Goal: Task Accomplishment & Management: Complete application form

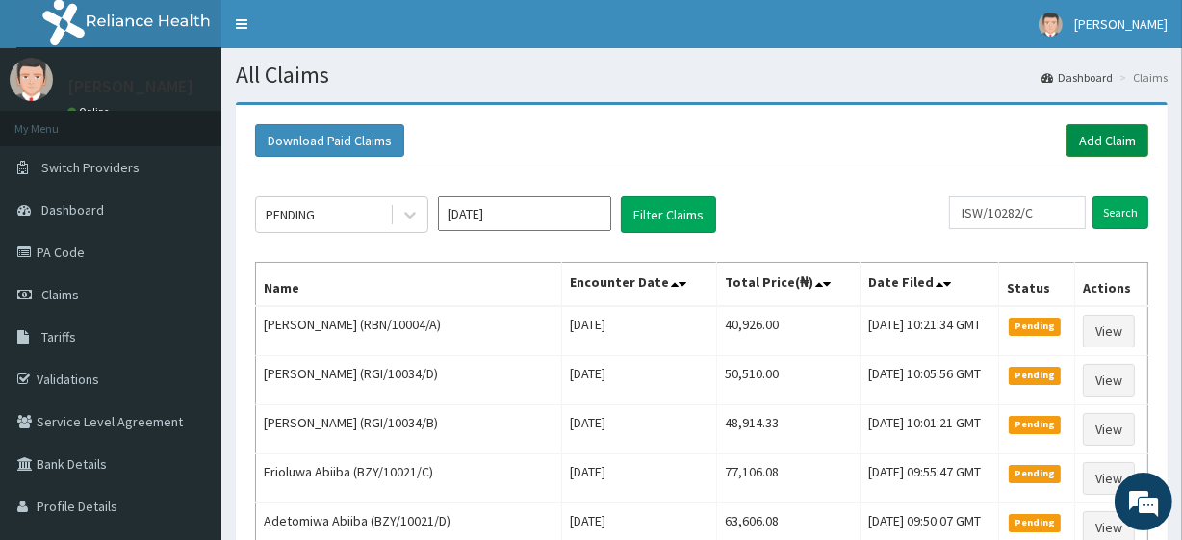
click at [1088, 136] on link "Add Claim" at bounding box center [1108, 140] width 82 height 33
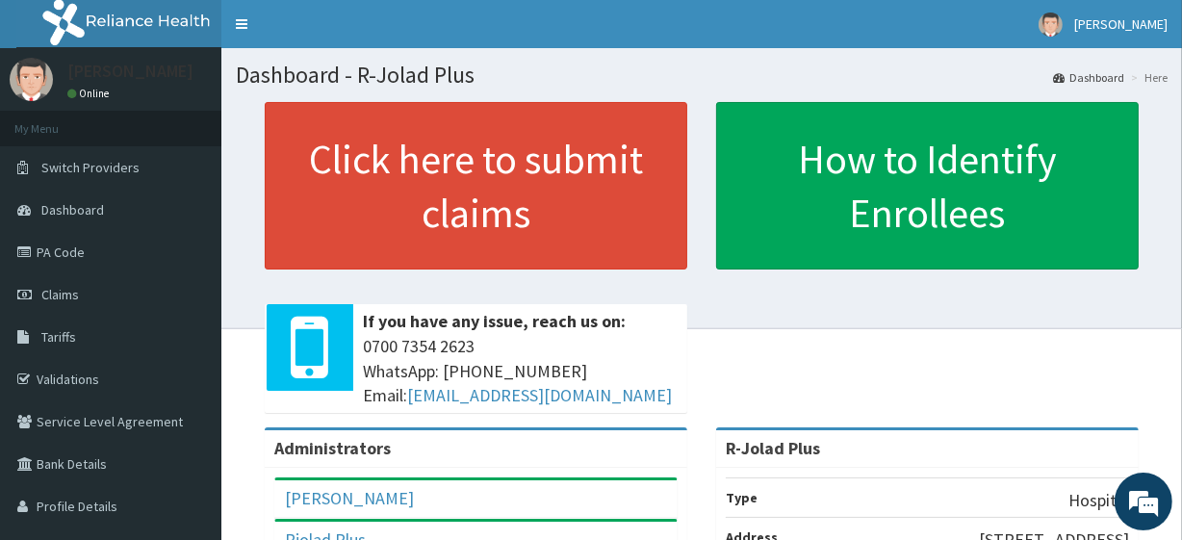
click at [1149, 327] on div "Click here to submit claims If you have any issue, reach us on: 0700 7354 2623 …" at bounding box center [702, 264] width 932 height 325
click at [1167, 172] on div "Click here to submit claims If you have any issue, reach us on: 0700 7354 2623 …" at bounding box center [702, 264] width 932 height 325
click at [113, 258] on link "PA Code" at bounding box center [110, 252] width 221 height 42
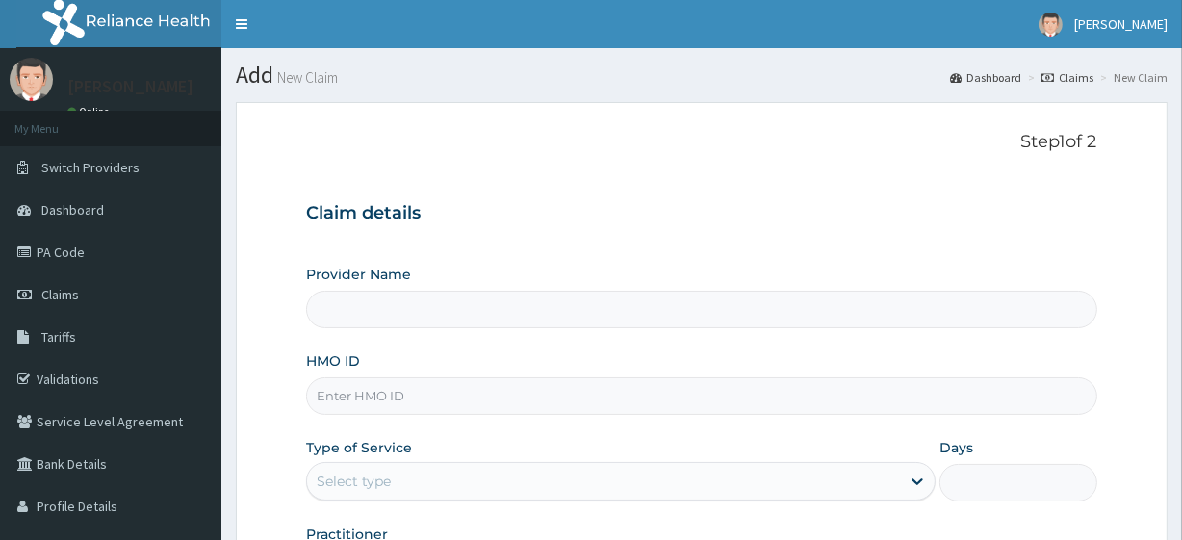
type input "R-Jolad Plus"
click at [384, 388] on input "HMO ID" at bounding box center [701, 396] width 790 height 38
paste input "PNP/10034/A"
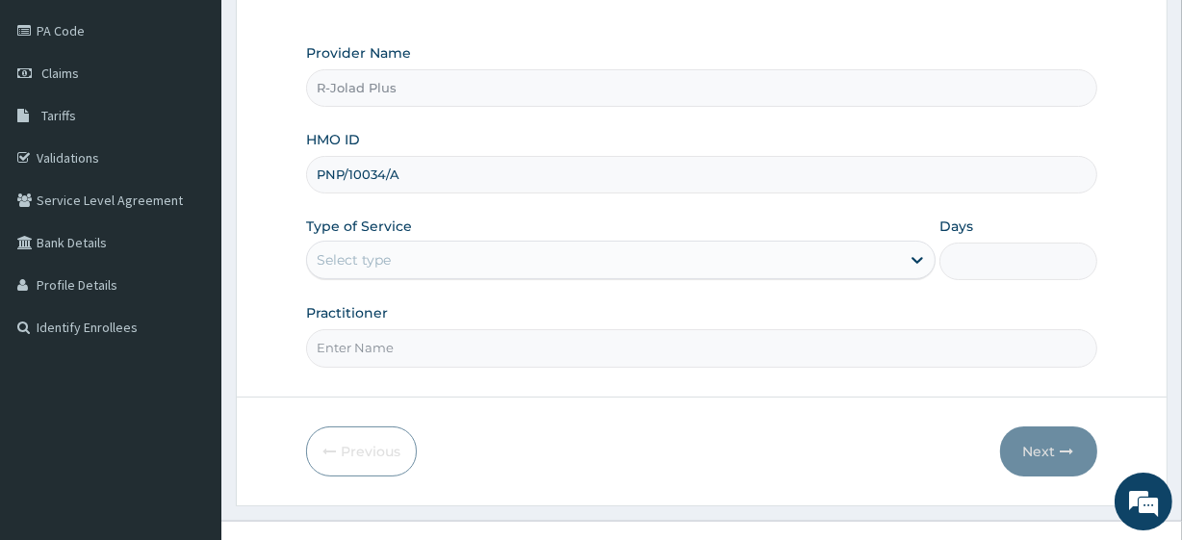
scroll to position [249, 0]
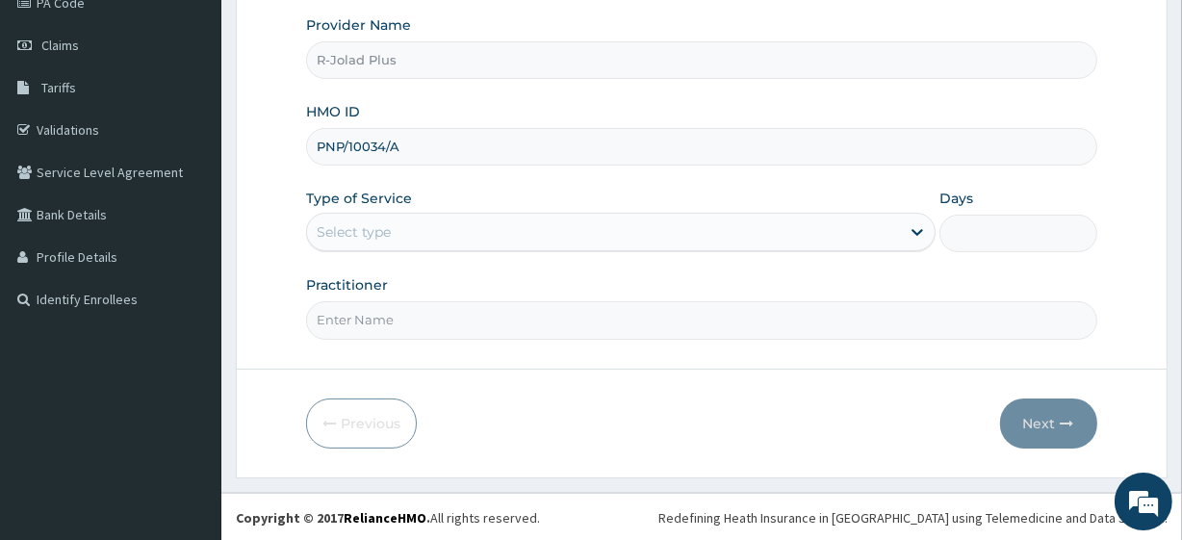
type input "PNP/10034/A"
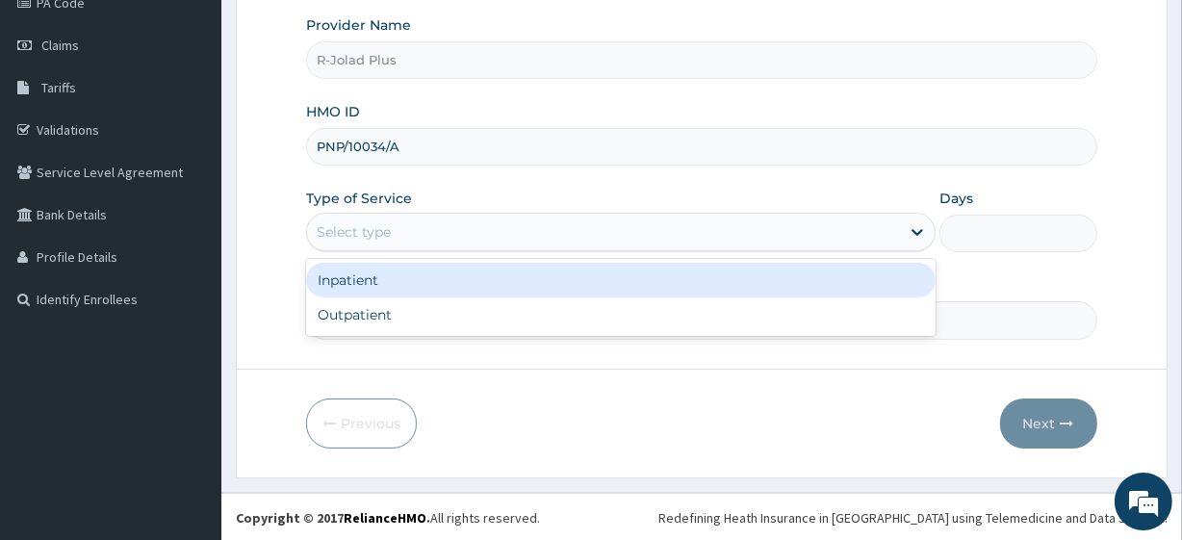
drag, startPoint x: 377, startPoint y: 229, endPoint x: 387, endPoint y: 294, distance: 65.2
click at [387, 251] on div "option Inpatient focused, 1 of 2. 2 results available. Use Up and Down to choos…" at bounding box center [621, 232] width 630 height 39
drag, startPoint x: 387, startPoint y: 294, endPoint x: 396, endPoint y: 317, distance: 24.7
click at [396, 317] on div "Inpatient Outpatient" at bounding box center [621, 297] width 630 height 77
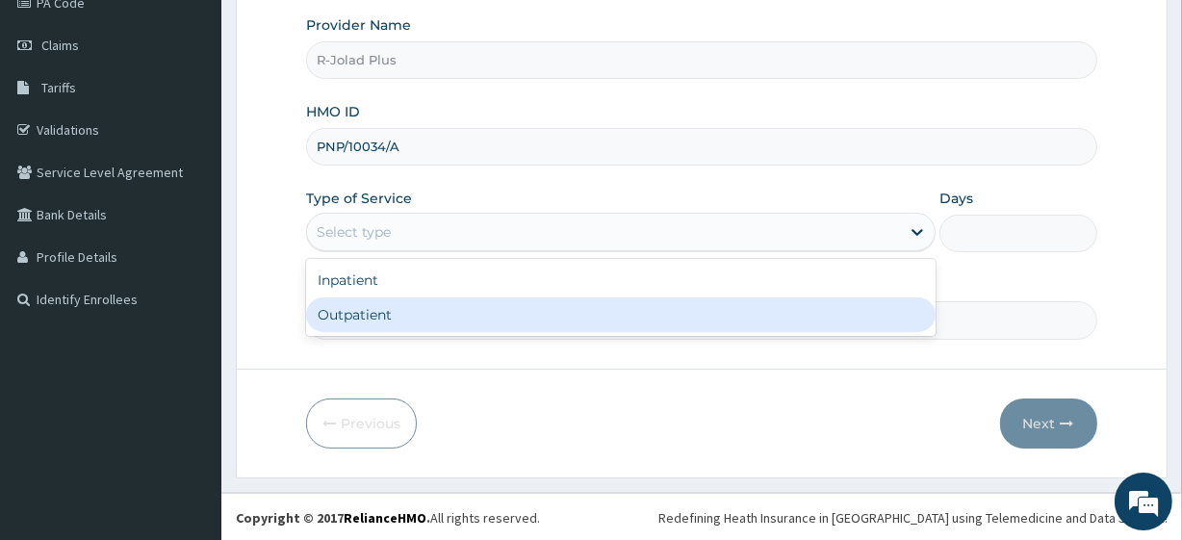
click at [396, 317] on div "Outpatient" at bounding box center [621, 314] width 630 height 35
type input "1"
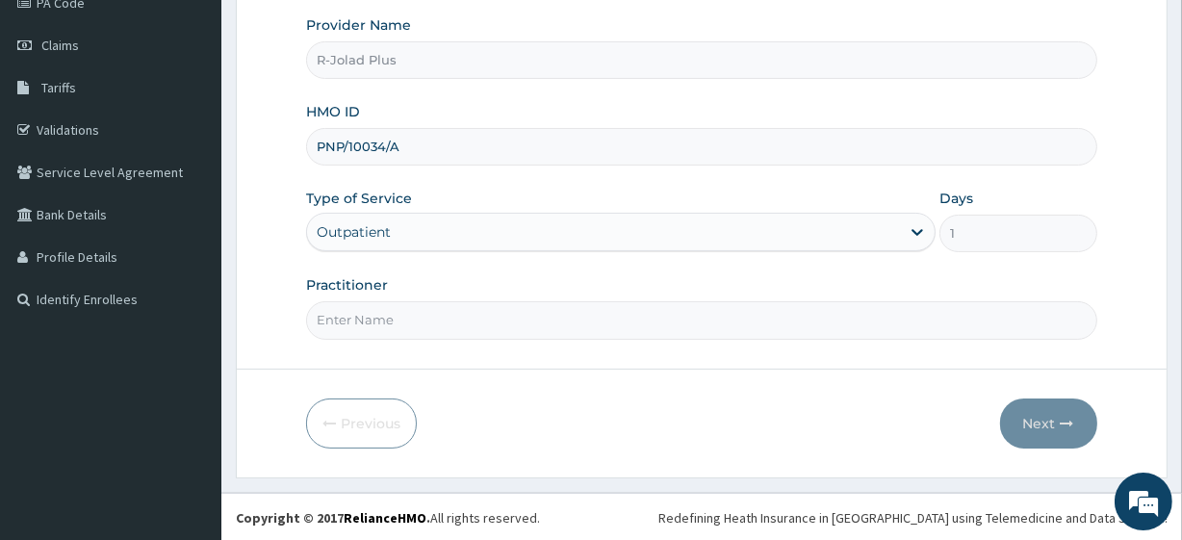
click at [396, 317] on input "Practitioner" at bounding box center [701, 320] width 790 height 38
type input "Dr Daniel"
click at [1022, 440] on button "Next" at bounding box center [1048, 423] width 97 height 50
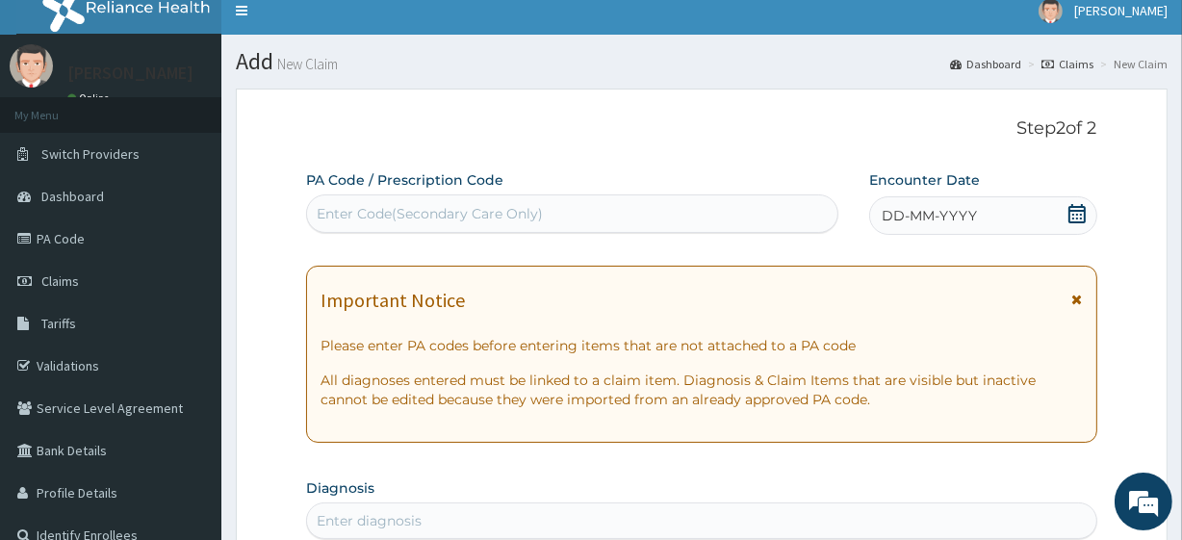
scroll to position [6, 0]
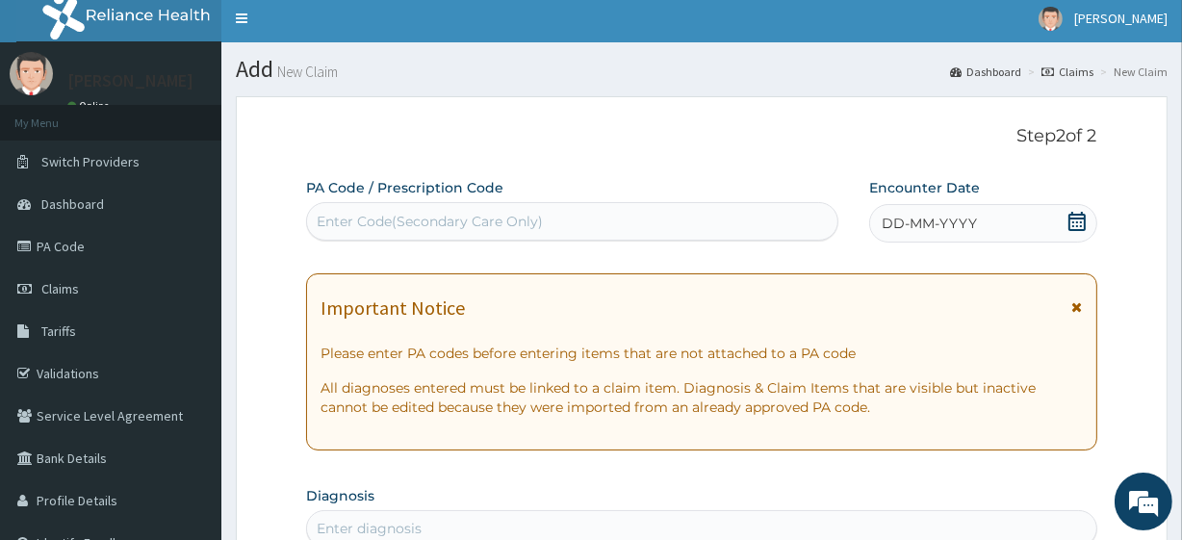
click at [461, 221] on div "Enter Code(Secondary Care Only)" at bounding box center [430, 221] width 226 height 19
paste input "PA/6A5C1C"
type input "PA/6A5C1C"
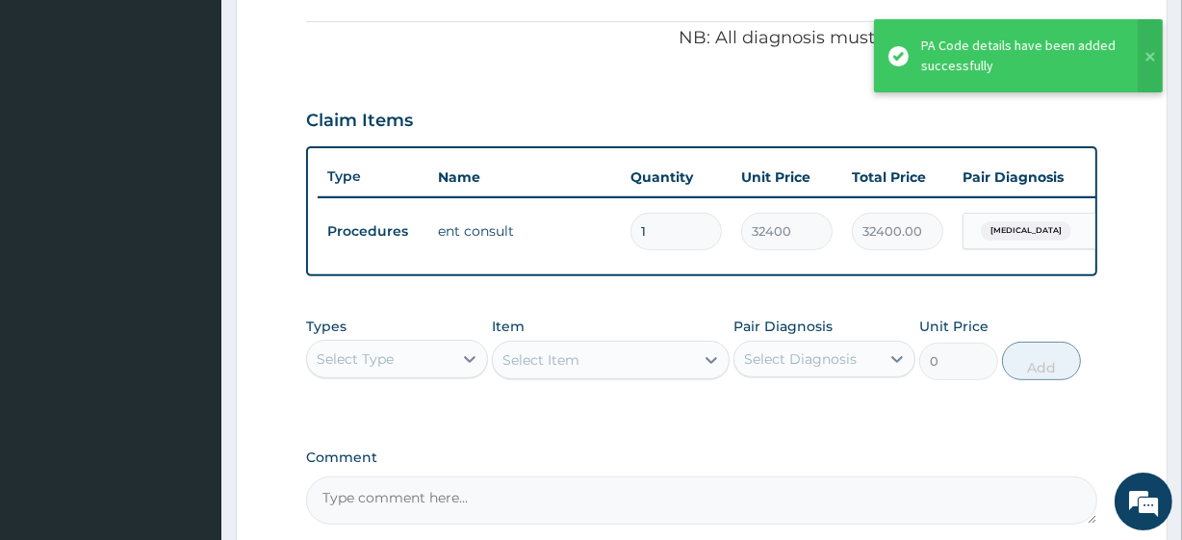
scroll to position [768, 0]
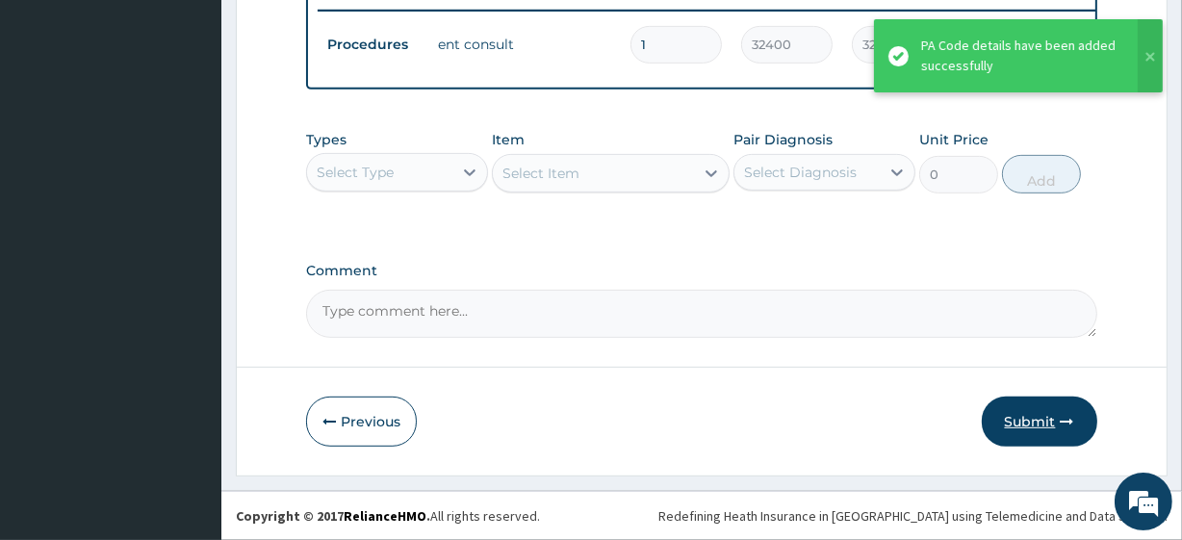
click at [1020, 429] on button "Submit" at bounding box center [1040, 422] width 116 height 50
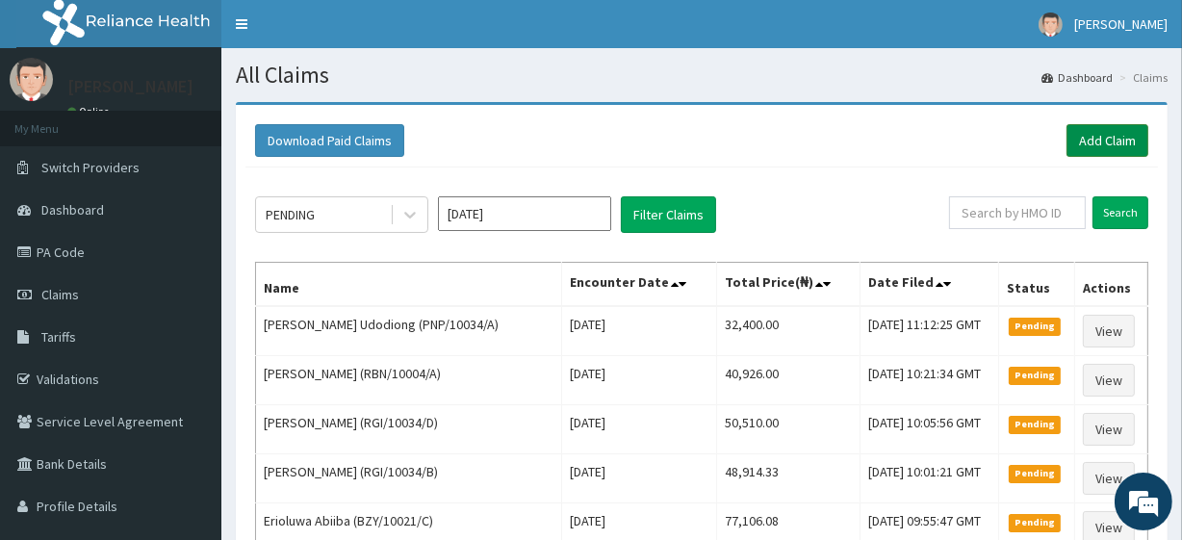
click at [1098, 137] on link "Add Claim" at bounding box center [1108, 140] width 82 height 33
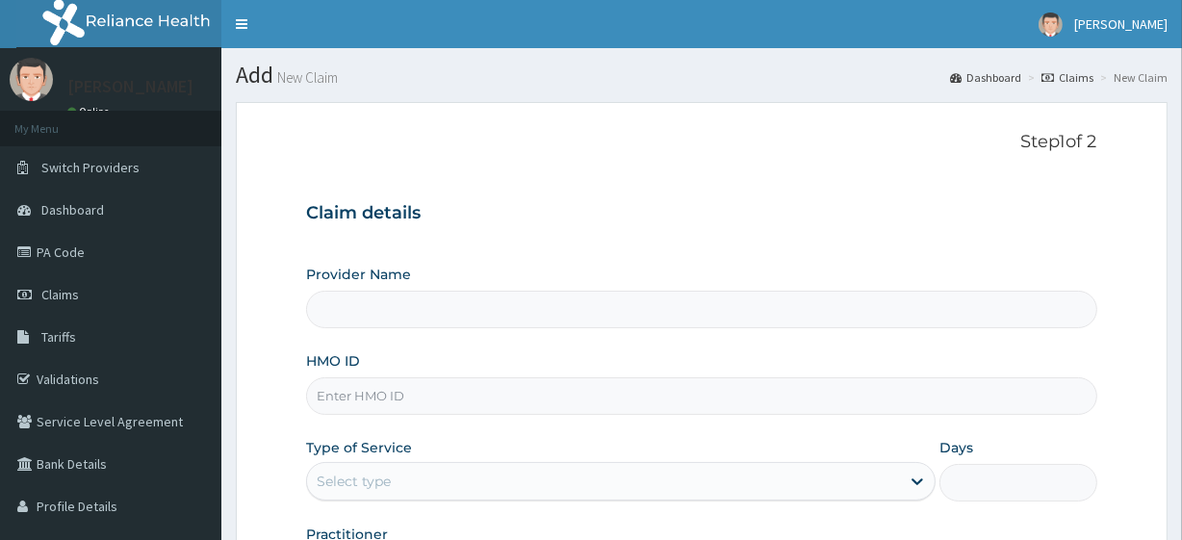
type input "R-Jolad Plus"
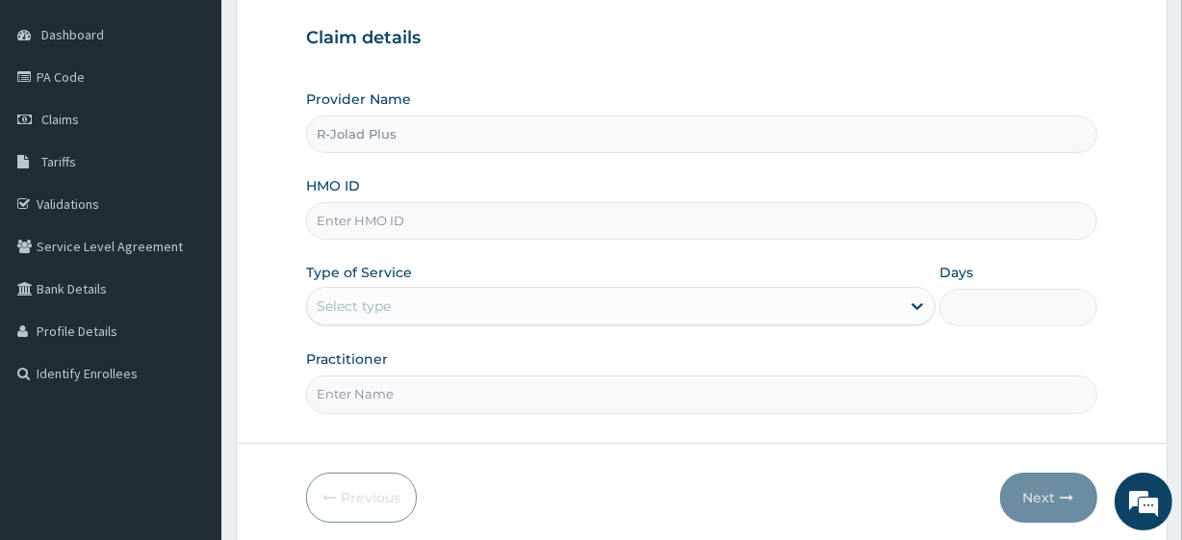
scroll to position [176, 0]
click at [368, 213] on input "HMO ID" at bounding box center [701, 220] width 790 height 38
paste input "REL/10725/B"
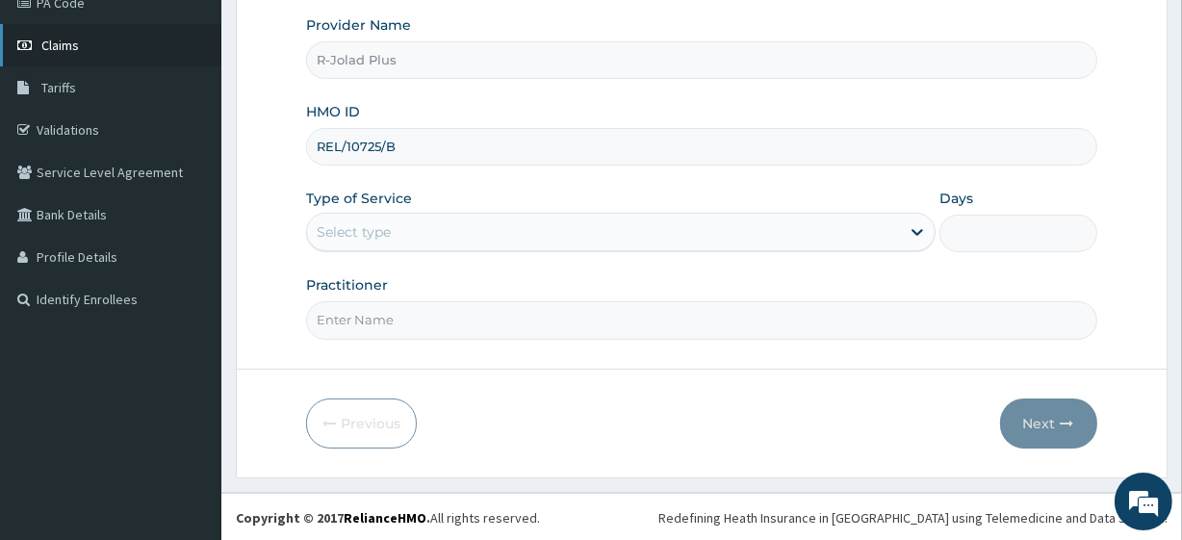
type input "REL/10725/B"
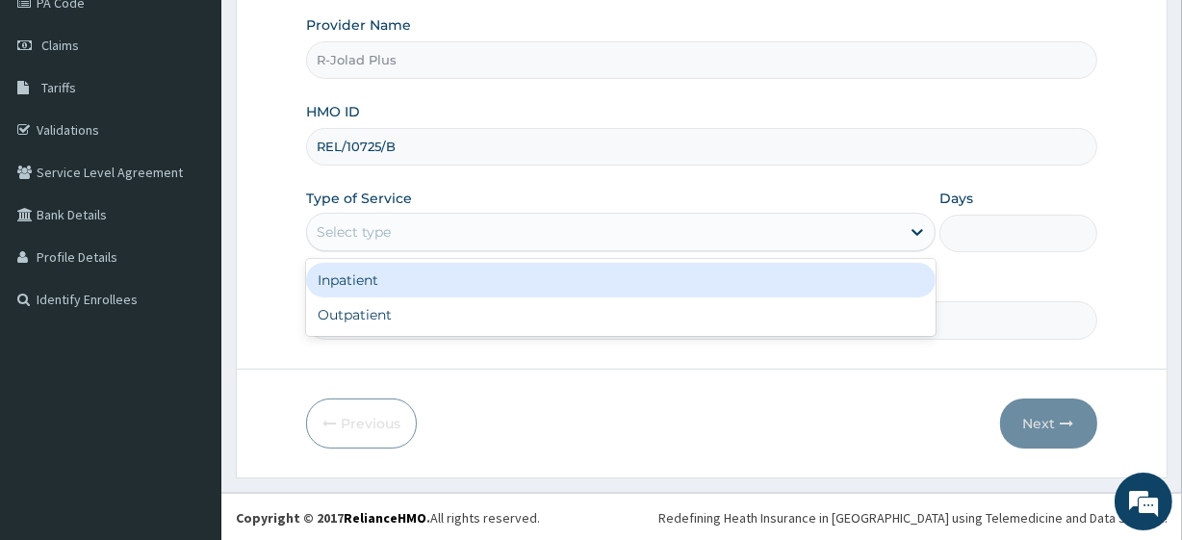
click at [387, 243] on div "Select type" at bounding box center [603, 232] width 593 height 31
click at [402, 286] on div "Inpatient" at bounding box center [621, 280] width 630 height 35
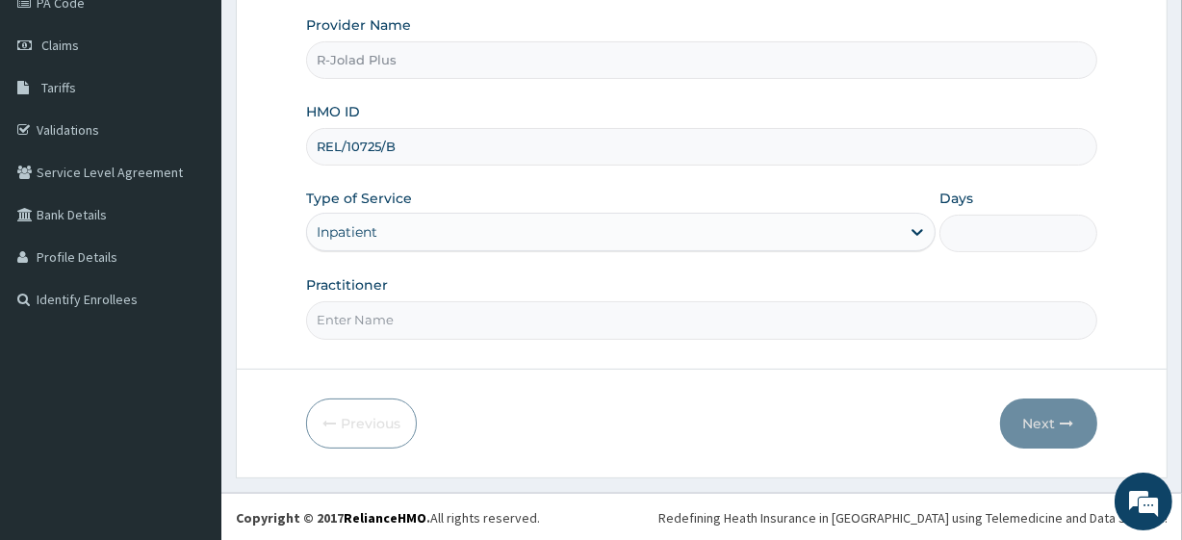
click at [1032, 241] on input "Days" at bounding box center [1017, 234] width 157 height 38
type input "4"
click at [413, 313] on input "Practitioner" at bounding box center [701, 320] width 790 height 38
type input "[PERSON_NAME]"
click at [1045, 442] on button "Next" at bounding box center [1048, 423] width 97 height 50
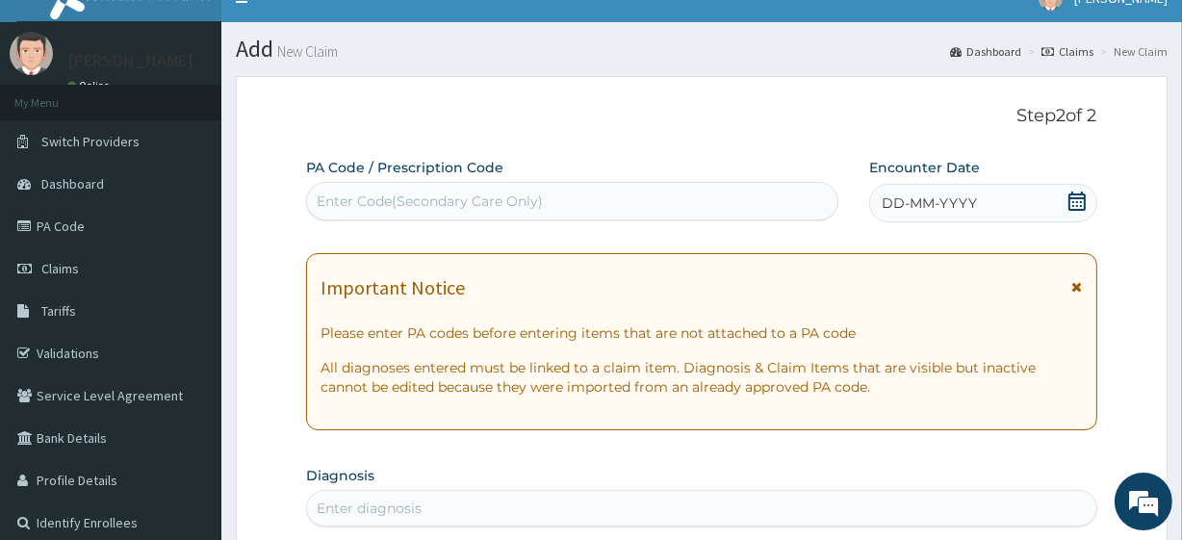
scroll to position [0, 0]
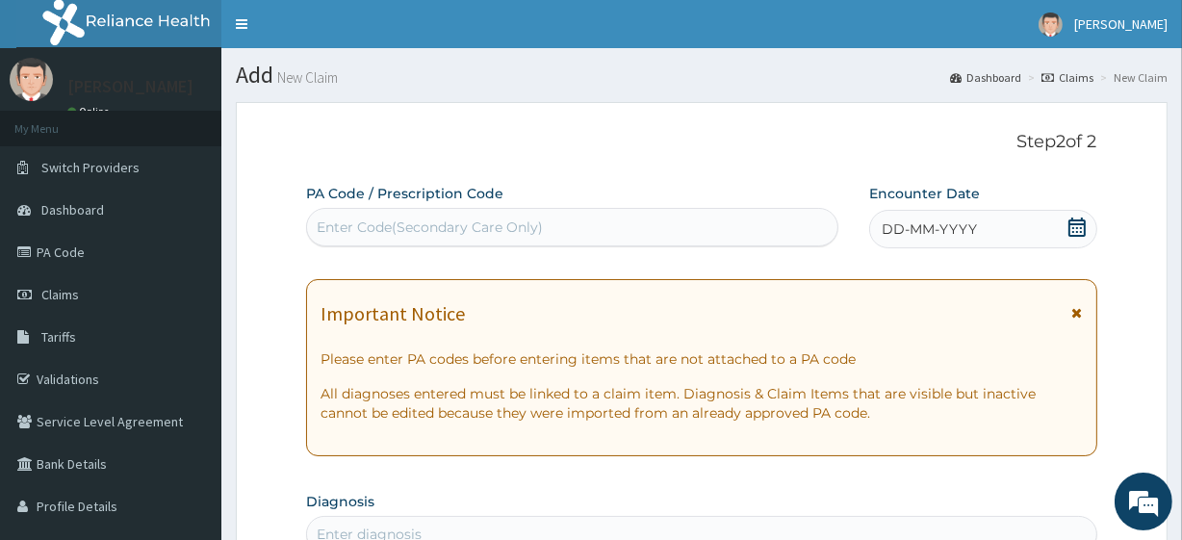
click at [427, 242] on div "Enter Code(Secondary Care Only)" at bounding box center [571, 227] width 529 height 31
paste input "PA/8F0B4F"
type input "PA/8F0B4F"
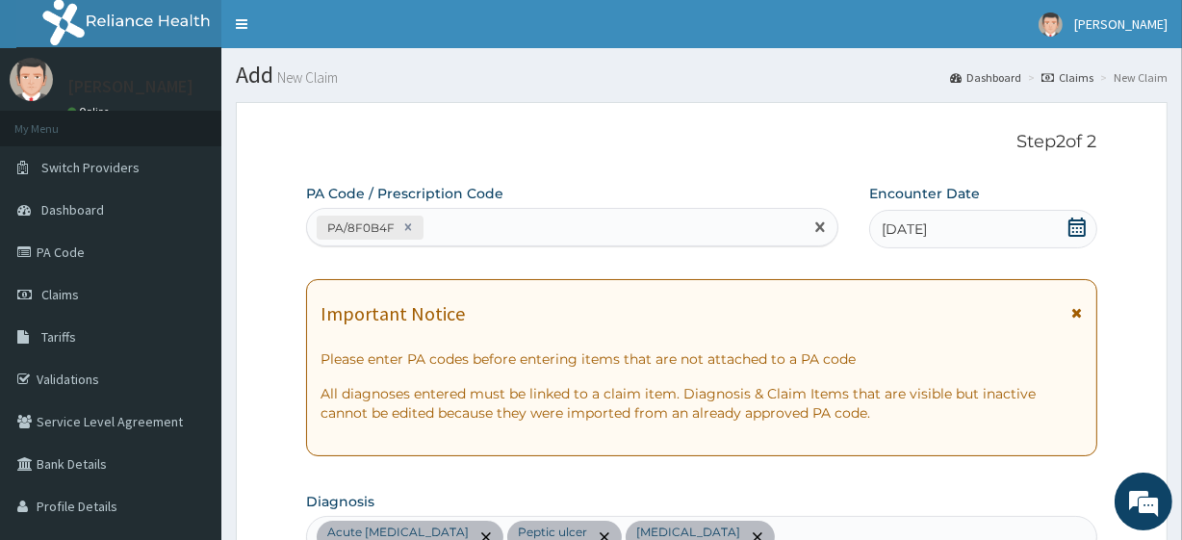
click at [546, 217] on div "PA/8F0B4F" at bounding box center [554, 228] width 495 height 32
paste input "PA/388A4A"
type input "PA/388A4A"
click at [572, 236] on div "PA/8F0B4F PA/388A4A" at bounding box center [554, 228] width 495 height 32
paste input "PA/4865B5"
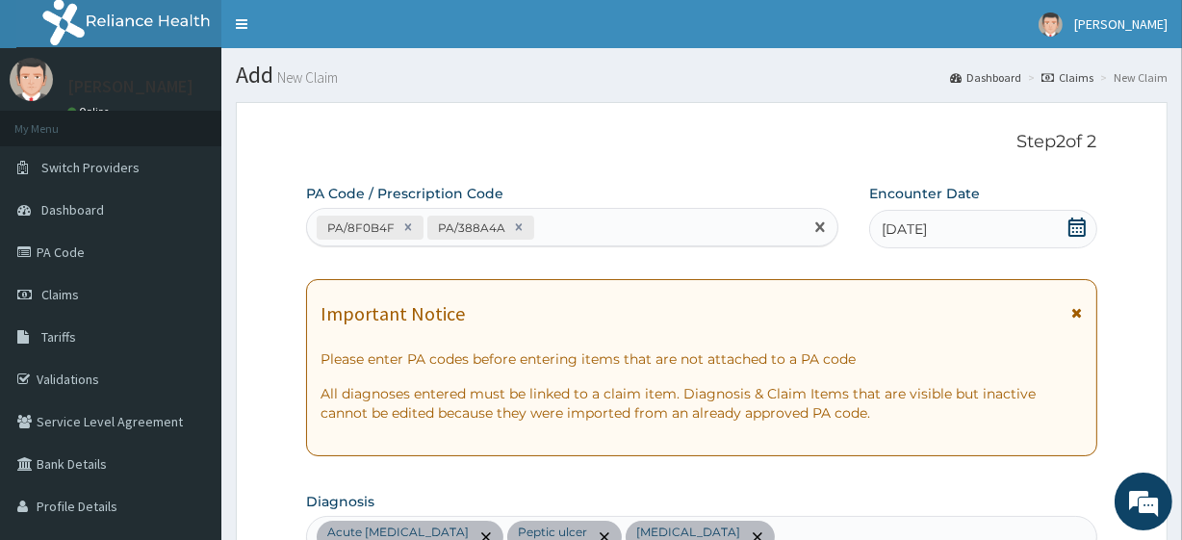
type input "PA/4865B5"
click at [659, 229] on div "PA/8F0B4F PA/388A4A PA/4865B5" at bounding box center [554, 228] width 495 height 32
paste input "PA/73F9CE"
type input "PA/73F9CE"
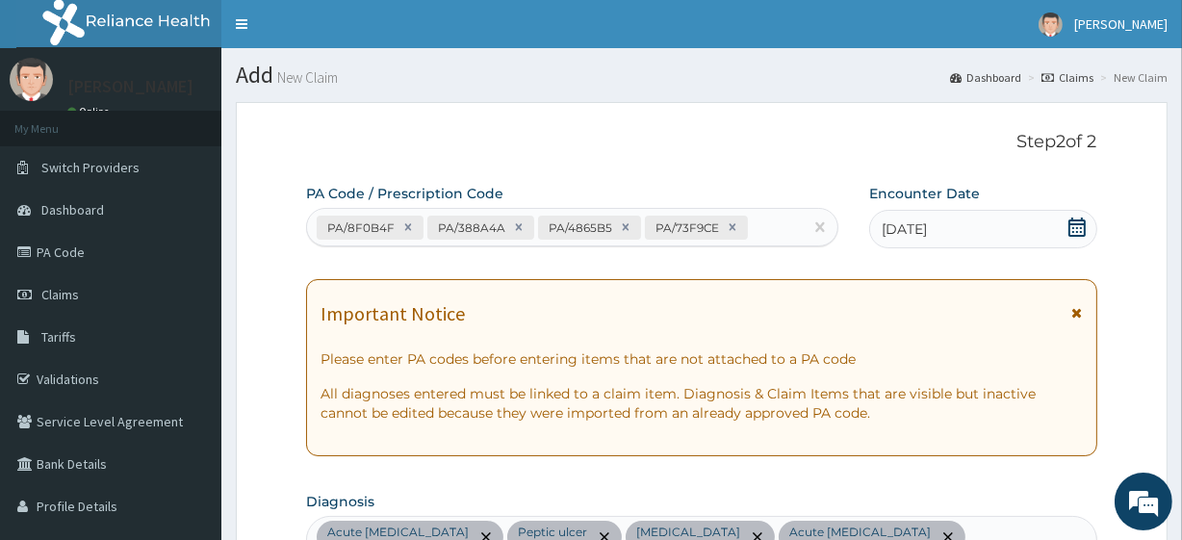
click at [758, 218] on div "PA/8F0B4F PA/388A4A PA/4865B5 PA/73F9CE" at bounding box center [554, 228] width 495 height 32
paste input "PA/A12882"
type input "PA/A12882"
click at [467, 257] on div "PA/8F0B4F PA/388A4A PA/4865B5 PA/73F9CE PA/A12882" at bounding box center [554, 239] width 495 height 60
paste input "PA/2707B5"
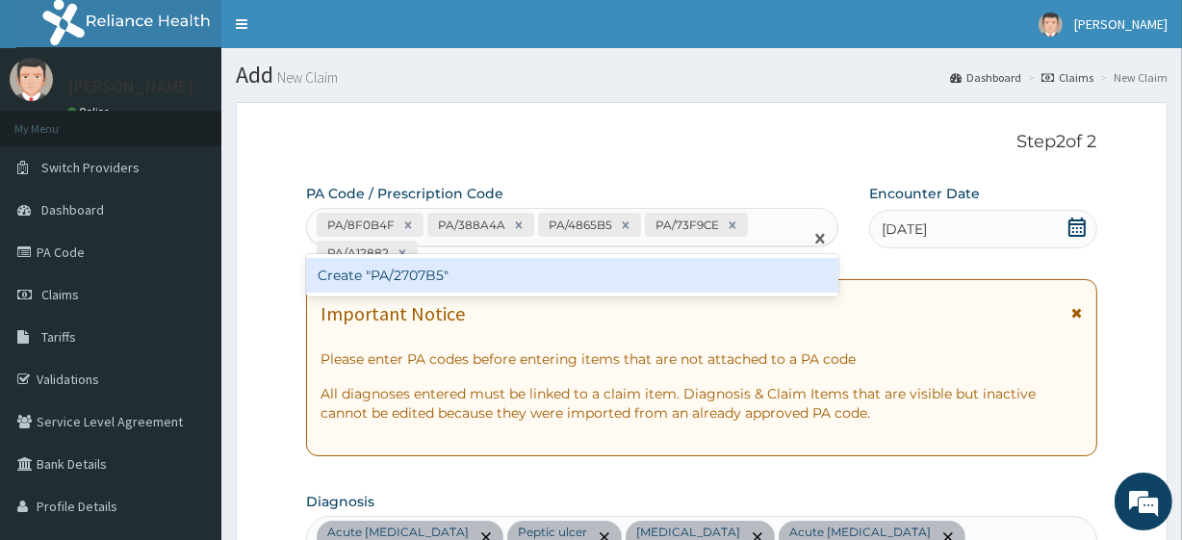
type input "PA/2707B5"
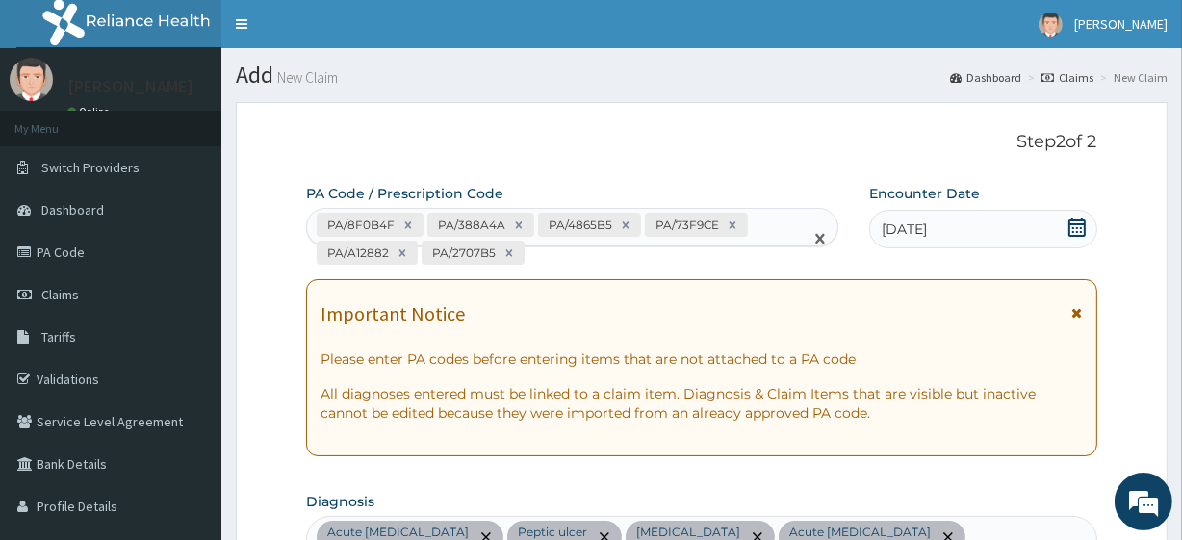
click at [543, 265] on div "PA/8F0B4F PA/388A4A PA/4865B5 PA/73F9CE PA/A12882 PA/2707B5" at bounding box center [554, 239] width 495 height 60
paste input "PA/85C015"
type input "PA/85C015"
click at [661, 245] on div "PA/8F0B4F PA/388A4A PA/4865B5 PA/73F9CE PA/A12882 PA/2707B5 PA/85C015" at bounding box center [554, 239] width 495 height 60
paste input "PA/696F0A"
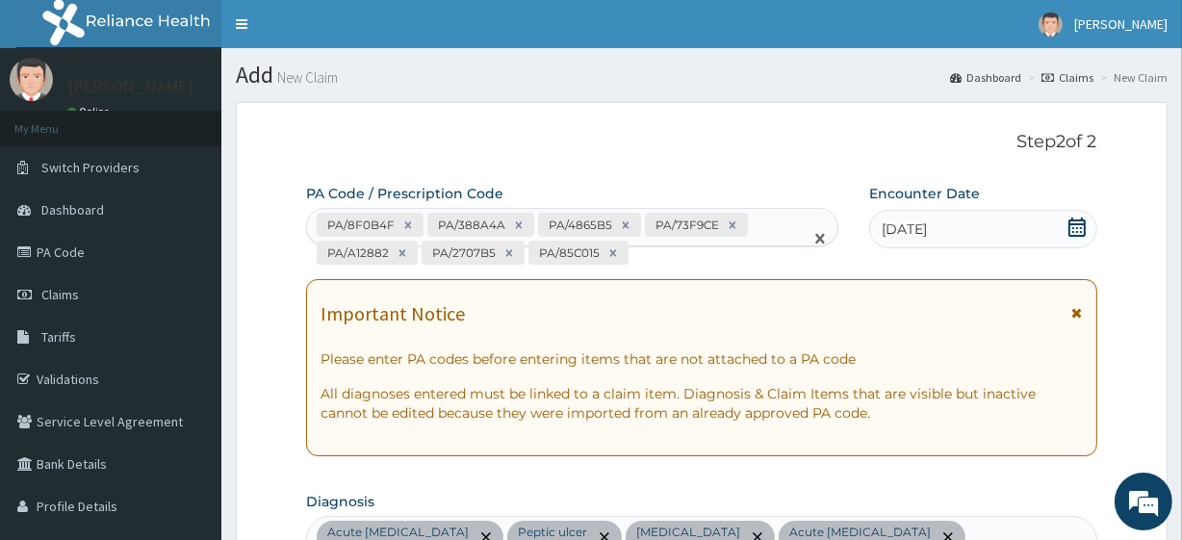
type input "PA/696F0A"
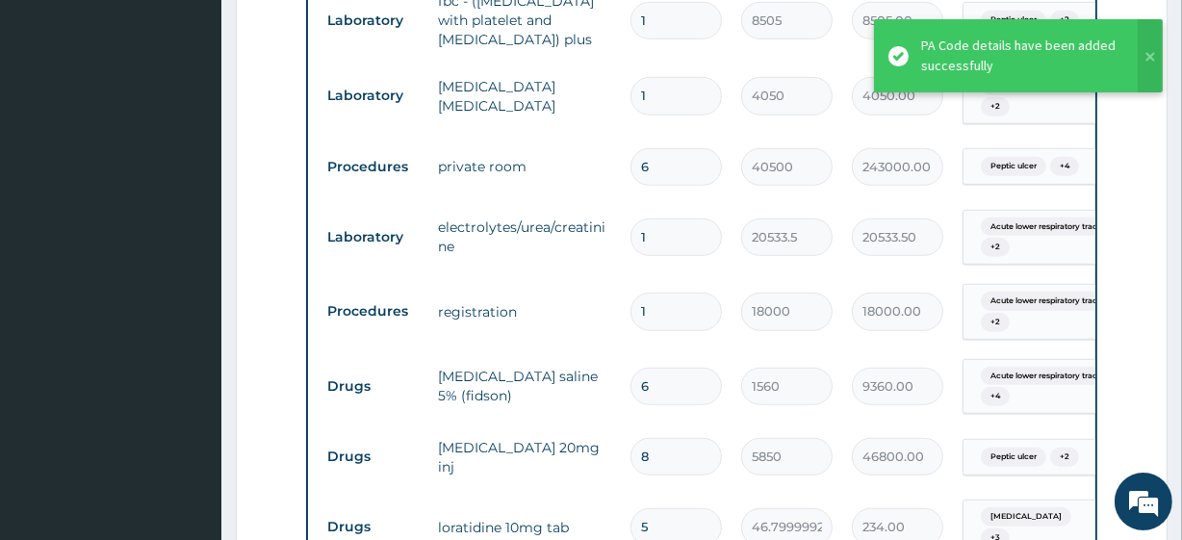
scroll to position [1138, 0]
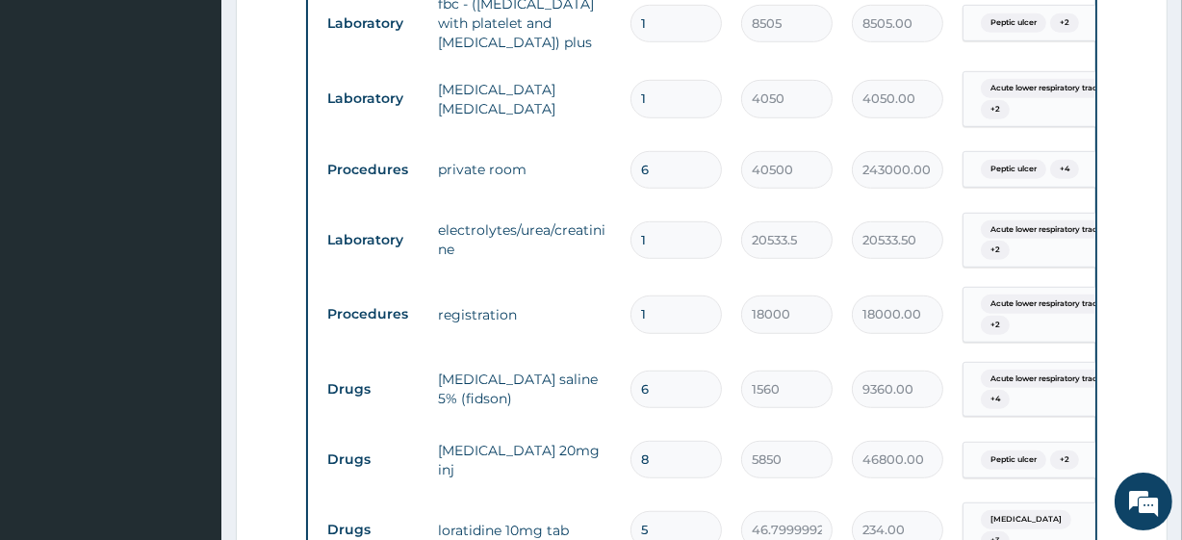
click at [681, 180] on input "6" at bounding box center [675, 170] width 91 height 38
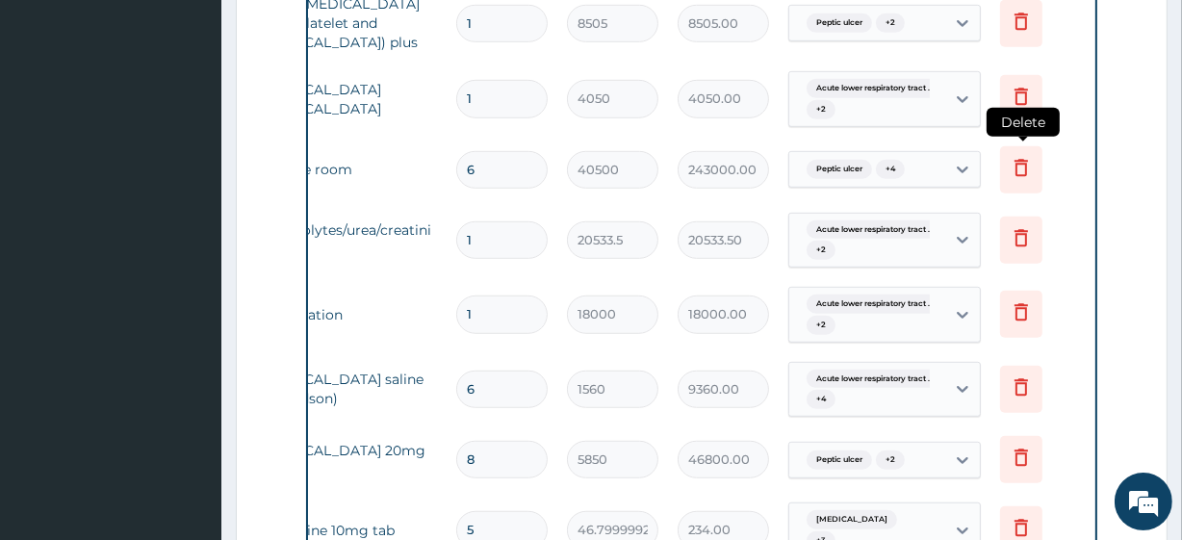
click at [1034, 165] on icon at bounding box center [1021, 169] width 42 height 47
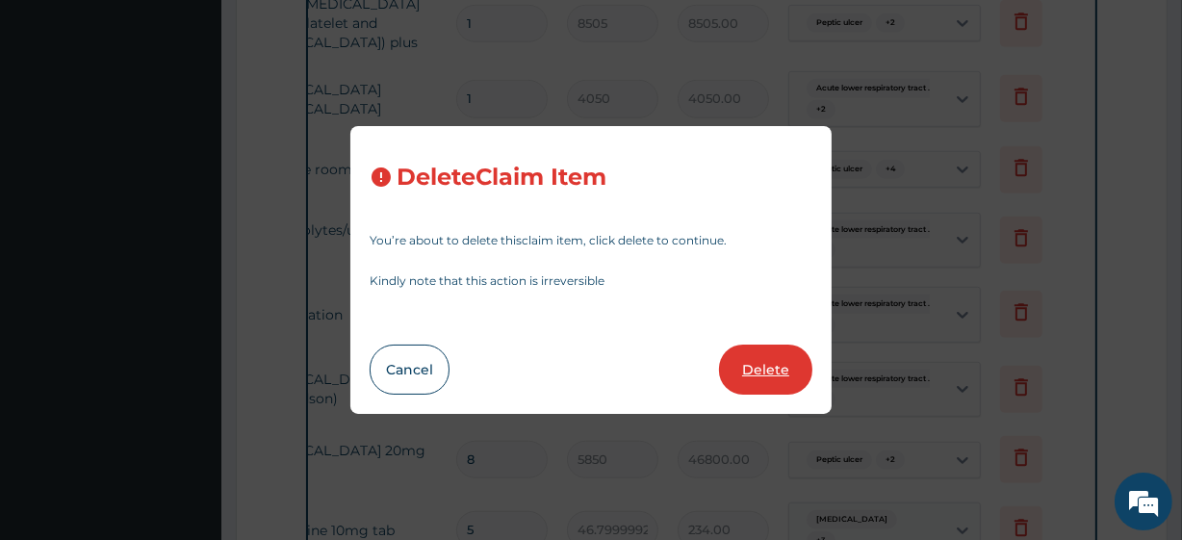
click at [751, 354] on button "Delete" at bounding box center [765, 370] width 93 height 50
type input "1"
type input "20533.5"
type input "20533.50"
type input "18000"
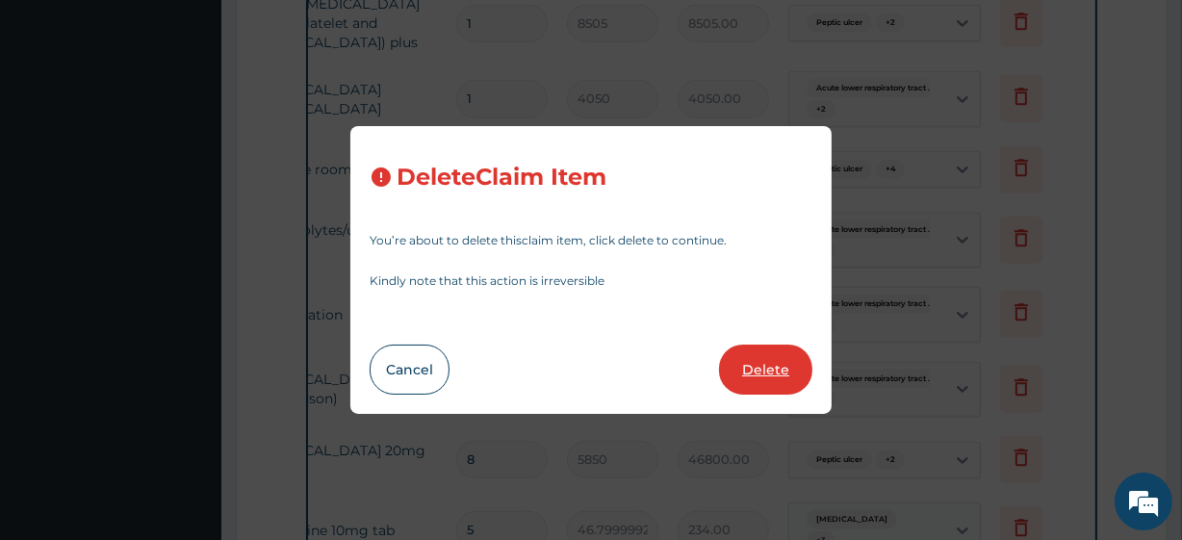
type input "18000.00"
type input "6"
type input "1560"
type input "9360.00"
type input "8"
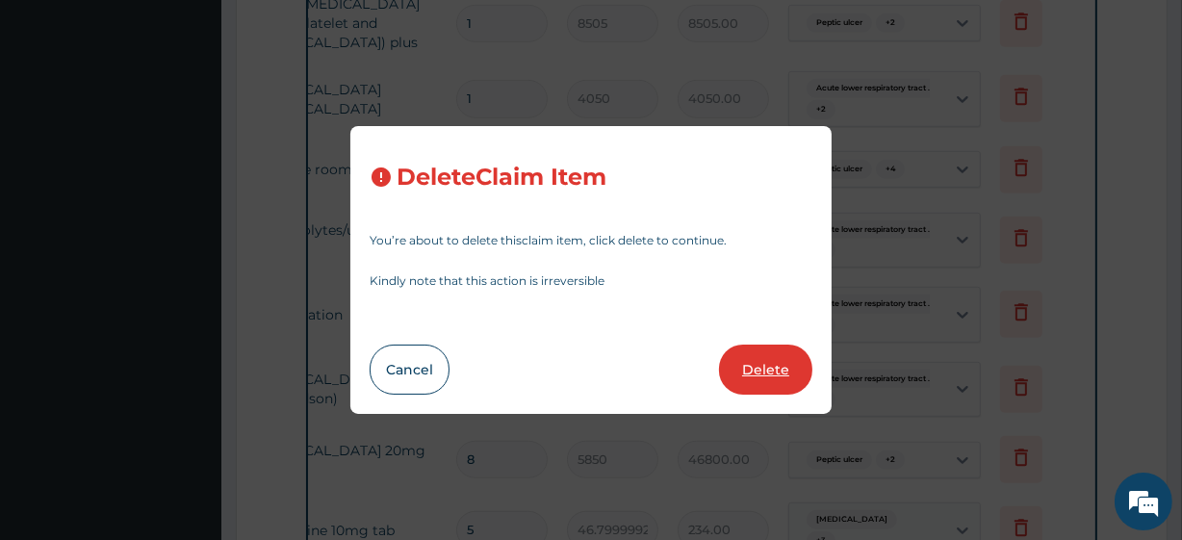
type input "5850"
type input "46800.00"
type input "5"
type input "46.79999923706055"
type input "234.00"
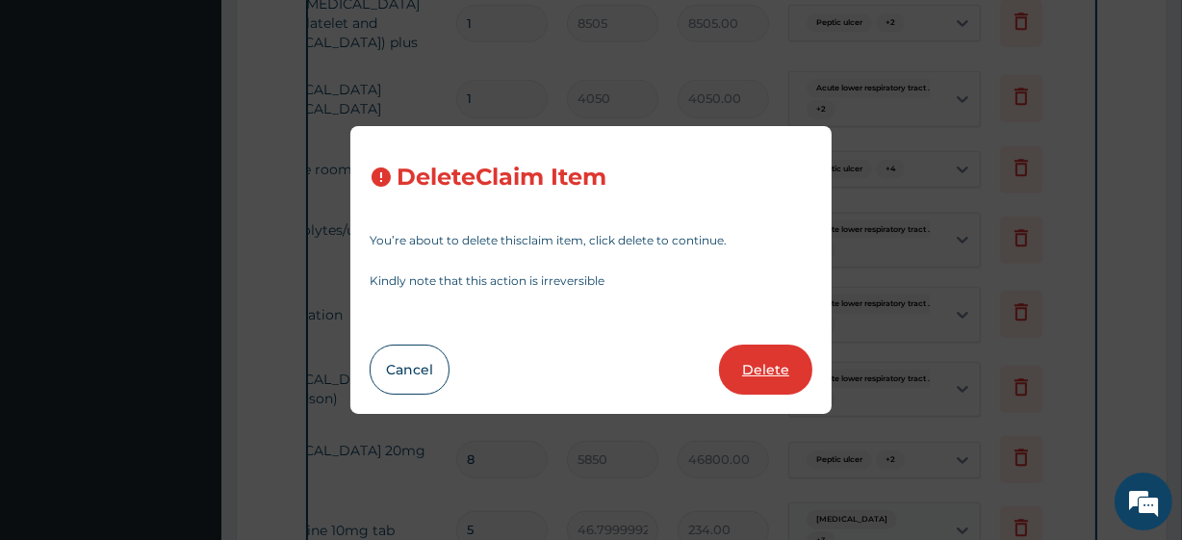
type input "6"
type input "368.3420104980469"
type input "2210.05"
type input "2"
type input "1330"
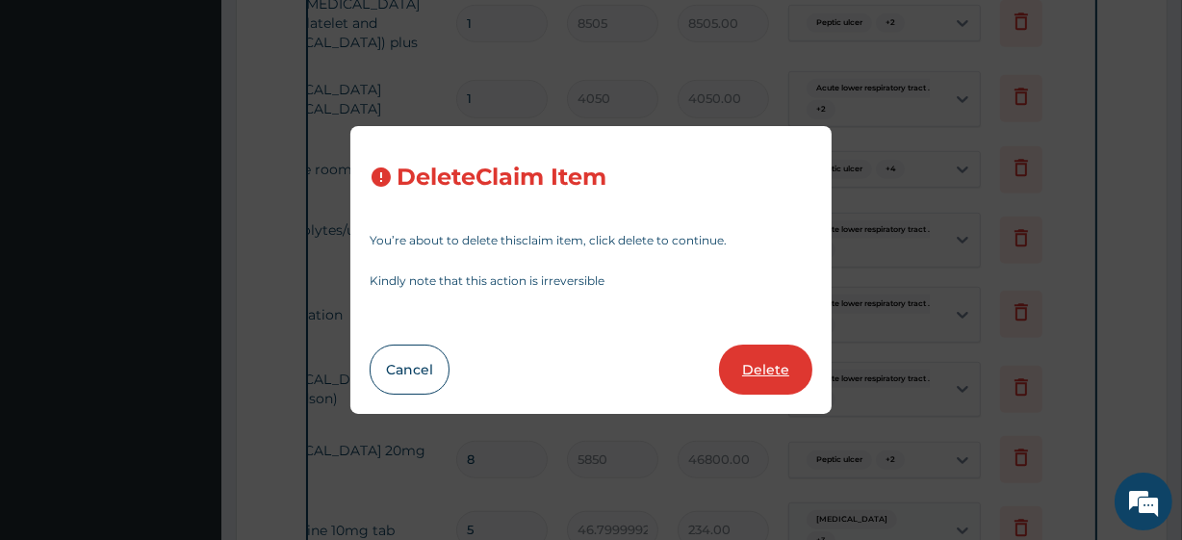
type input "2660.00"
type input "5"
type input "220"
type input "1100.00"
type input "3"
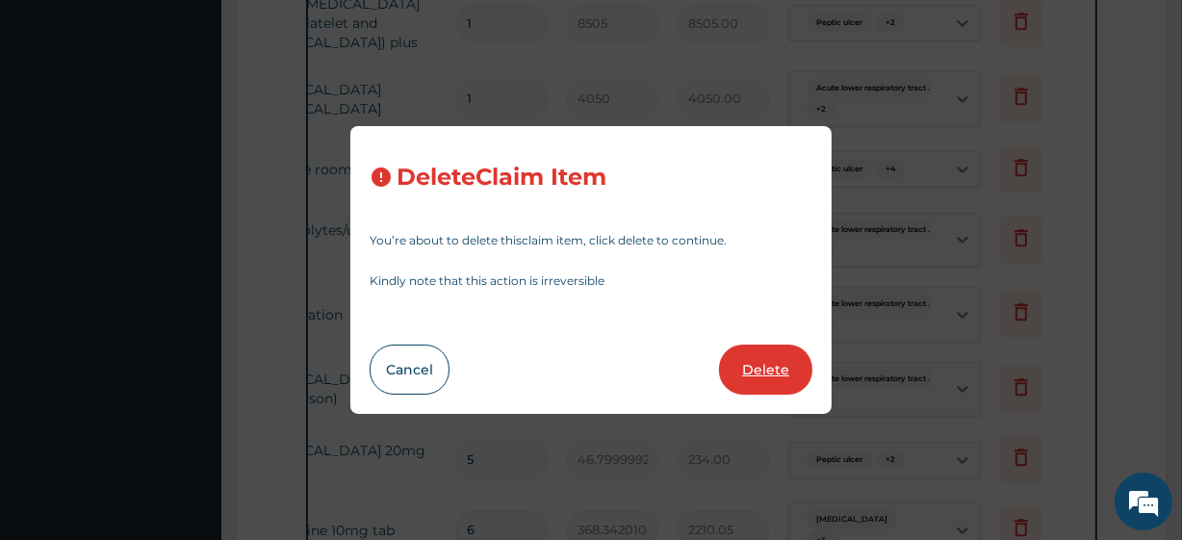
type input "6240"
type input "18720.00"
type input "1"
type input "9408.7001953125"
type input "9408.70"
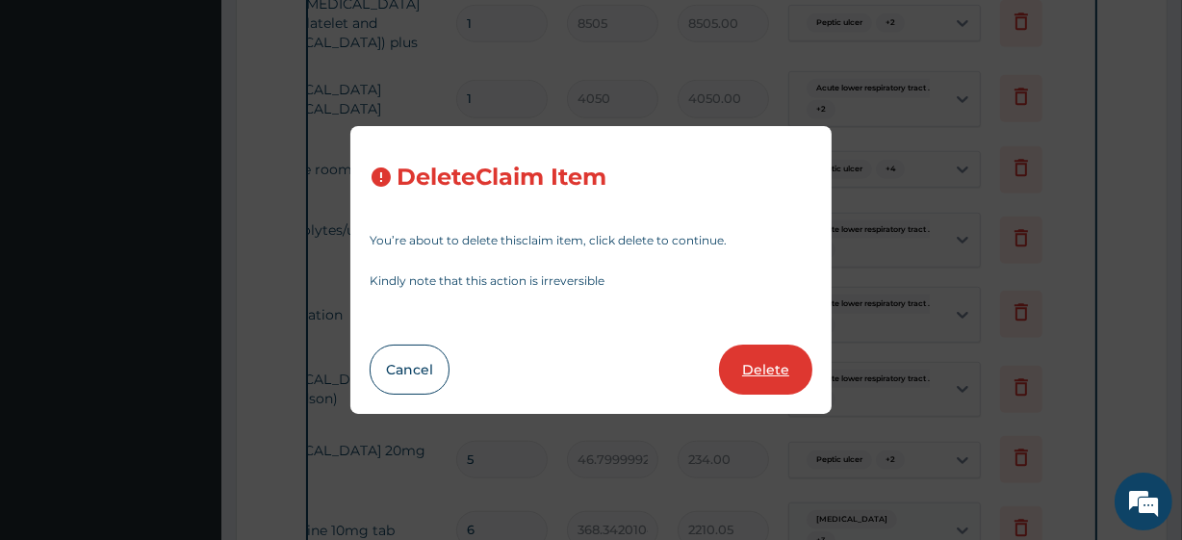
type input "6581.25"
type input "5808.52001953125"
type input "5808.52"
type input "7100.802734375"
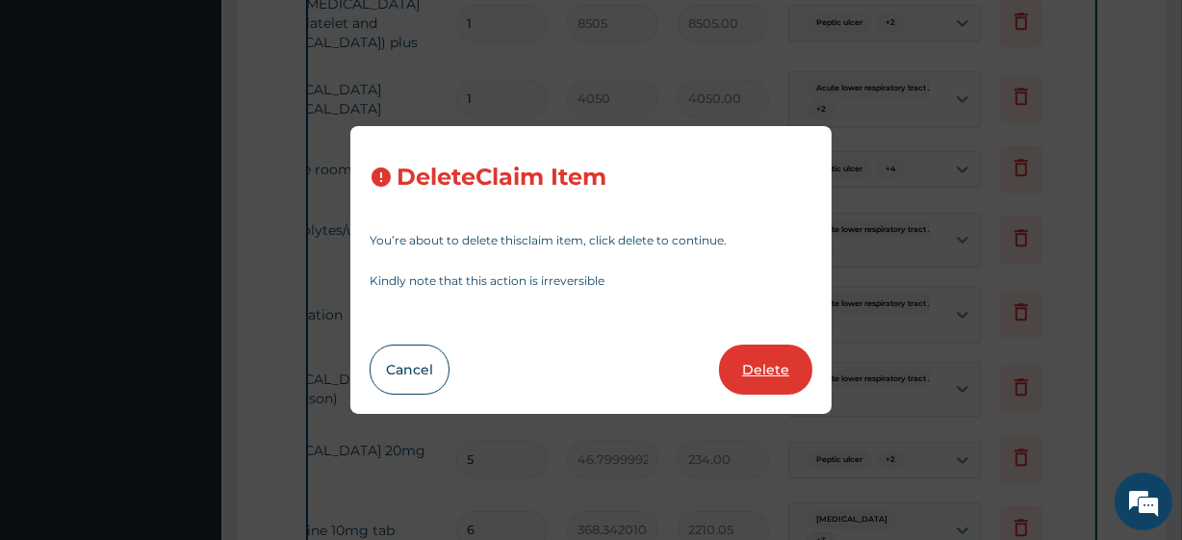
type input "7100.80"
type input "3374.24072265625"
type input "3374.24"
type input "10153.4794921875"
type input "10153.48"
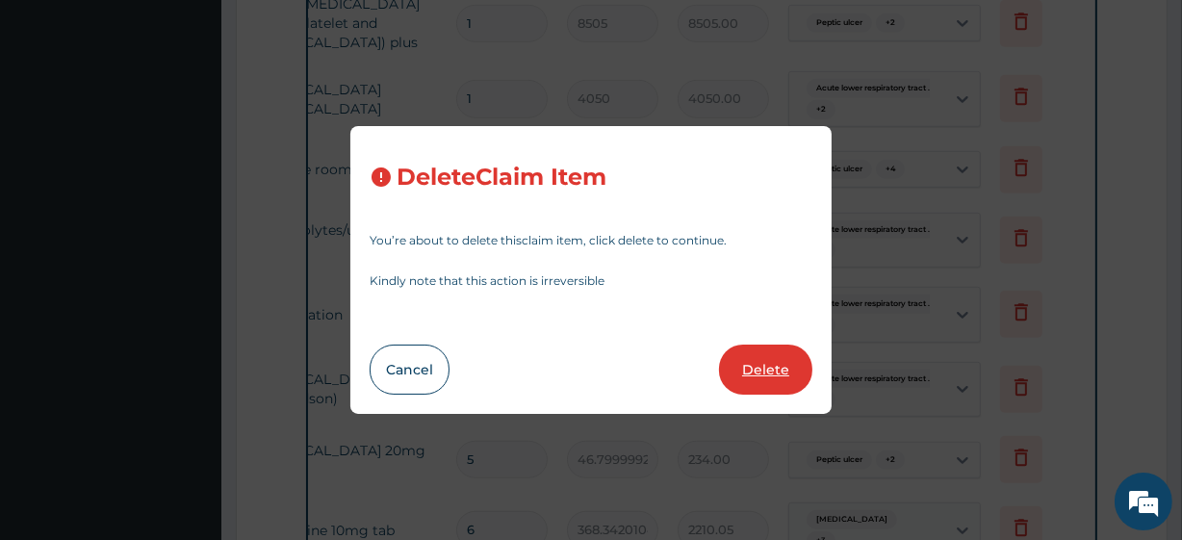
type input "28"
type input "762.4760131835938"
type input "21349.33"
type input "1"
type input "43200"
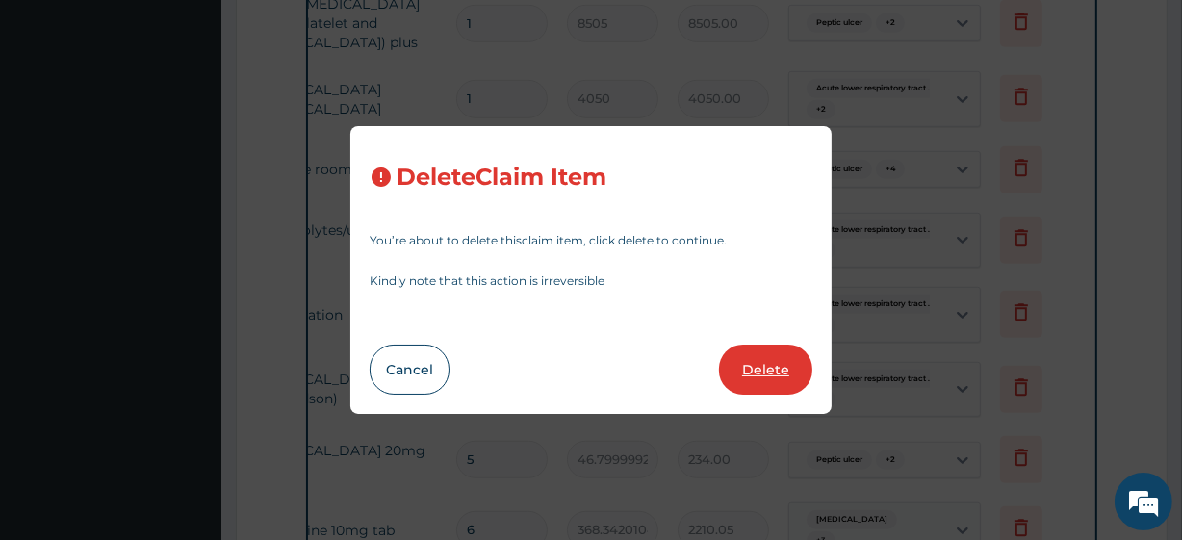
type input "43200.00"
type input "4"
type input "40500"
type input "162000.00"
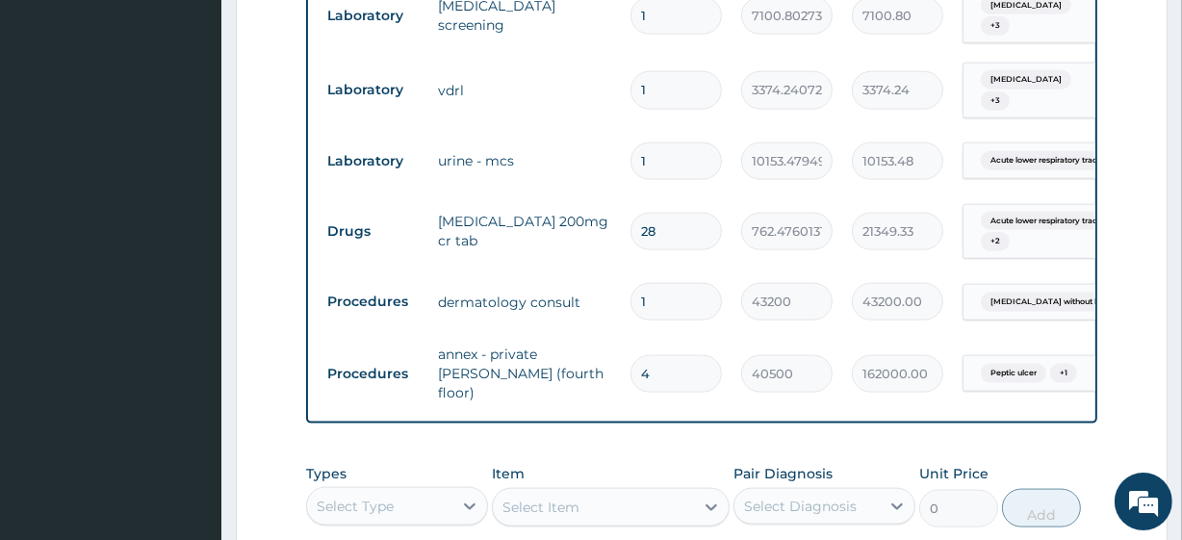
scroll to position [2182, 0]
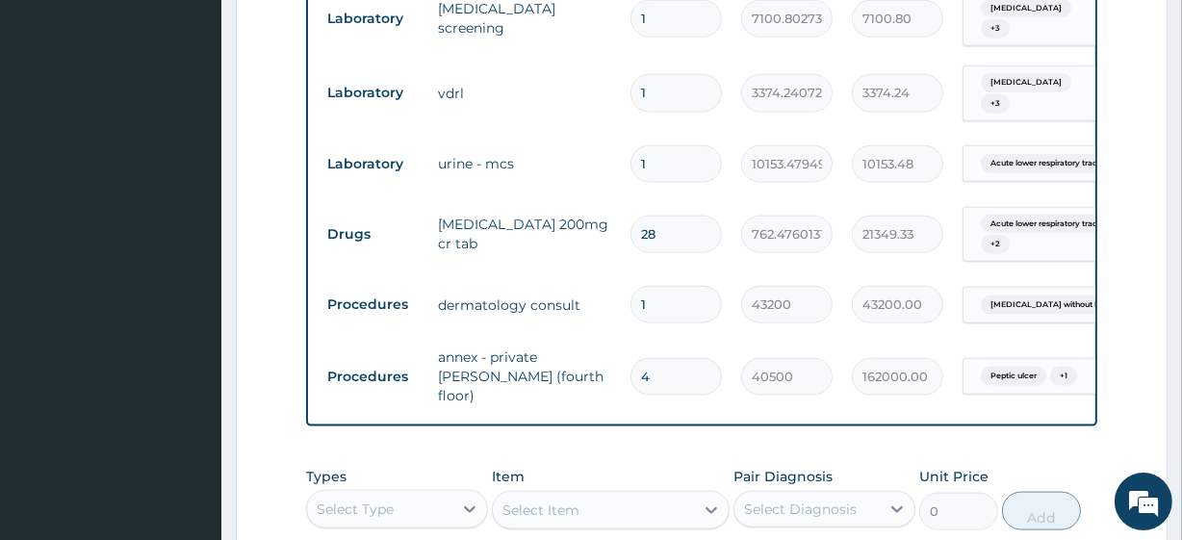
click at [680, 216] on input "28" at bounding box center [675, 235] width 91 height 38
type input "2"
type input "1524.95"
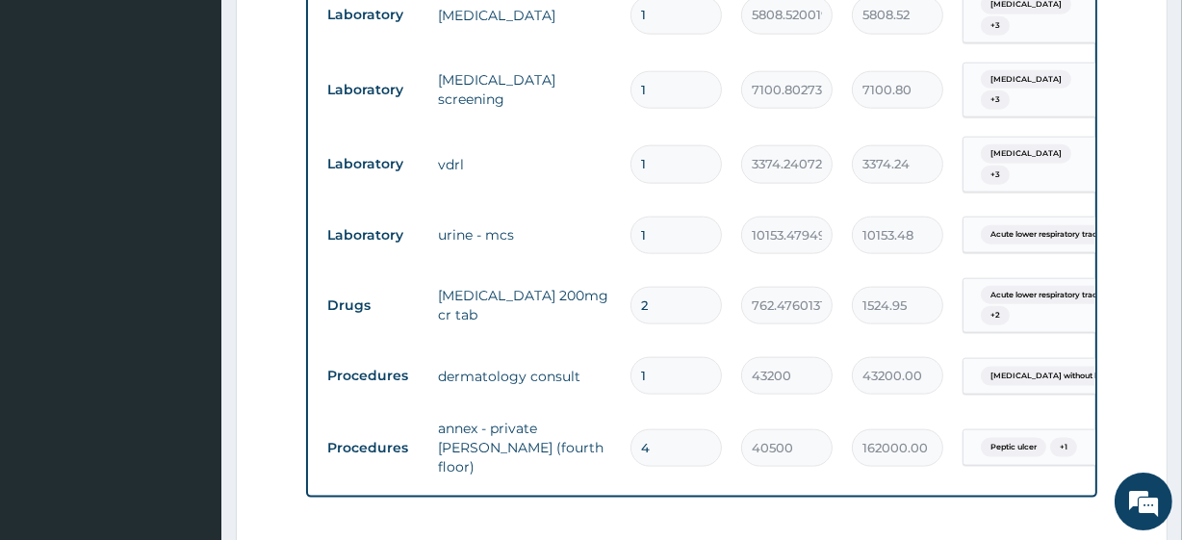
scroll to position [2110, 0]
type input "4"
type input "3049.90"
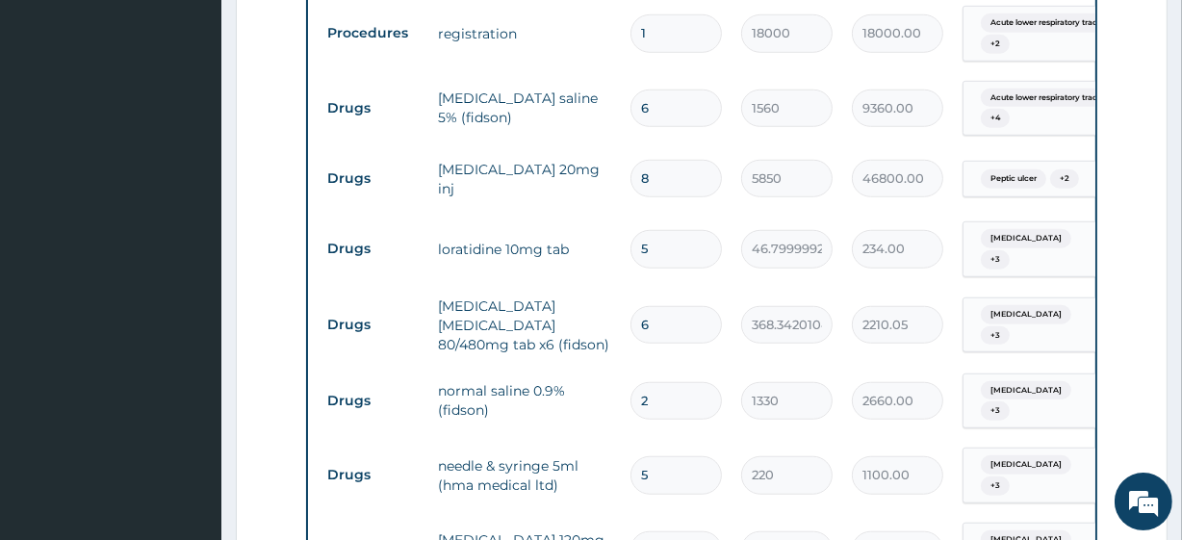
scroll to position [1350, 0]
type input "4"
click at [651, 261] on input "5" at bounding box center [675, 251] width 91 height 38
type input "4"
type input "187.20"
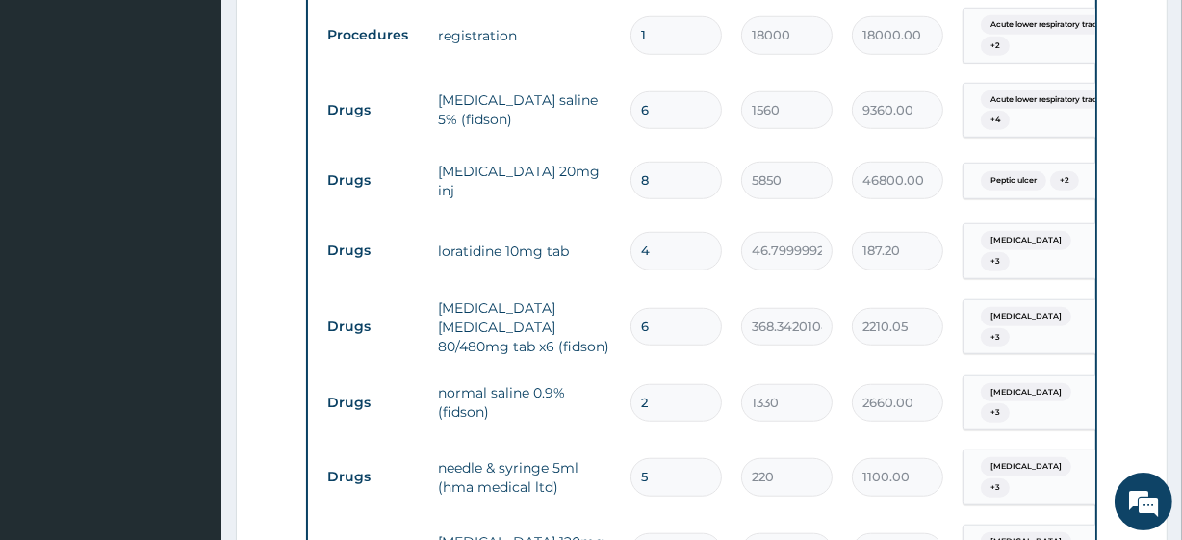
type input "3"
type input "140.40"
type input "2"
type input "93.60"
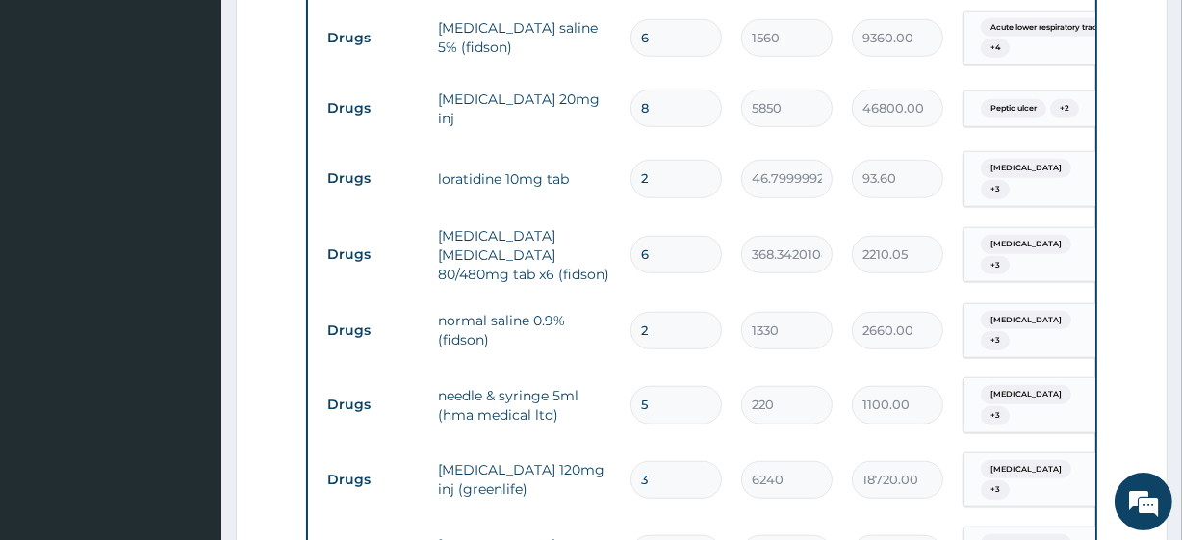
scroll to position [1424, 0]
click at [647, 385] on input "5" at bounding box center [675, 404] width 91 height 38
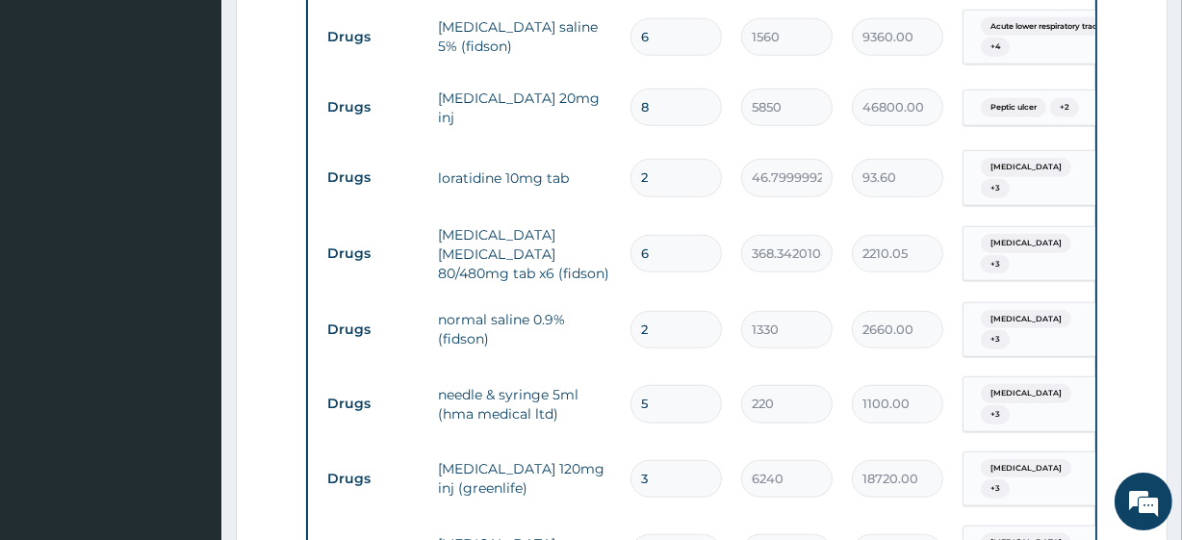
type input "1"
type input "220.00"
type input "13"
type input "2860.00"
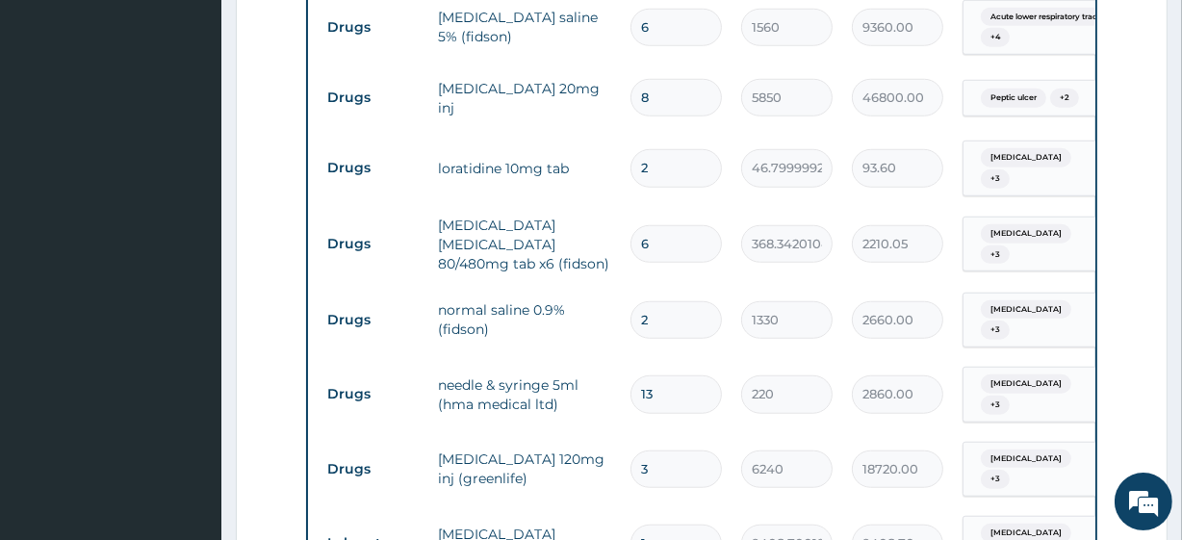
scroll to position [1434, 0]
type input "13"
click at [656, 96] on input "8" at bounding box center [675, 97] width 91 height 38
type input "7"
type input "40950.00"
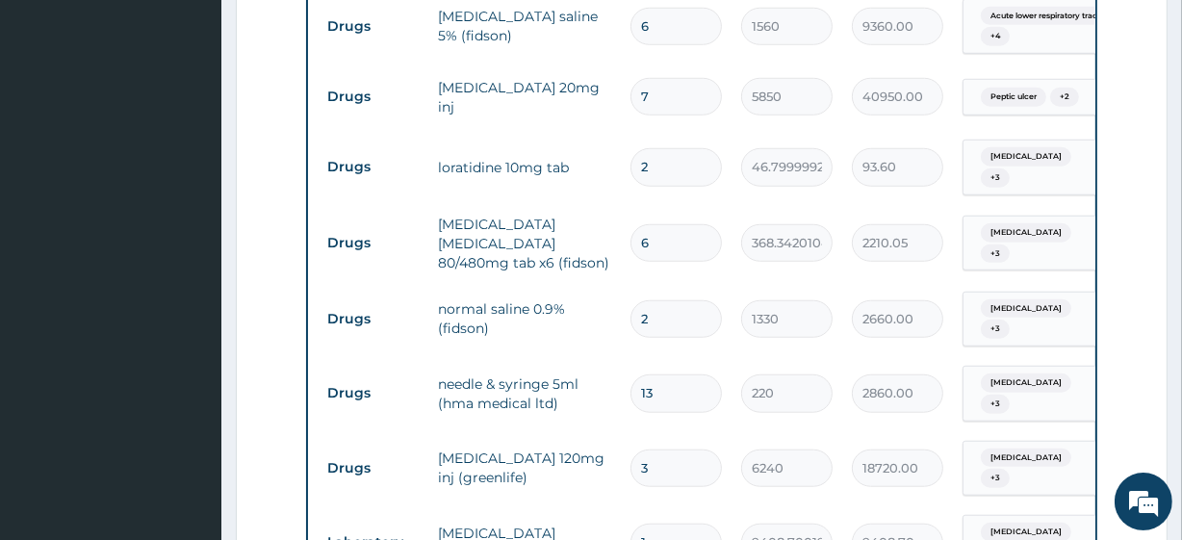
type input "6"
type input "35100.00"
type input "5"
type input "29250.00"
type input "4"
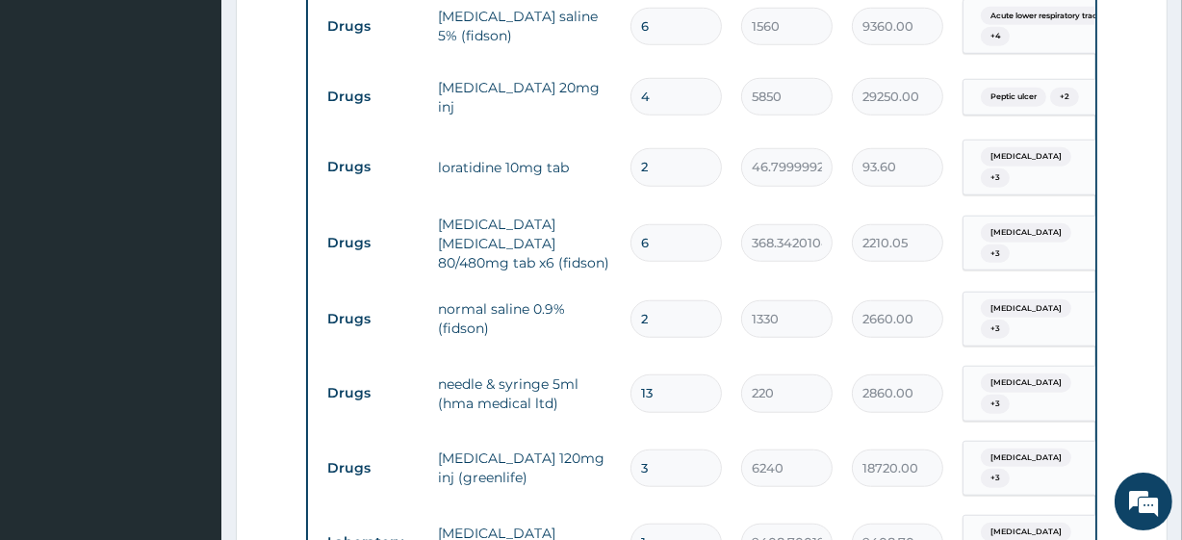
type input "23400.00"
type input "3"
type input "17550.00"
type input "2"
type input "11700.00"
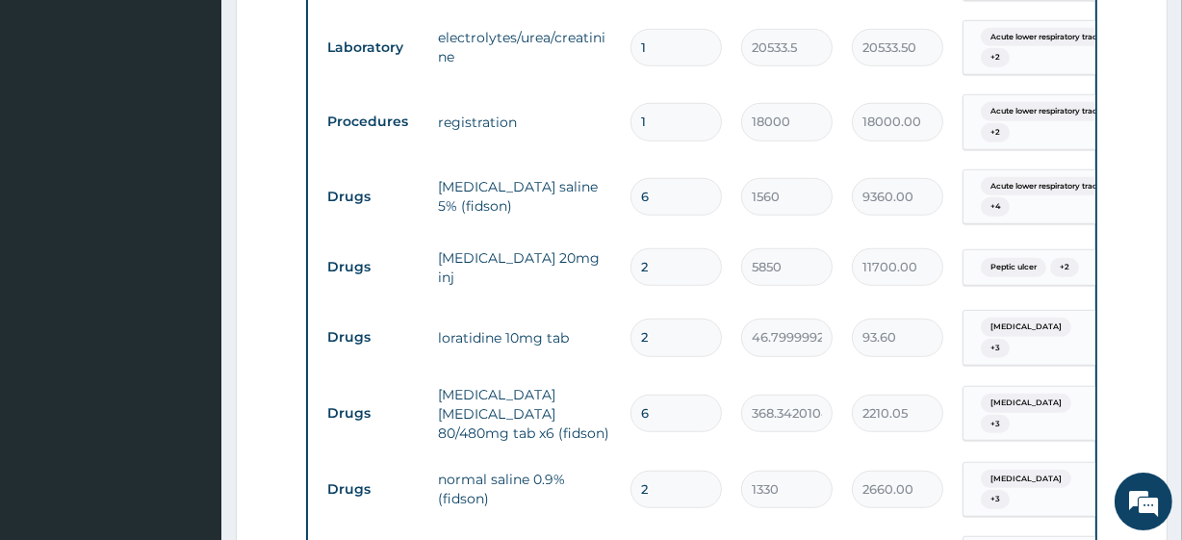
scroll to position [1266, 0]
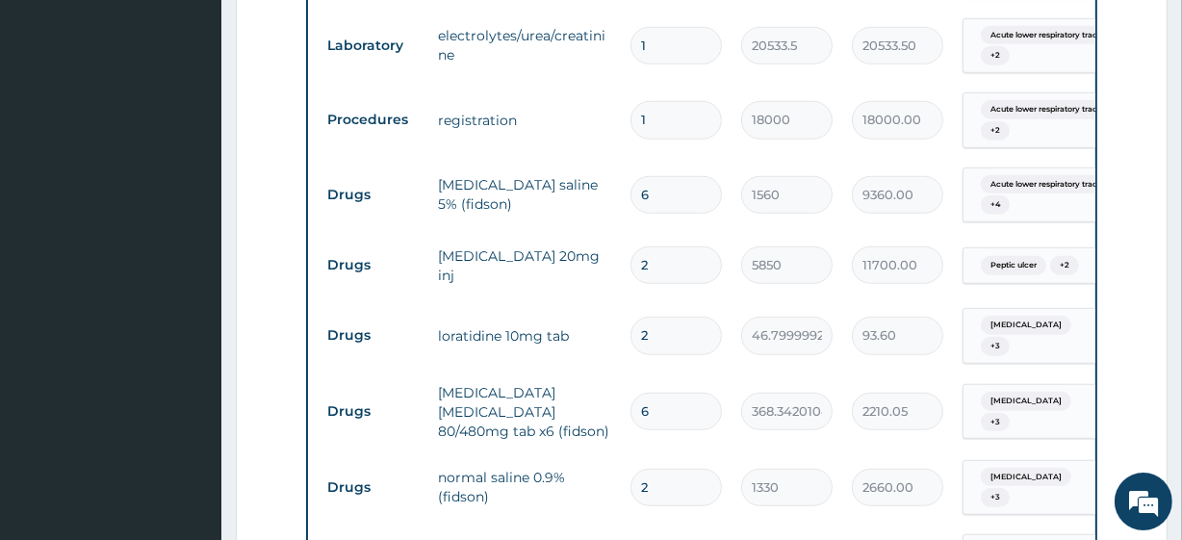
click at [652, 210] on input "6" at bounding box center [675, 195] width 91 height 38
type input "5"
type input "7800.00"
type input "4"
type input "6240.00"
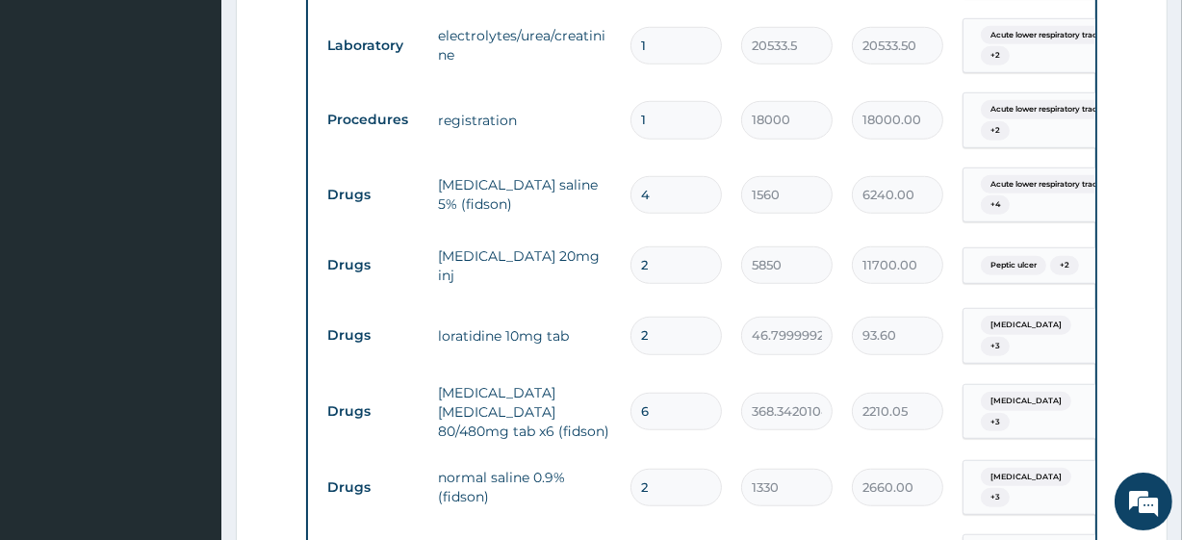
type input "3"
type input "4680.00"
type input "2"
type input "3120.00"
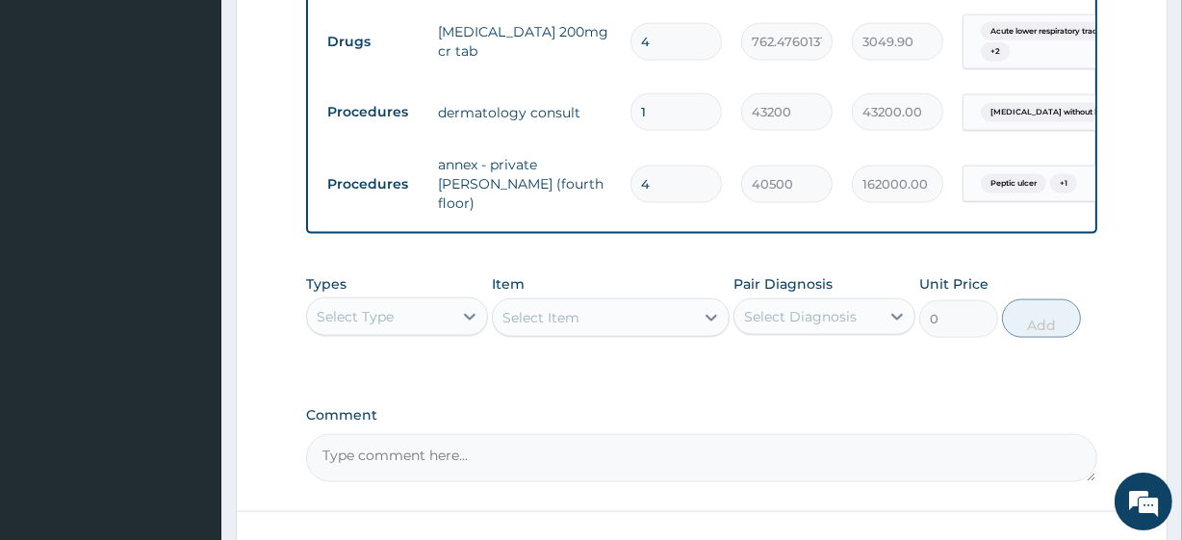
scroll to position [2464, 0]
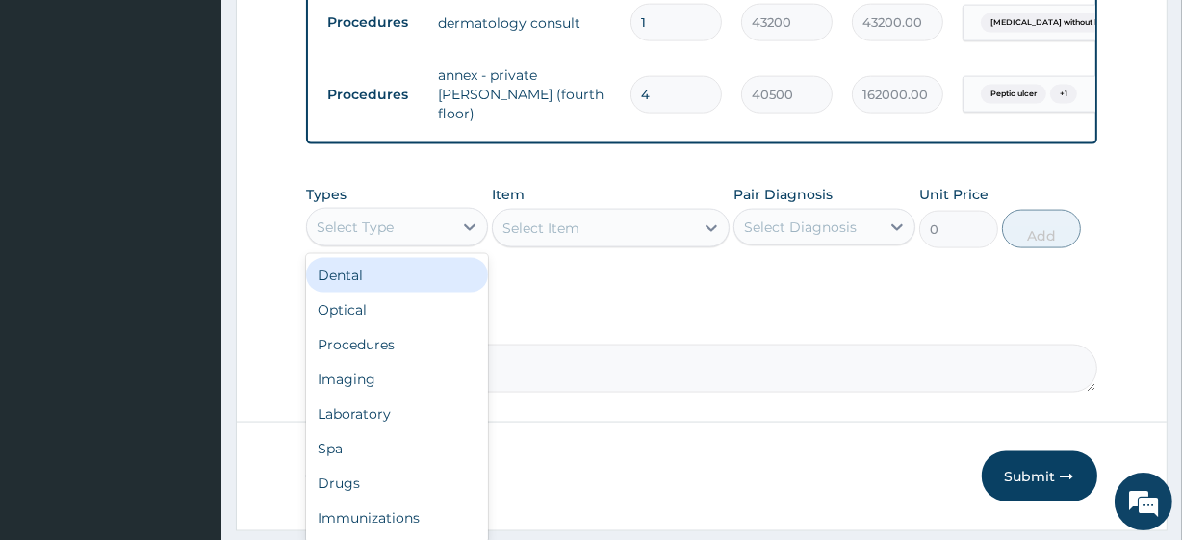
click at [423, 212] on div "Select Type" at bounding box center [379, 227] width 145 height 31
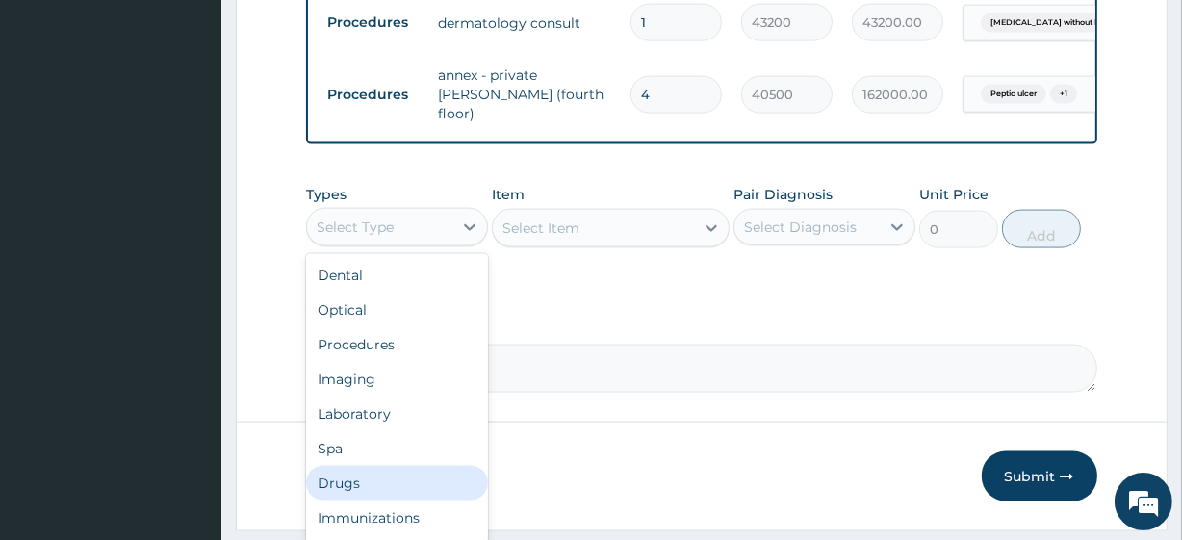
click at [395, 466] on div "Drugs" at bounding box center [397, 483] width 182 height 35
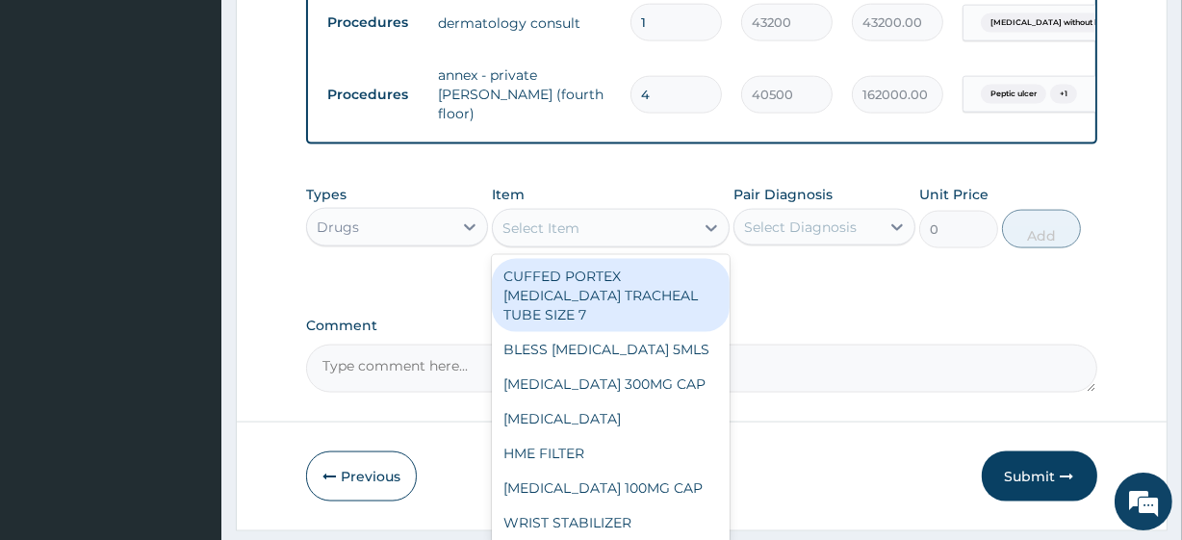
click at [618, 213] on div "Select Item" at bounding box center [593, 228] width 200 height 31
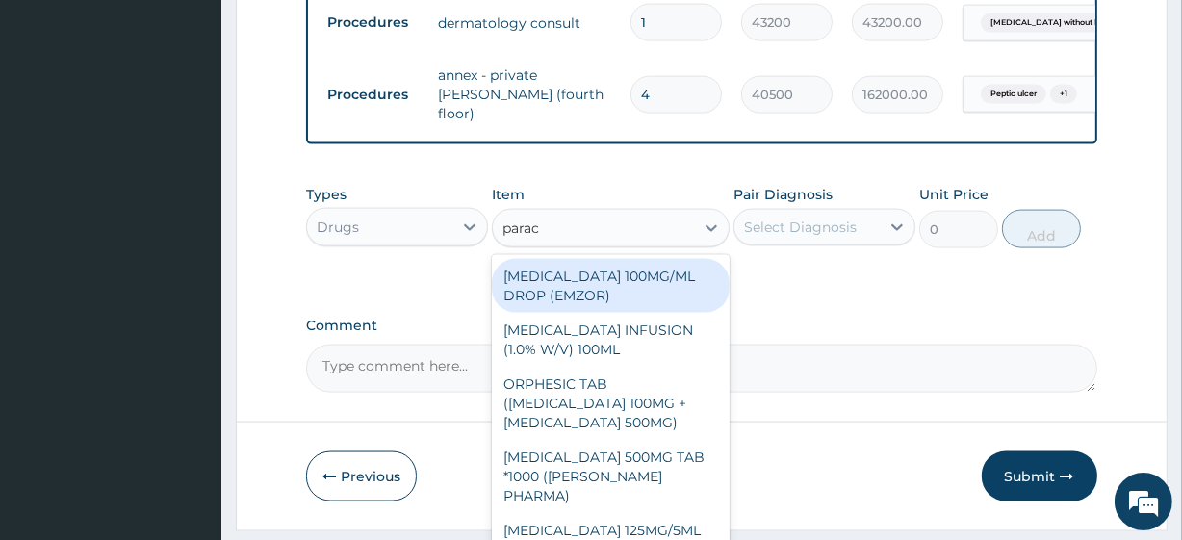
type input "parace"
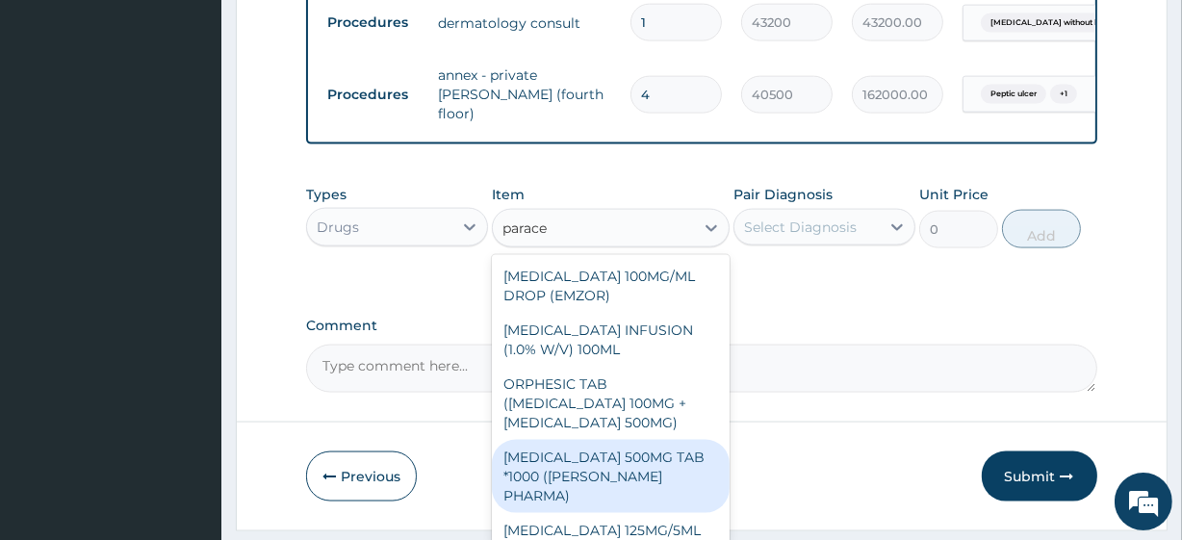
click at [620, 440] on div "[MEDICAL_DATA] 500MG TAB *1000 ([PERSON_NAME] PHARMA)" at bounding box center [610, 476] width 237 height 73
type input "26"
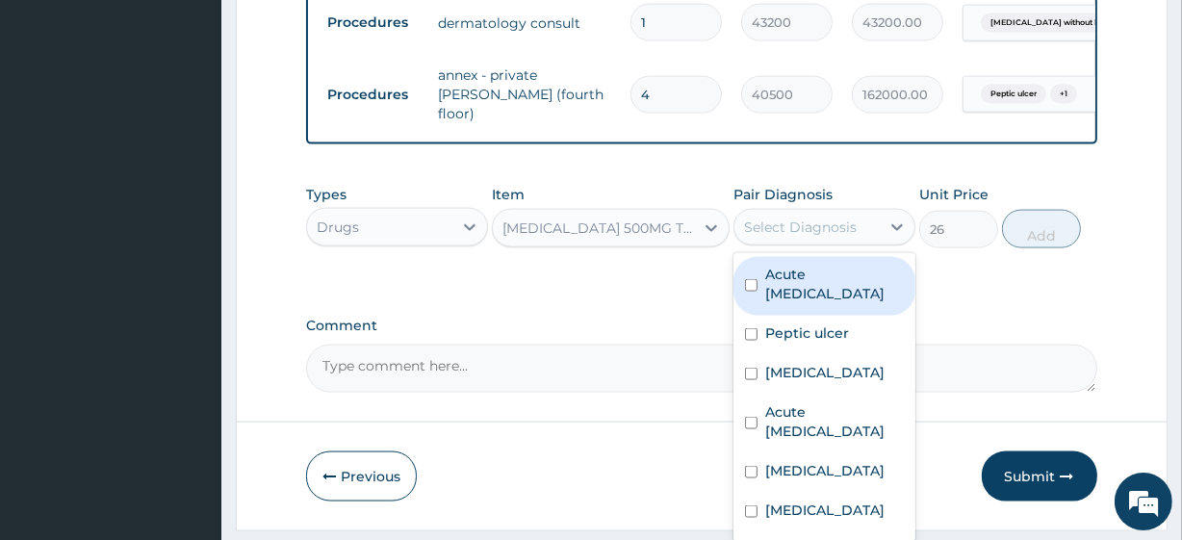
click at [824, 218] on div "Select Diagnosis" at bounding box center [800, 227] width 113 height 19
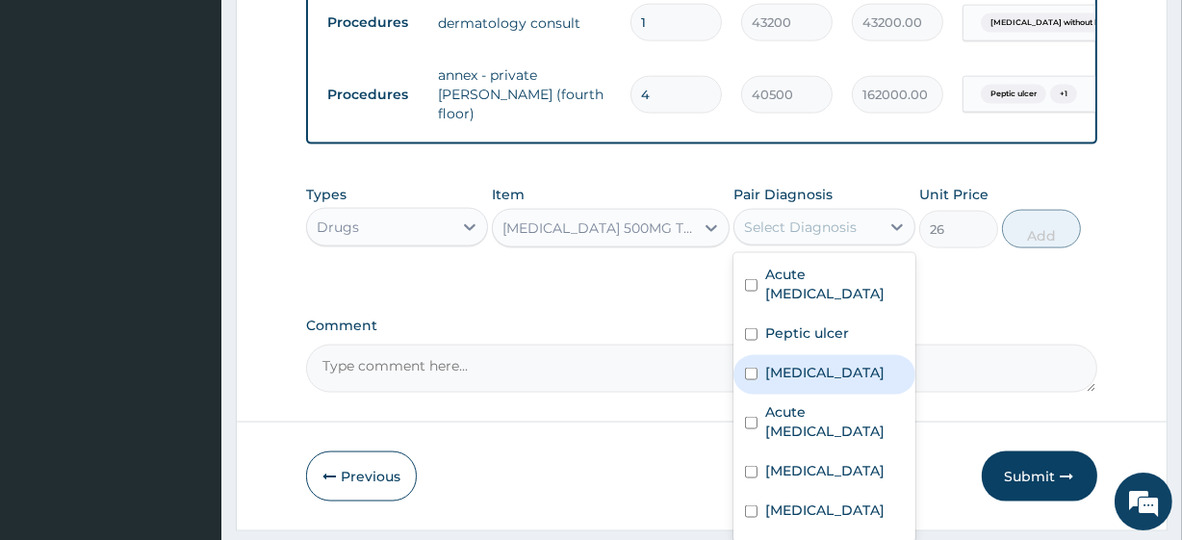
click at [813, 363] on label "[MEDICAL_DATA]" at bounding box center [824, 372] width 119 height 19
checkbox input "true"
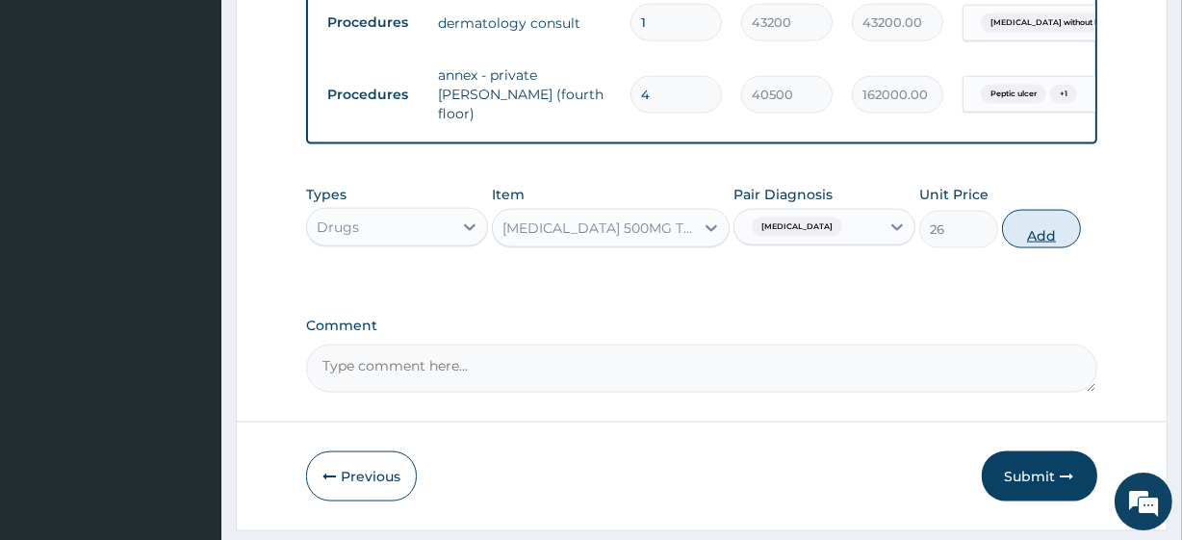
click at [1038, 210] on button "Add" at bounding box center [1041, 229] width 79 height 39
type input "0"
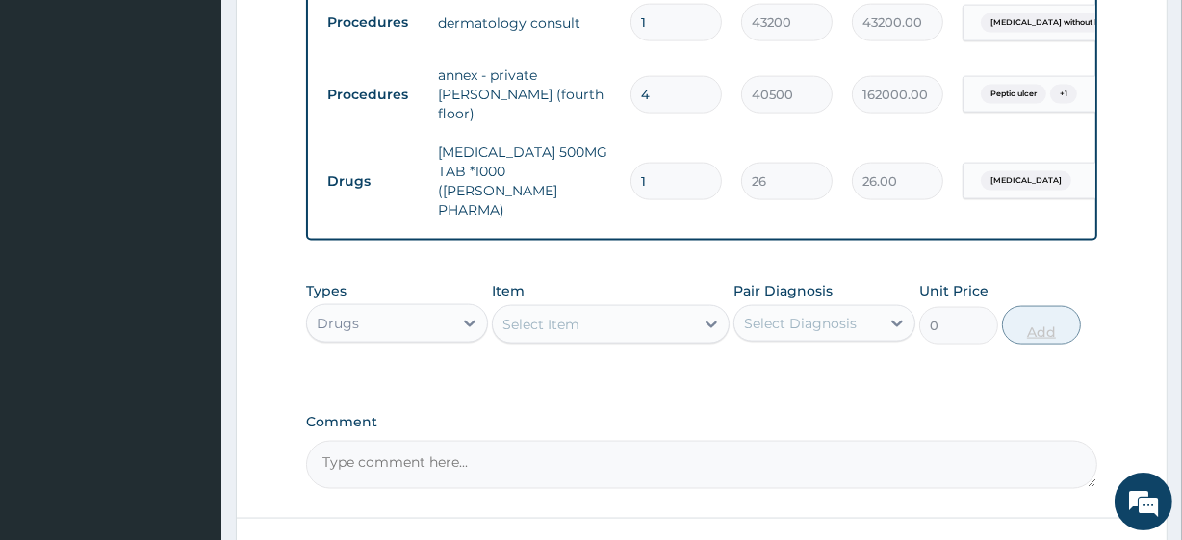
type input "2"
type input "52.00"
type input "3"
type input "78.00"
type input "30"
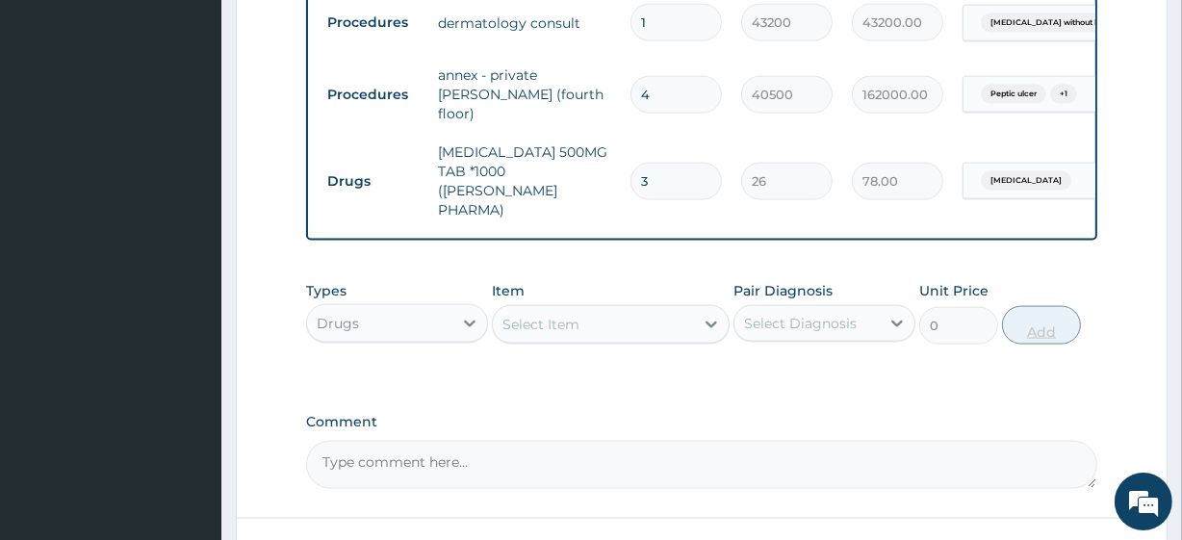
type input "780.00"
type input "30"
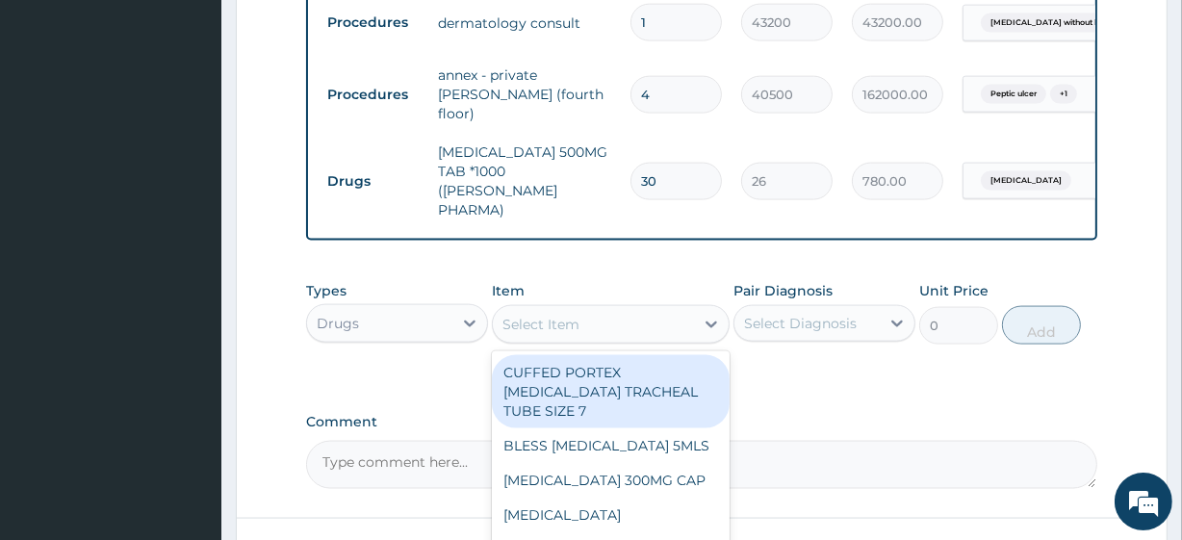
click at [648, 309] on div "Select Item" at bounding box center [593, 324] width 200 height 31
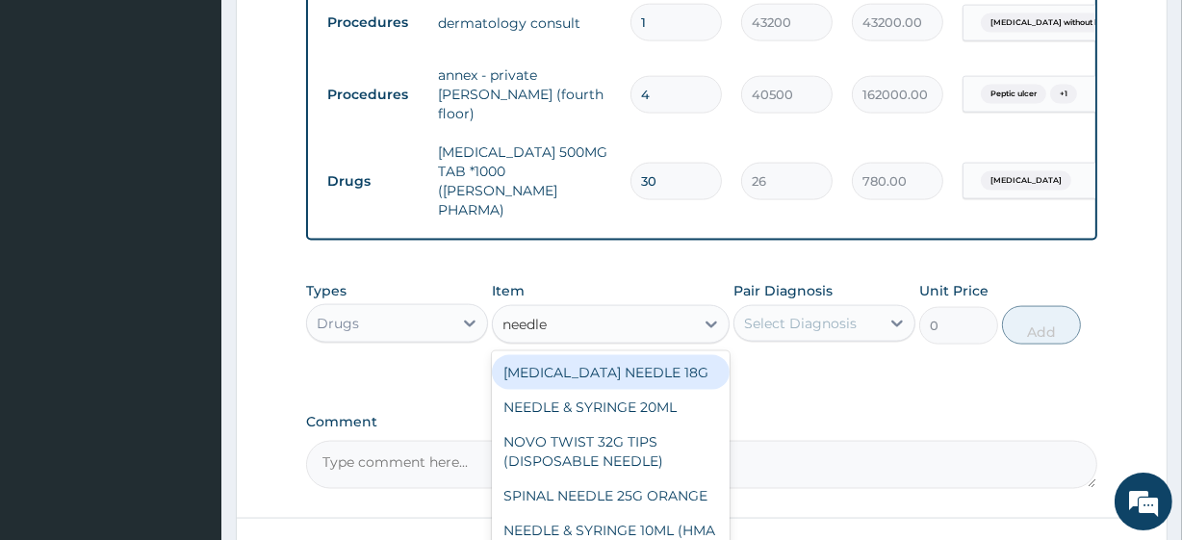
type input "needle"
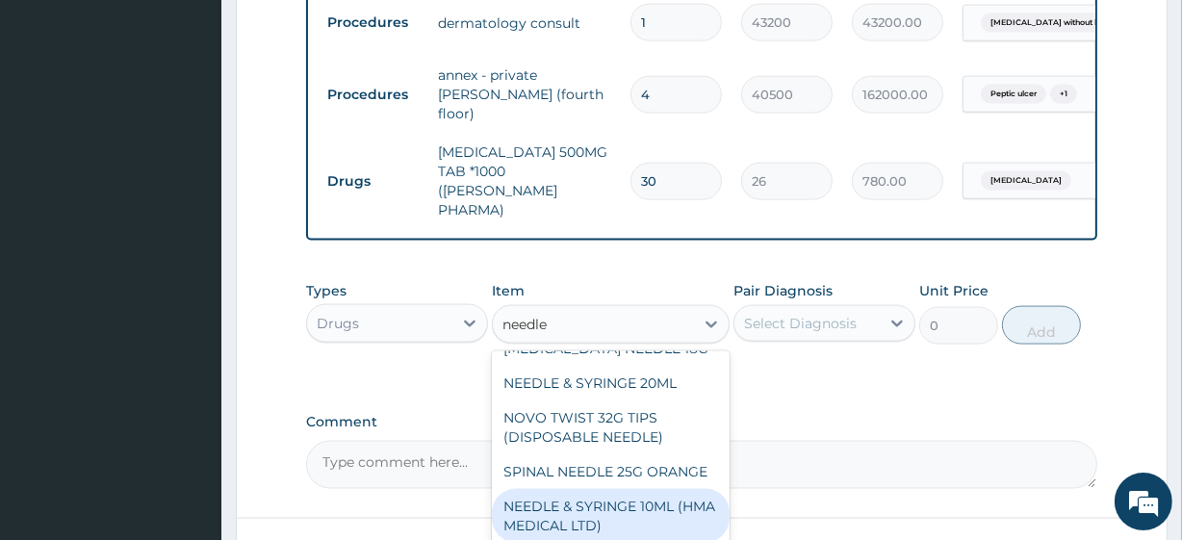
scroll to position [26, 0]
click at [613, 487] on div "NEEDLE & SYRINGE 10ML (HMA MEDICAL LTD)" at bounding box center [610, 514] width 237 height 54
type input "300"
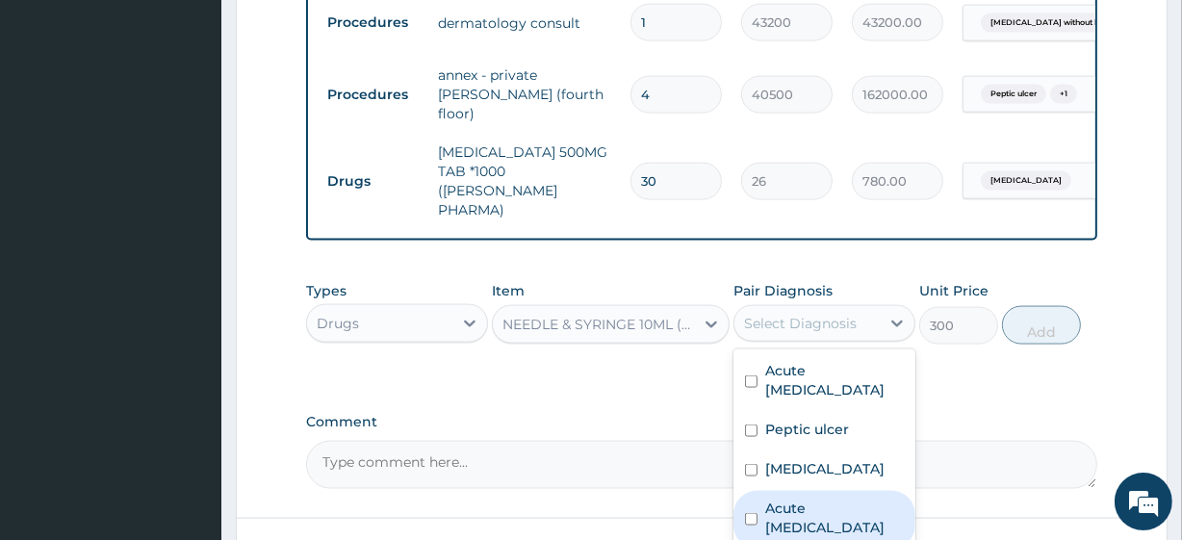
drag, startPoint x: 818, startPoint y: 249, endPoint x: 809, endPoint y: 481, distance: 232.2
click at [809, 342] on div "option [MEDICAL_DATA], selected. option Acute [MEDICAL_DATA] focused, 4 of 10. …" at bounding box center [824, 323] width 182 height 37
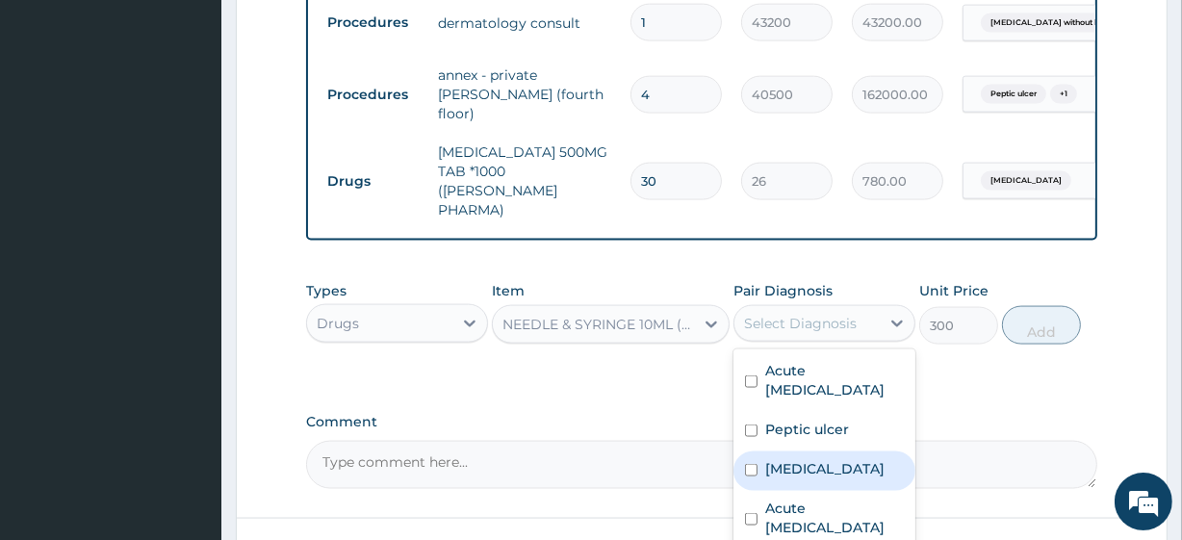
click at [808, 459] on label "[MEDICAL_DATA]" at bounding box center [824, 468] width 119 height 19
checkbox input "true"
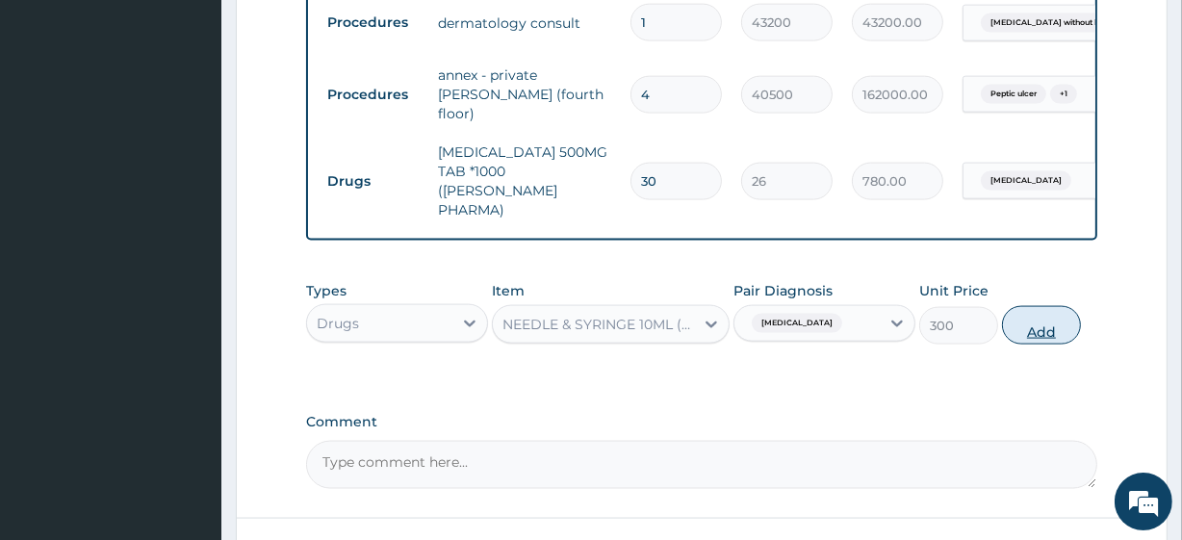
click at [1036, 306] on button "Add" at bounding box center [1041, 325] width 79 height 39
type input "0"
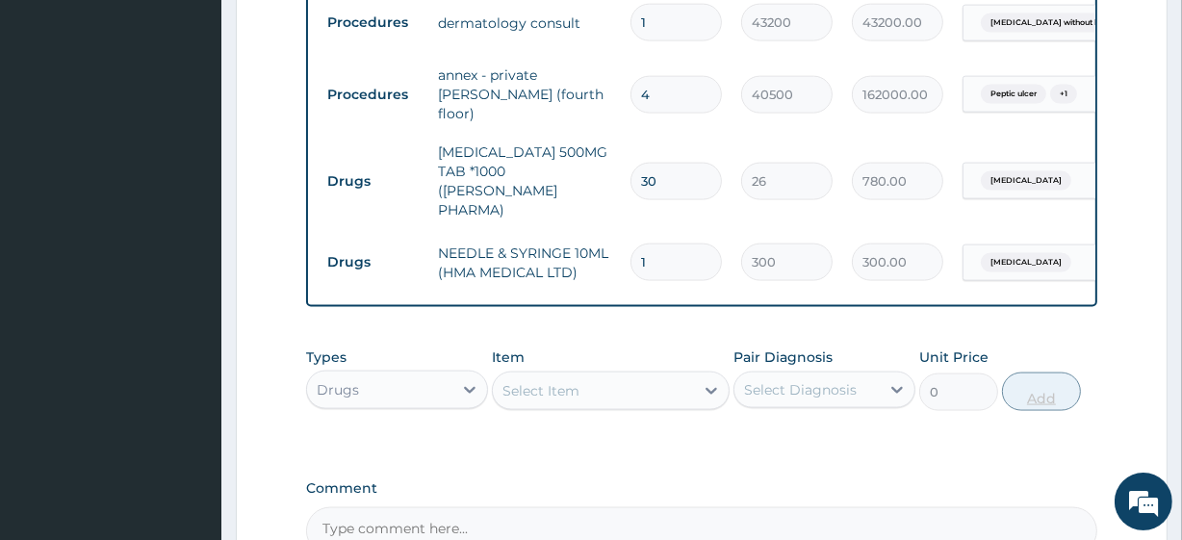
type input "2"
type input "600.00"
type input "3"
type input "900.00"
type input "4"
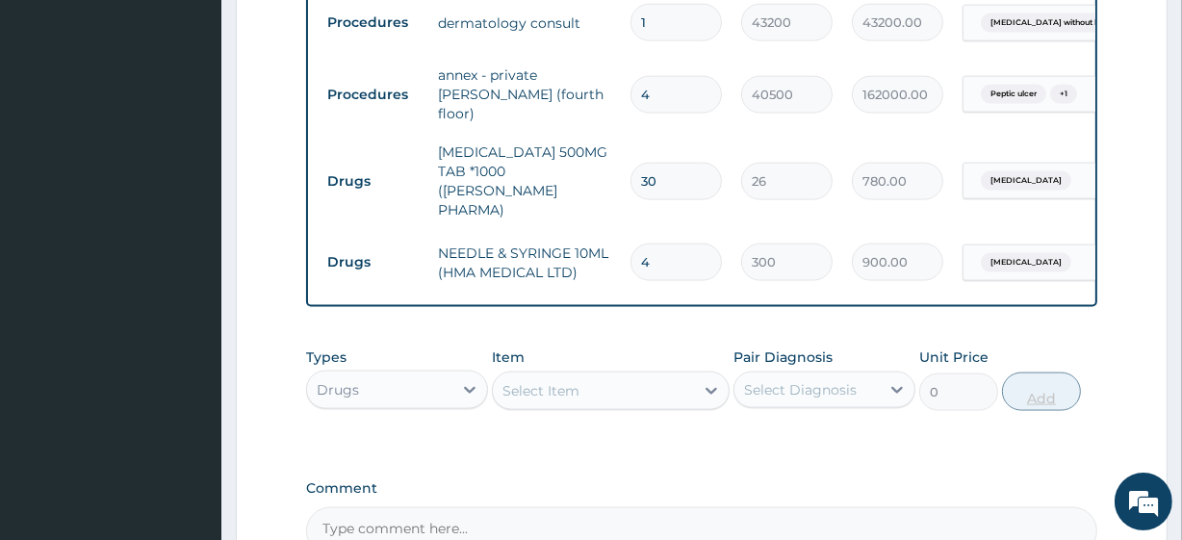
type input "1200.00"
type input "5"
type input "1500.00"
click at [861, 363] on div "Types Drugs Item Select Item Pair Diagnosis Select Diagnosis Unit Price 0 Add" at bounding box center [701, 394] width 790 height 112
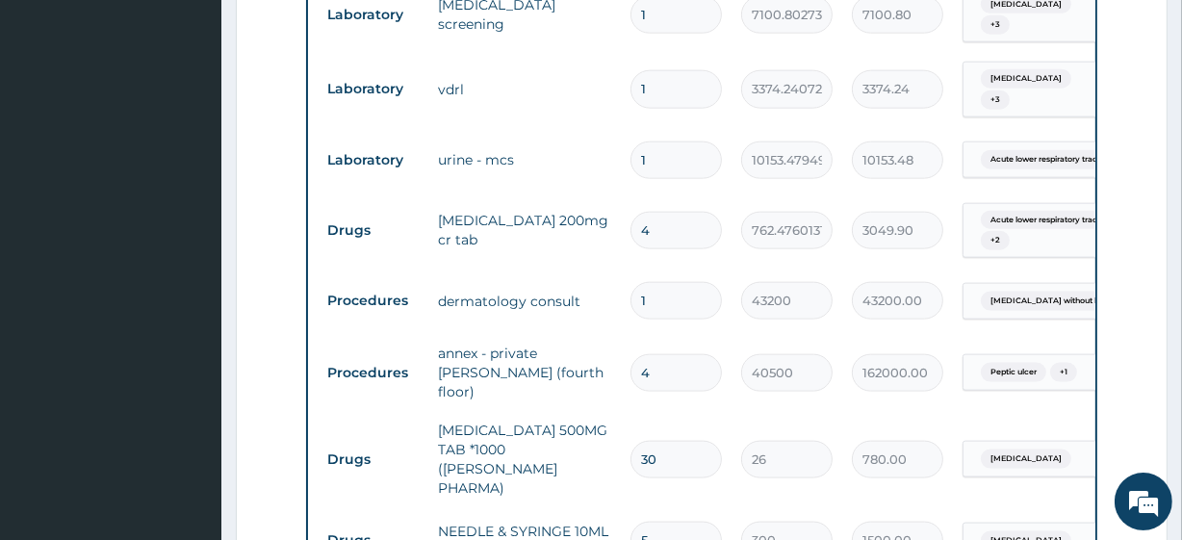
scroll to position [0, 174]
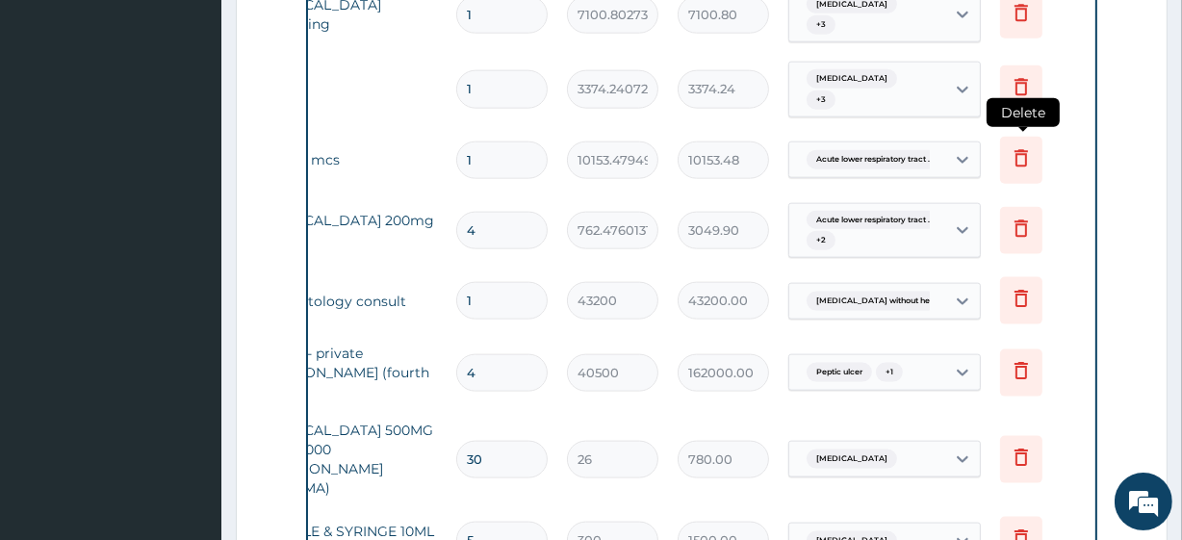
click at [1022, 146] on icon at bounding box center [1021, 157] width 23 height 23
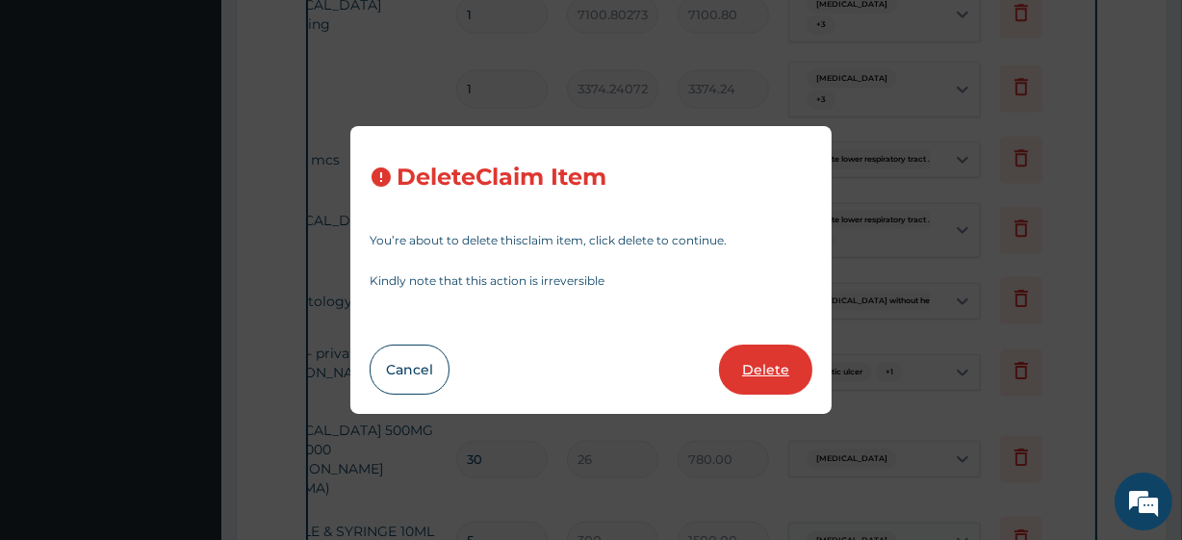
click at [760, 370] on button "Delete" at bounding box center [765, 370] width 93 height 50
type input "4"
type input "762.4760131835938"
type input "3049.90"
type input "1"
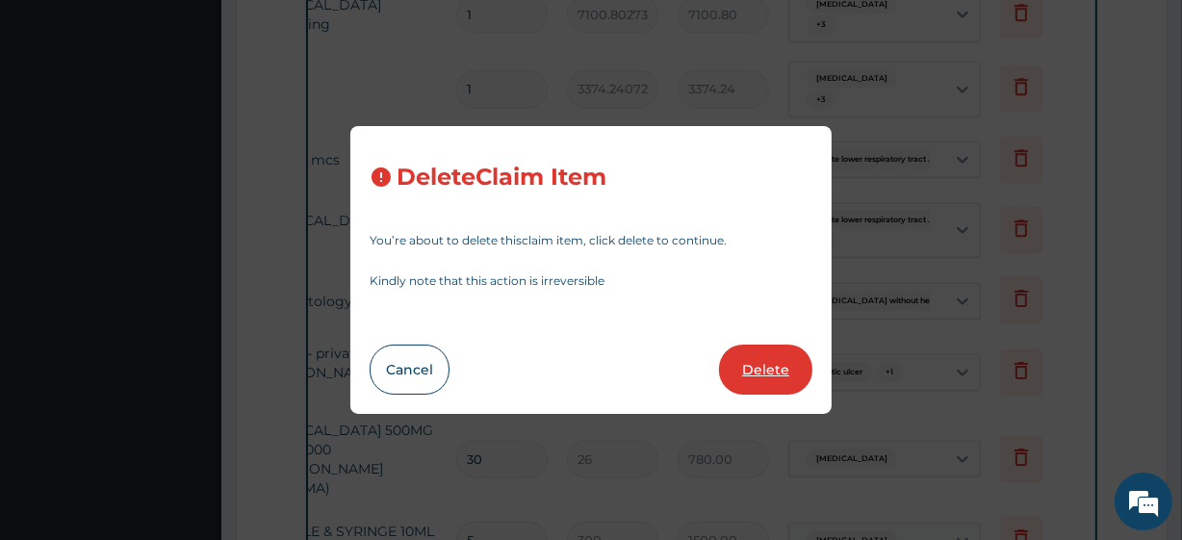
type input "43200"
type input "43200.00"
type input "4"
type input "40500"
type input "162000.00"
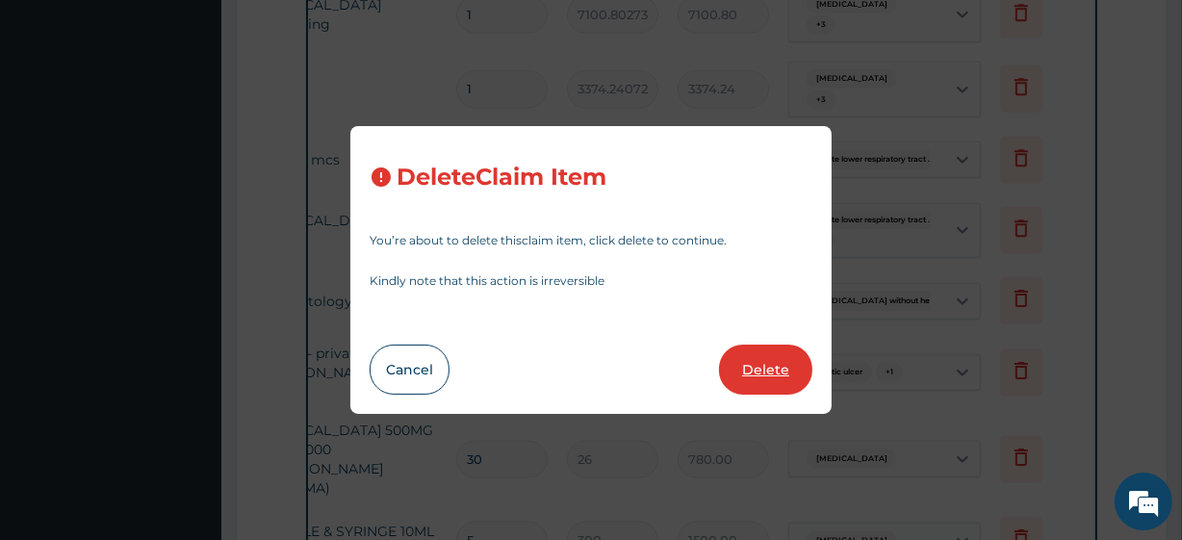
type input "30"
type input "26"
type input "780.00"
type input "5"
type input "300"
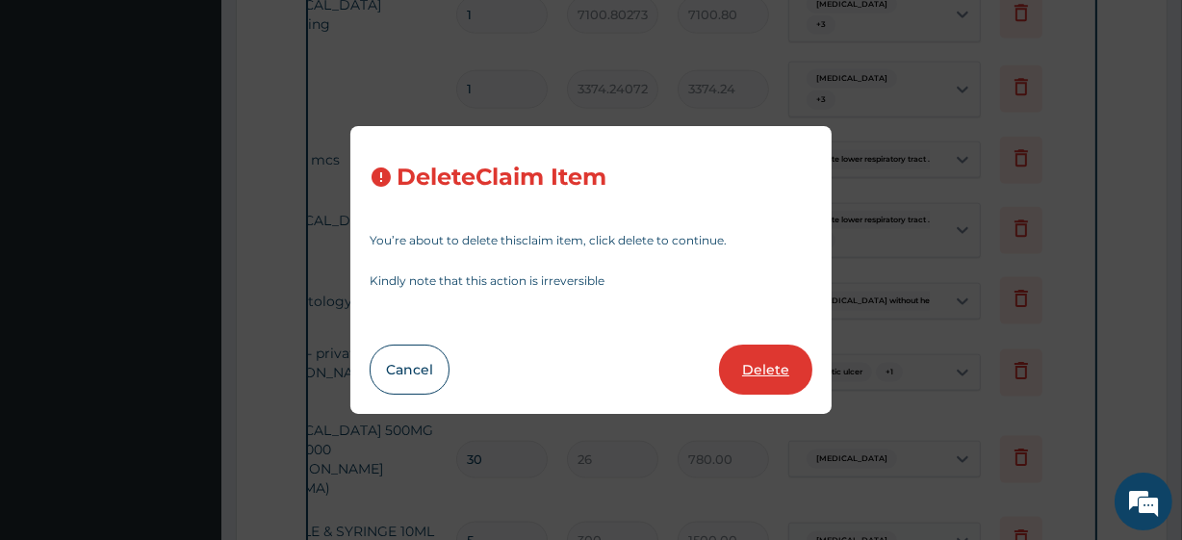
type input "1500.00"
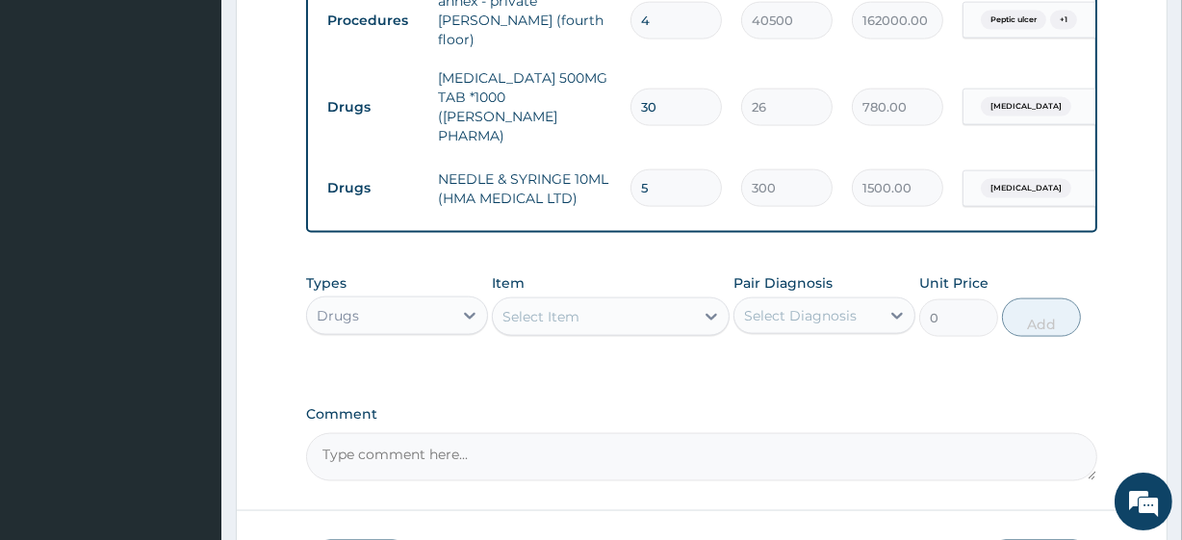
scroll to position [2476, 0]
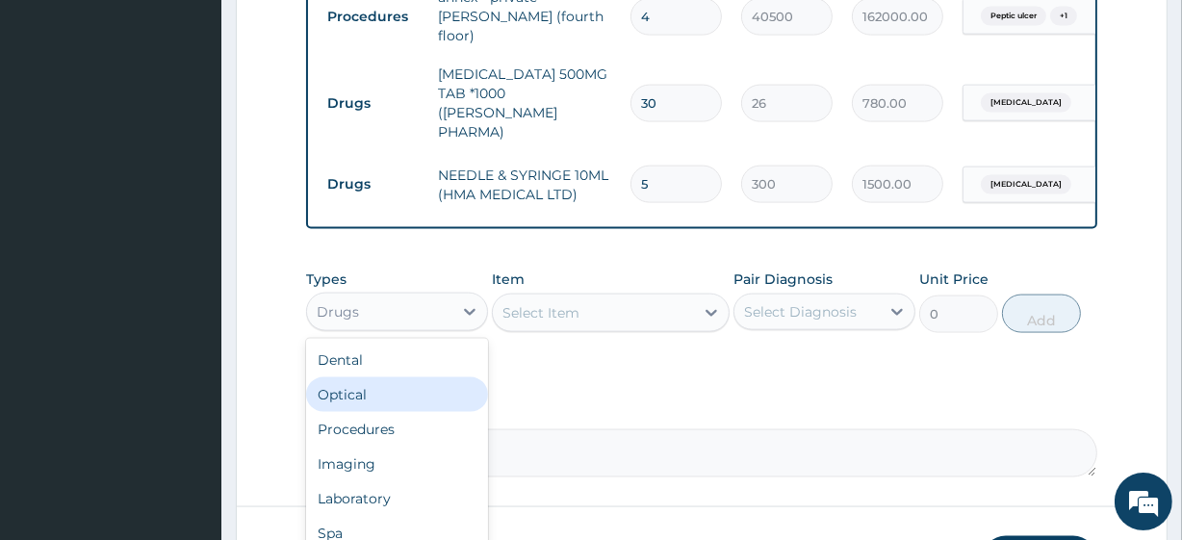
drag, startPoint x: 391, startPoint y: 250, endPoint x: 402, endPoint y: 321, distance: 72.2
click at [402, 321] on div "option Drugs, selected. option Optical focused, 2 of 10. 10 results available. …" at bounding box center [397, 312] width 182 height 39
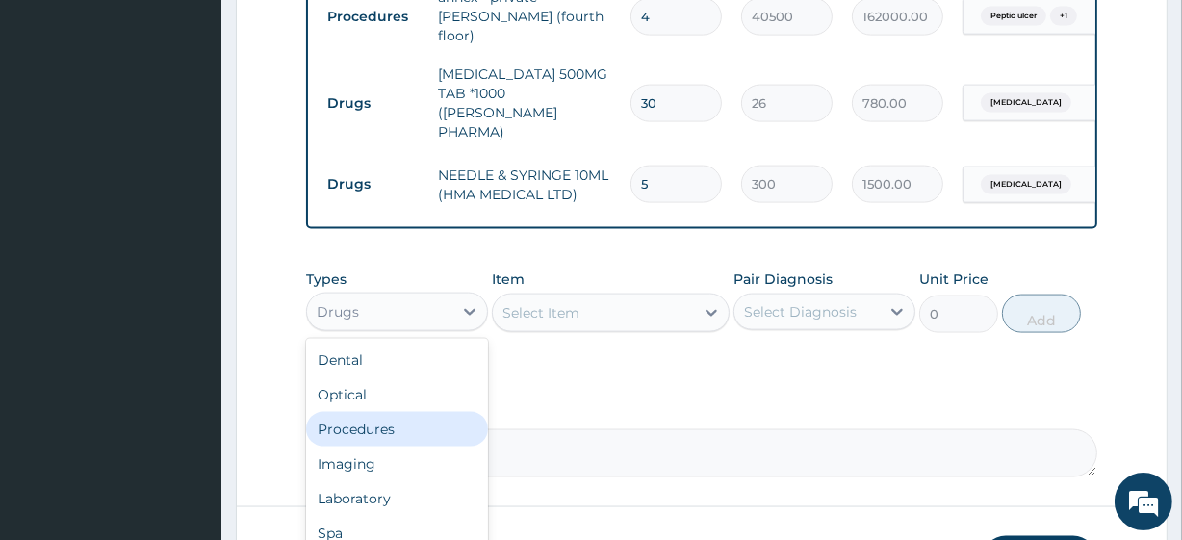
click at [406, 412] on div "Procedures" at bounding box center [397, 429] width 182 height 35
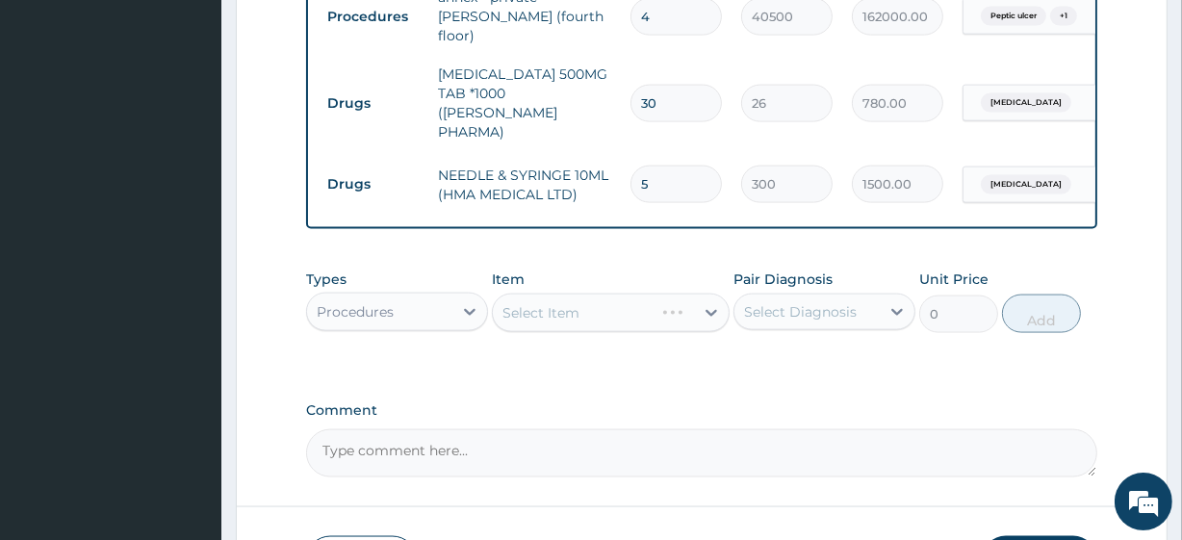
click at [699, 294] on div "Select Item" at bounding box center [610, 313] width 237 height 39
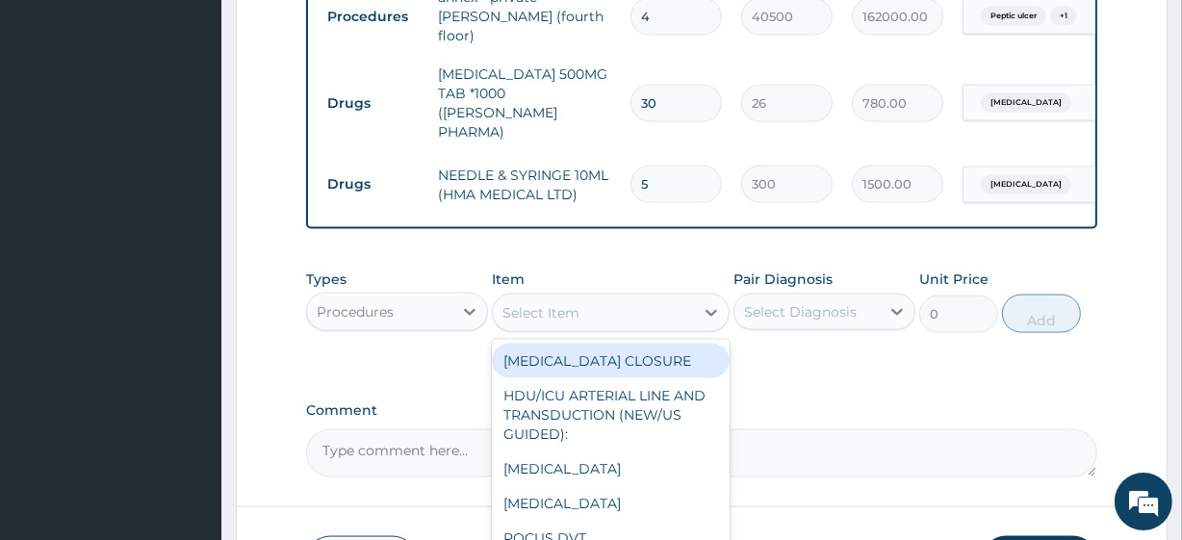
click at [646, 297] on div "Select Item" at bounding box center [593, 312] width 200 height 31
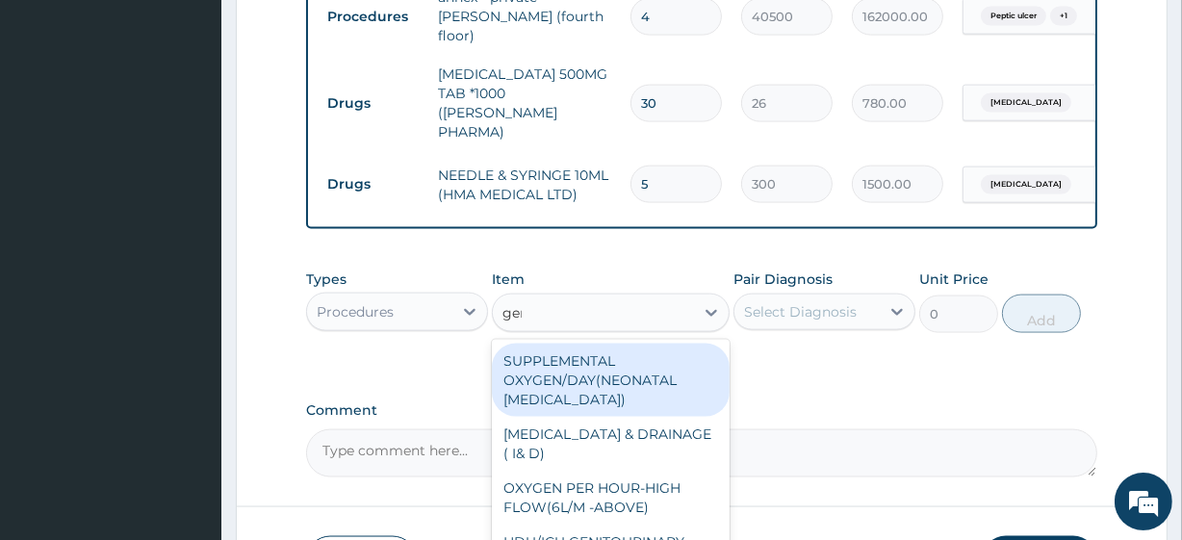
type input "gene"
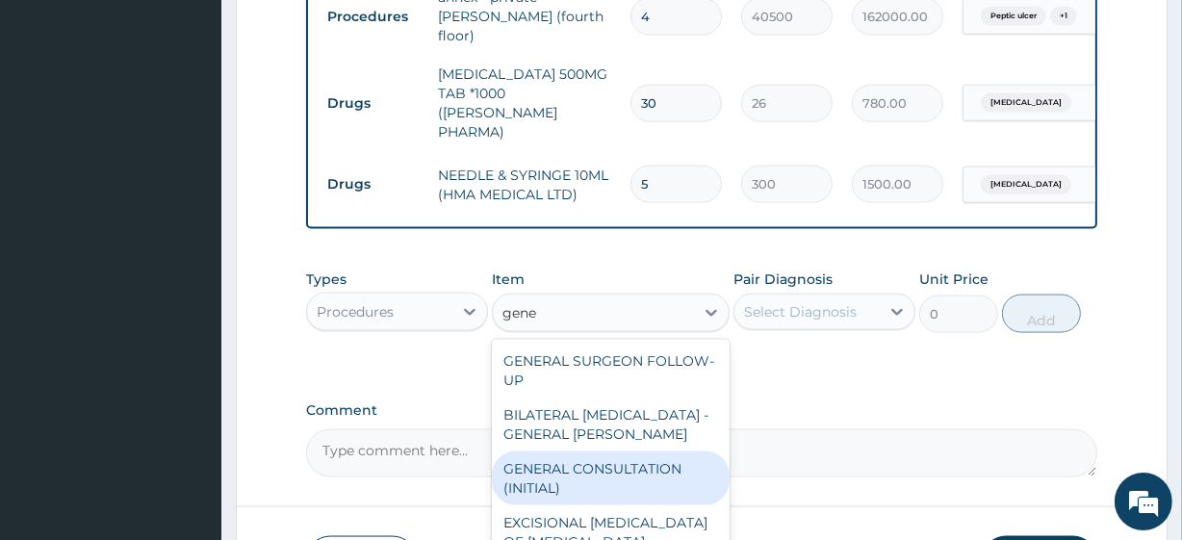
click at [615, 451] on div "GENERAL CONSULTATION (INITIAL)" at bounding box center [610, 478] width 237 height 54
type input "10800"
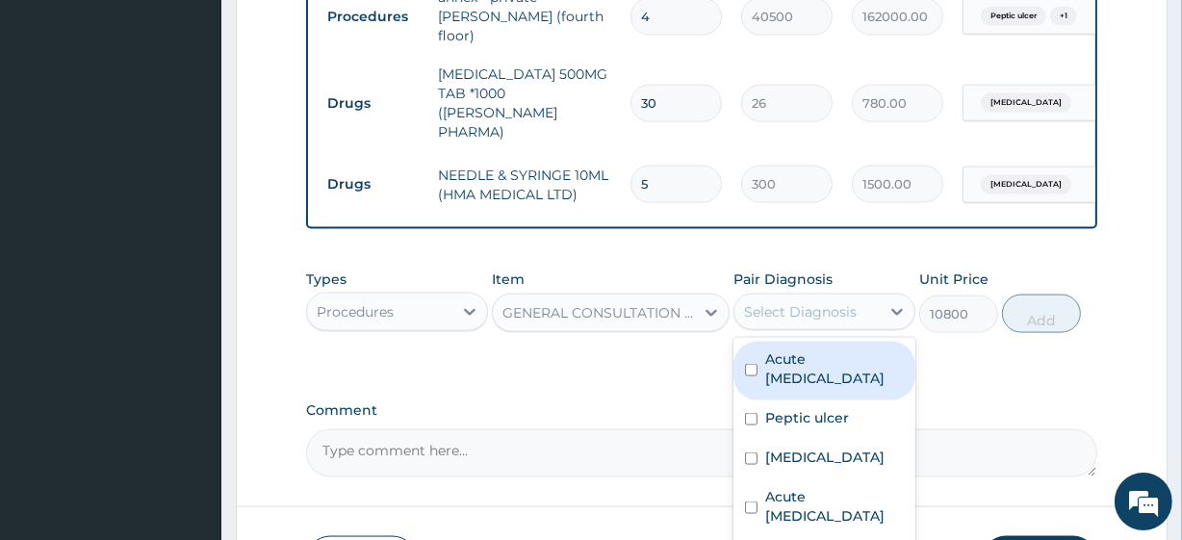
drag, startPoint x: 861, startPoint y: 232, endPoint x: 847, endPoint y: 307, distance: 76.5
click at [847, 307] on div "option [MEDICAL_DATA], selected. option Acute [MEDICAL_DATA] focused, 1 of 10. …" at bounding box center [824, 312] width 182 height 37
click at [847, 349] on label "Acute [MEDICAL_DATA]" at bounding box center [834, 368] width 139 height 39
checkbox input "true"
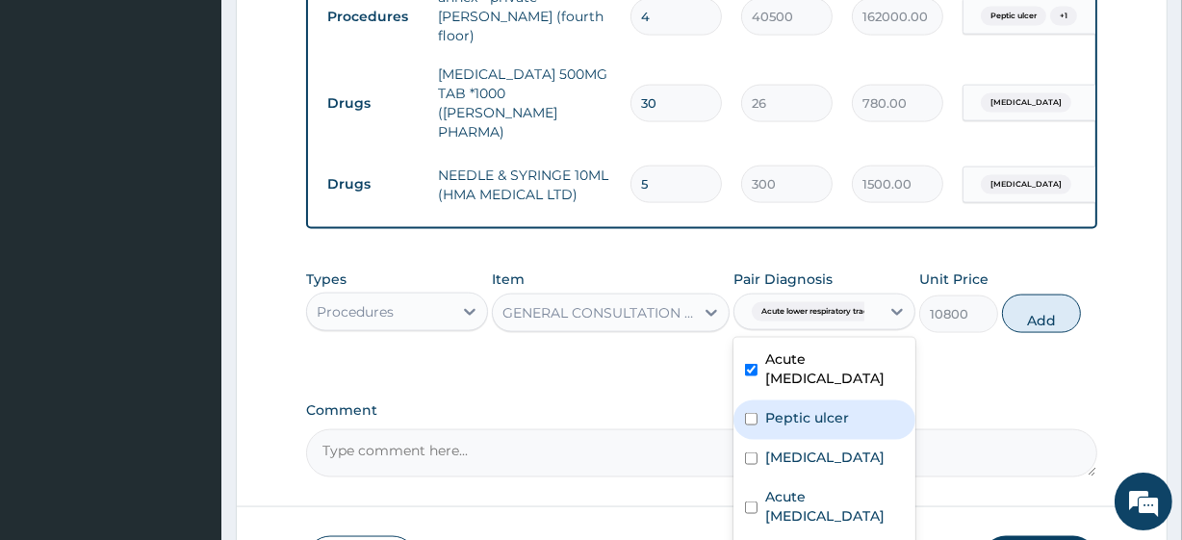
click at [827, 408] on label "Peptic ulcer" at bounding box center [807, 417] width 84 height 19
checkbox input "true"
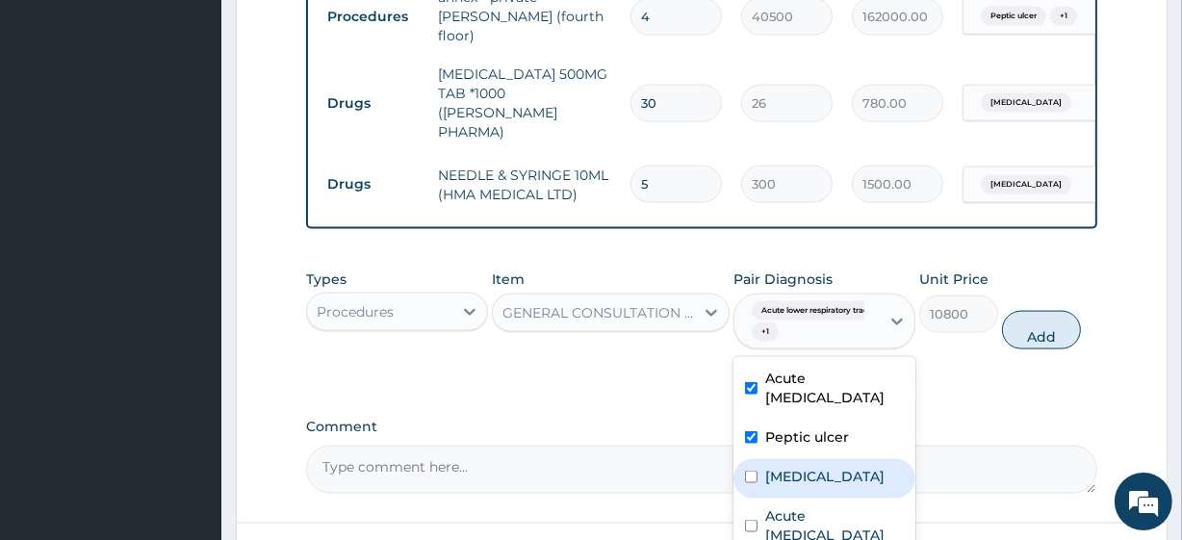
click at [818, 459] on div "[MEDICAL_DATA]" at bounding box center [824, 478] width 182 height 39
checkbox input "true"
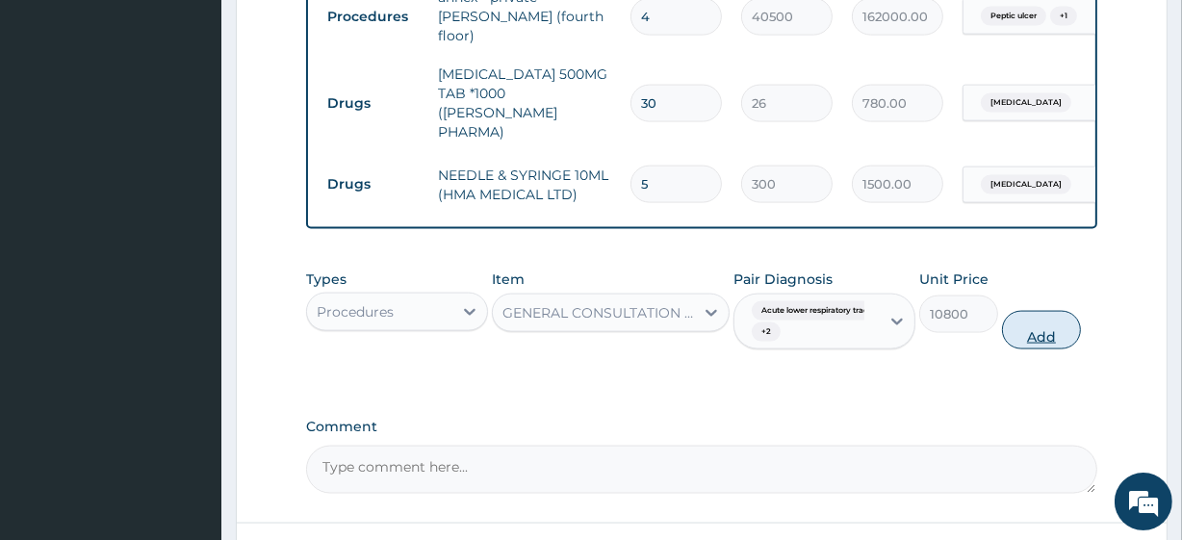
click at [1053, 311] on button "Add" at bounding box center [1041, 330] width 79 height 39
type input "0"
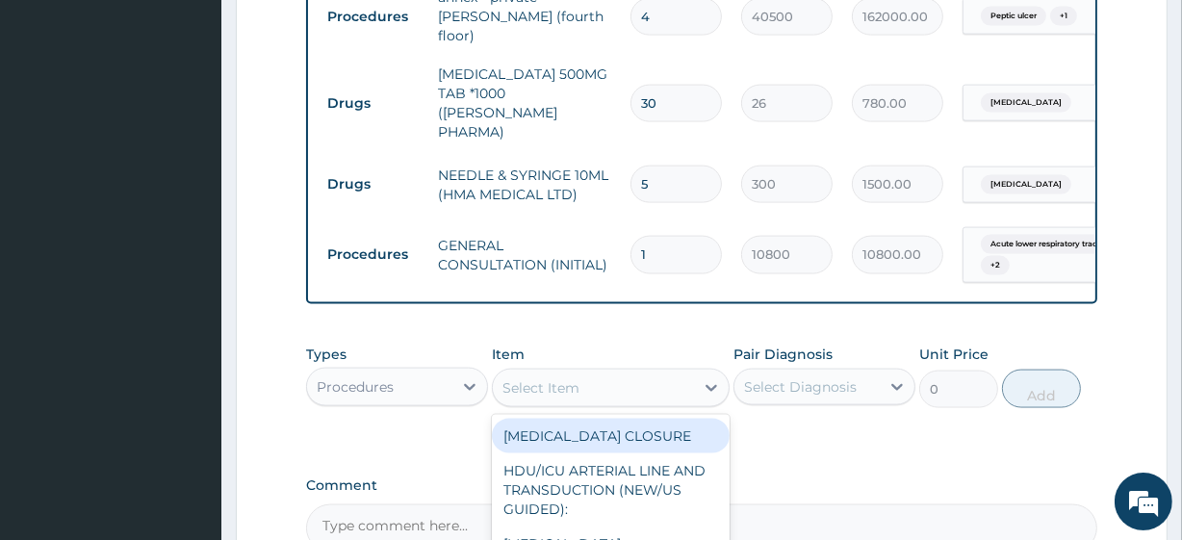
click at [642, 373] on div "Select Item" at bounding box center [593, 388] width 200 height 31
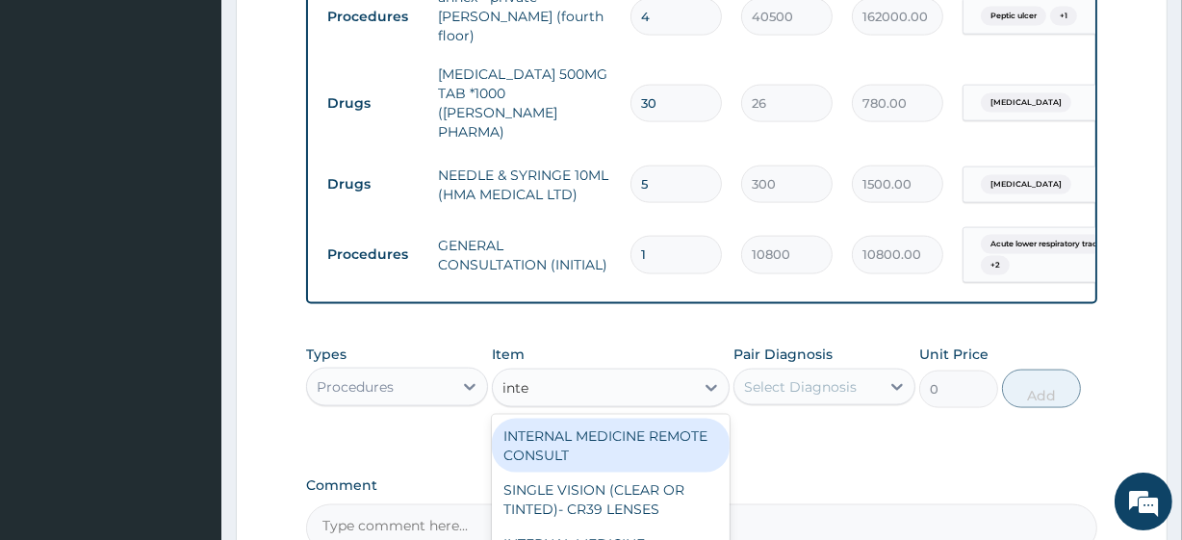
type input "inter"
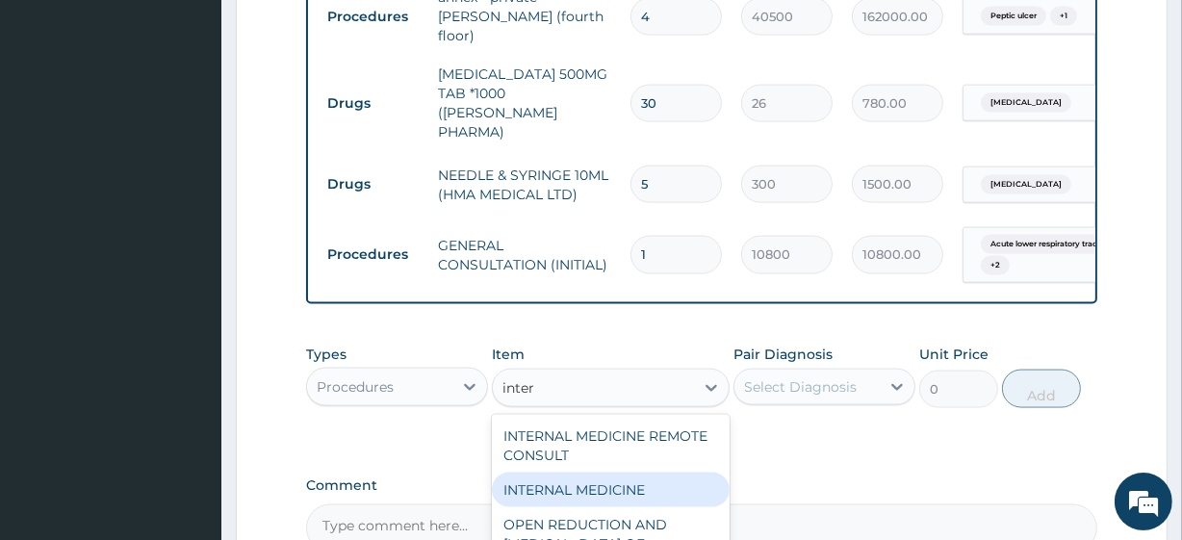
click at [626, 473] on div "INTERNAL MEDICINE" at bounding box center [610, 490] width 237 height 35
type input "27000"
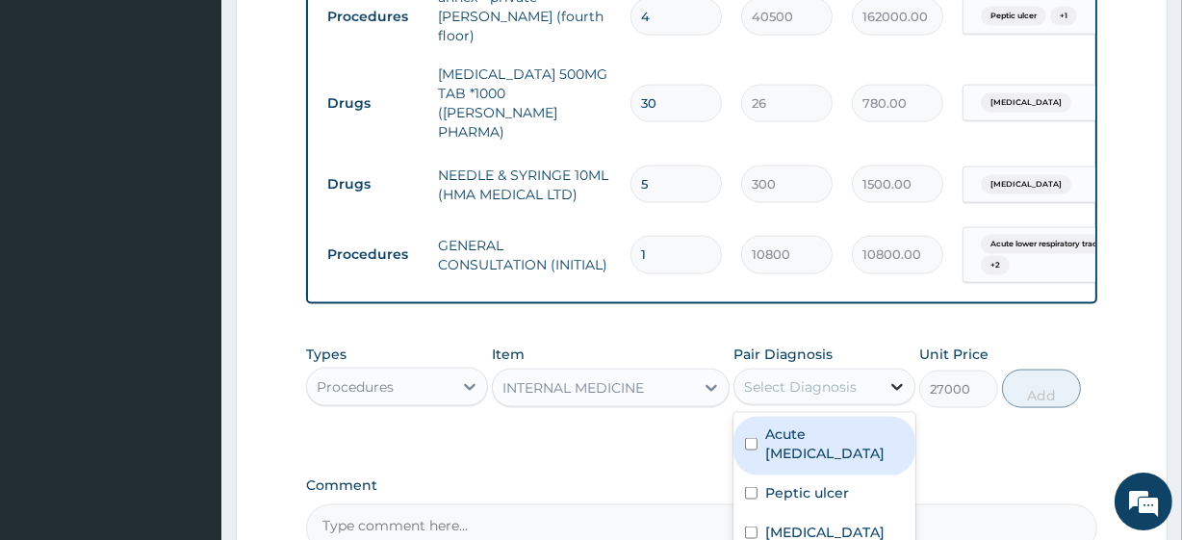
click at [896, 377] on icon at bounding box center [896, 386] width 19 height 19
click at [834, 424] on label "Acute [MEDICAL_DATA]" at bounding box center [834, 443] width 139 height 39
checkbox input "true"
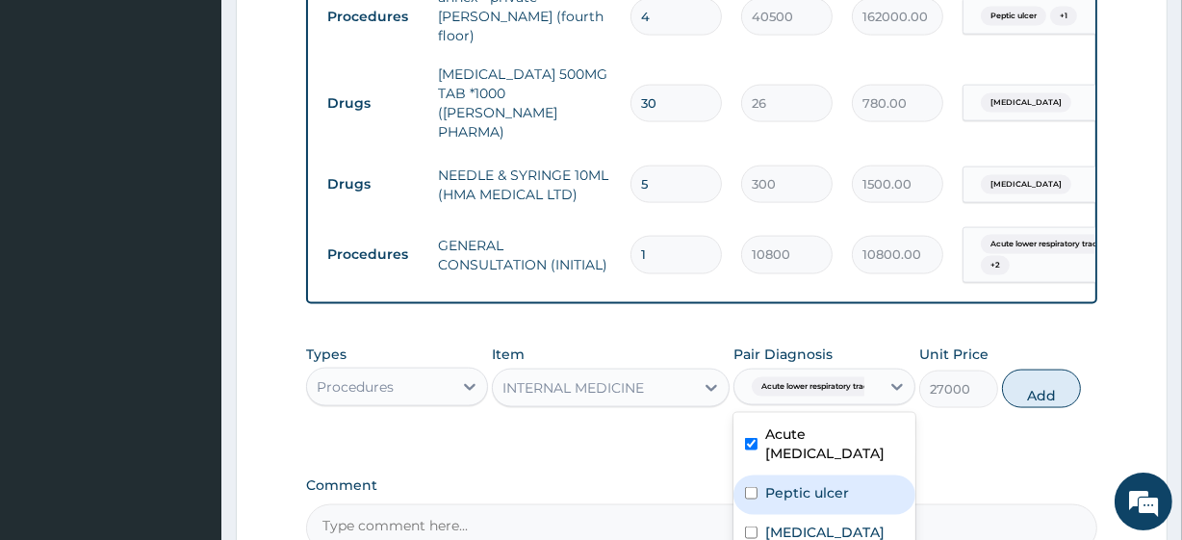
click at [831, 483] on label "Peptic ulcer" at bounding box center [807, 492] width 84 height 19
checkbox input "true"
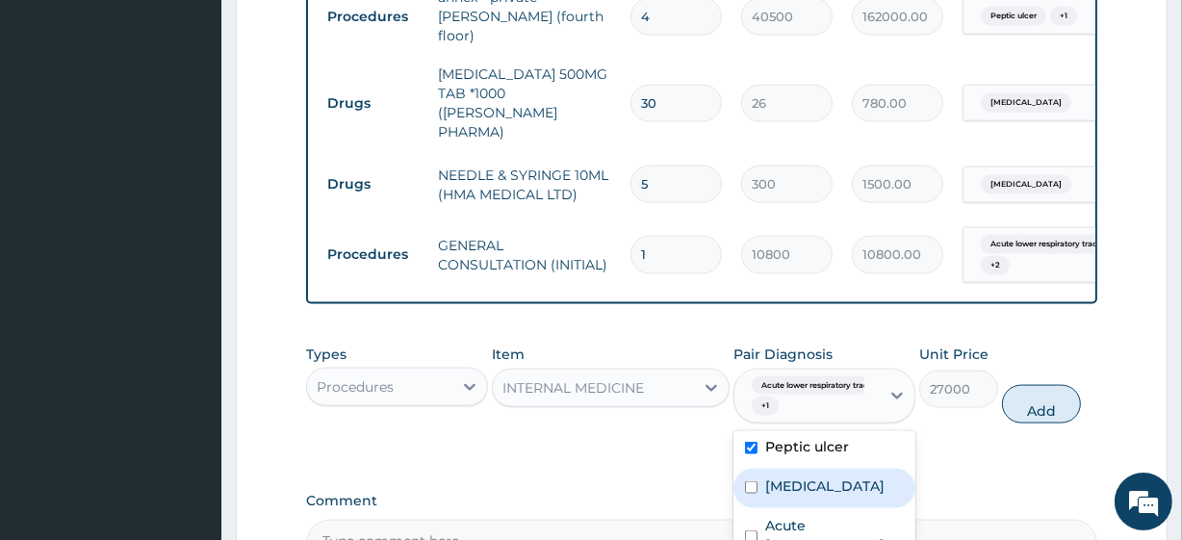
scroll to position [84, 0]
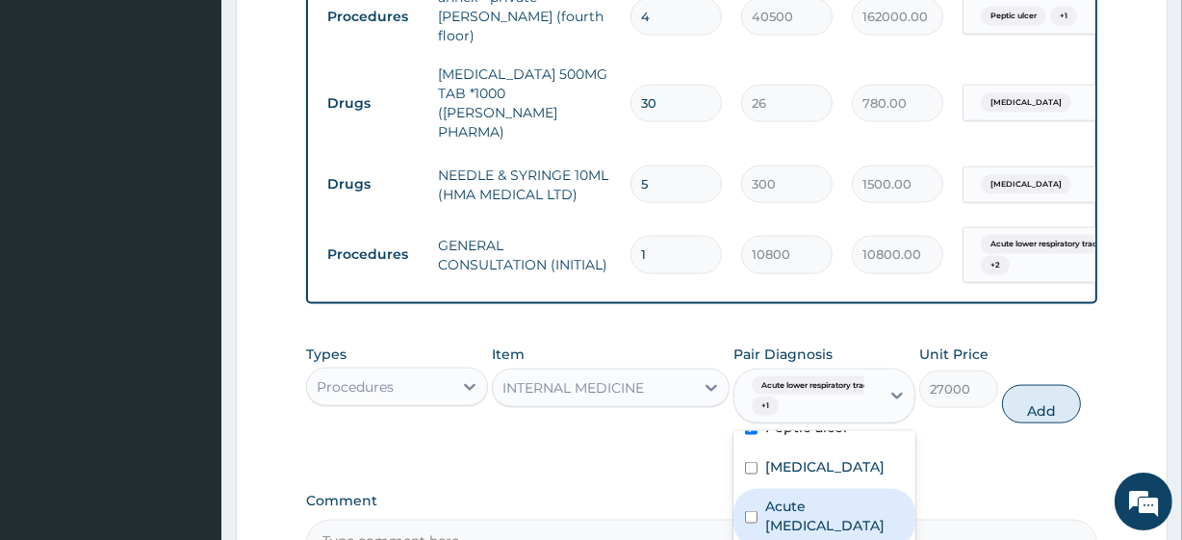
click at [821, 497] on label "Acute [MEDICAL_DATA]" at bounding box center [834, 516] width 139 height 39
checkbox input "true"
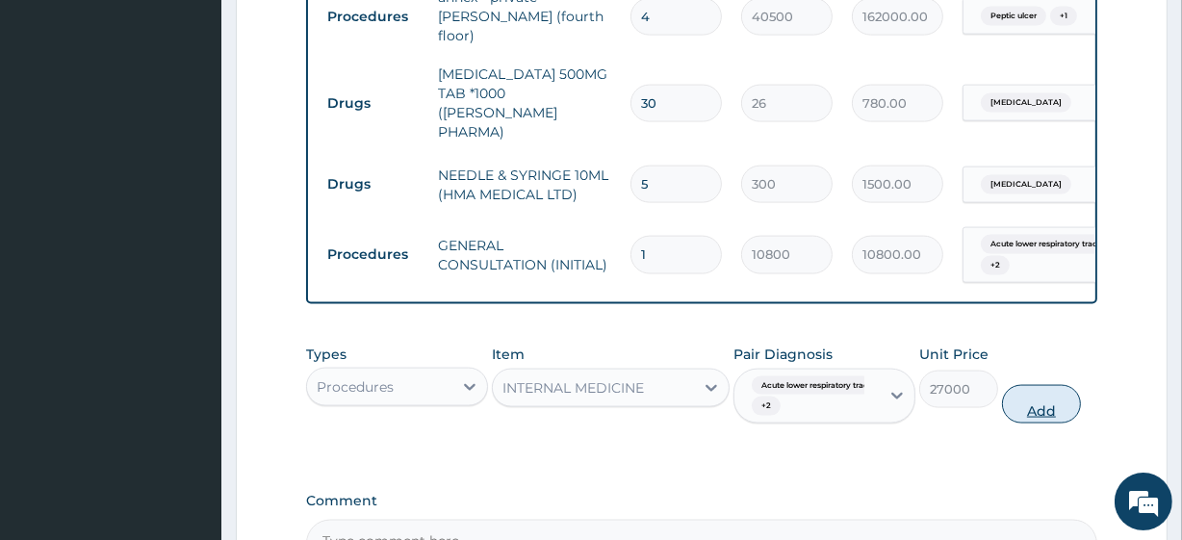
click at [1043, 385] on button "Add" at bounding box center [1041, 404] width 79 height 39
type input "0"
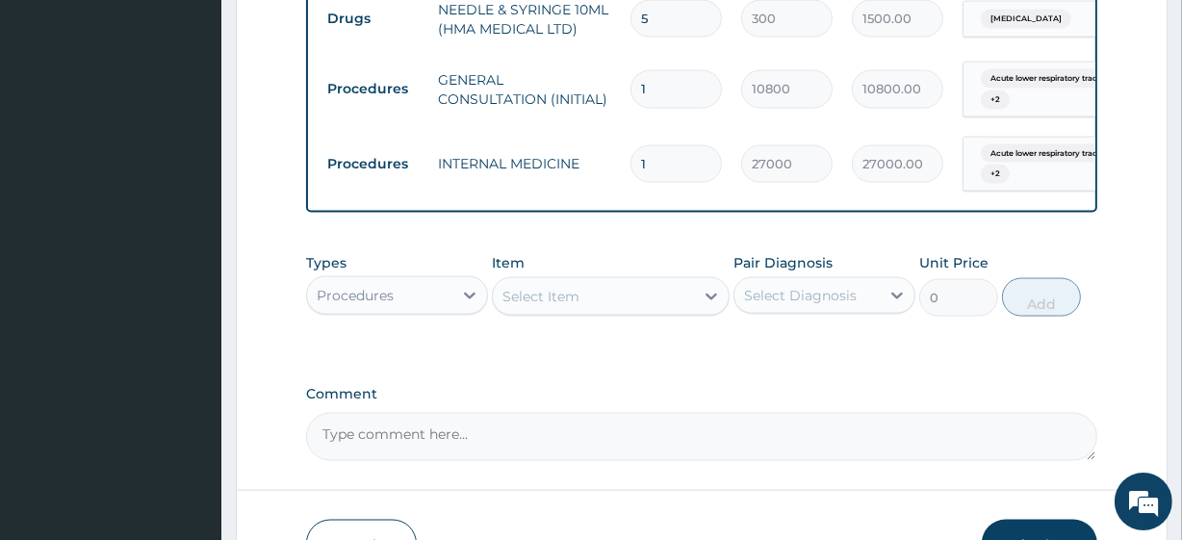
scroll to position [2689, 0]
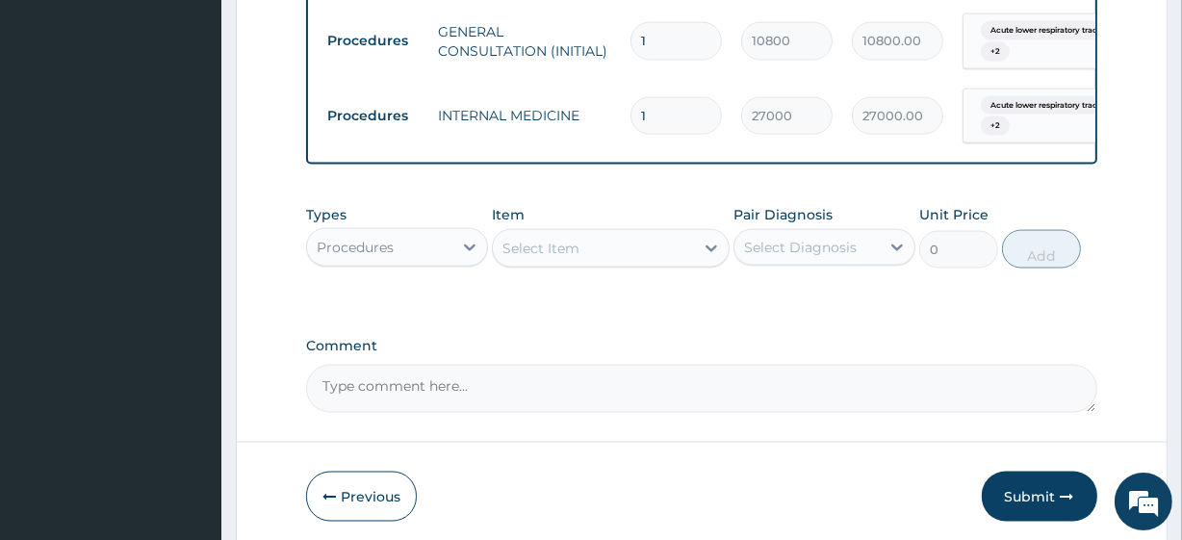
click at [338, 365] on textarea "Comment" at bounding box center [701, 389] width 790 height 48
type textarea "Kindly add Nursing fee. Price 13500"
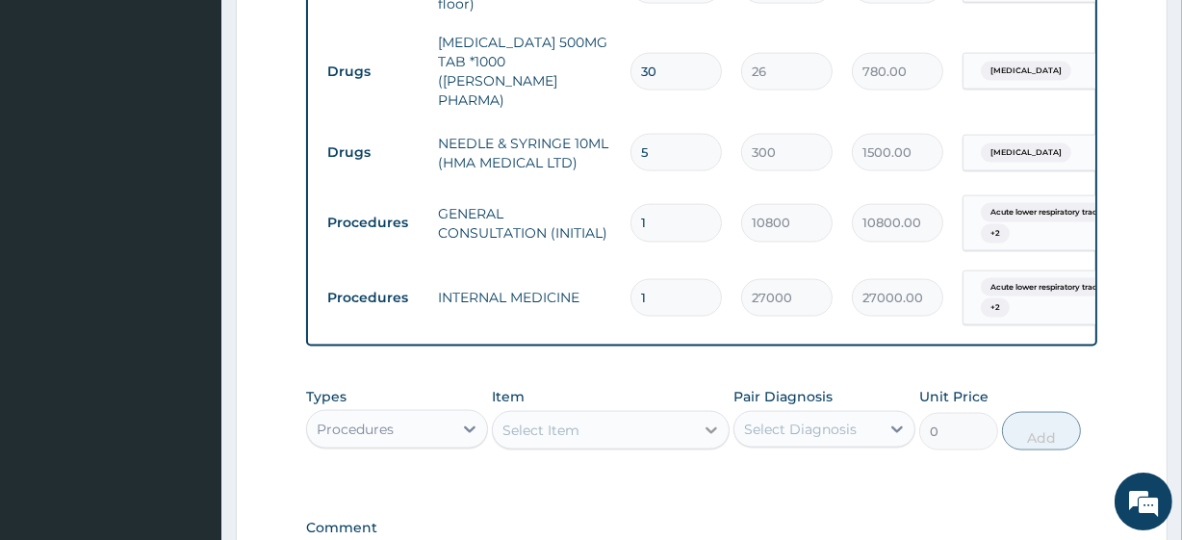
scroll to position [2509, 0]
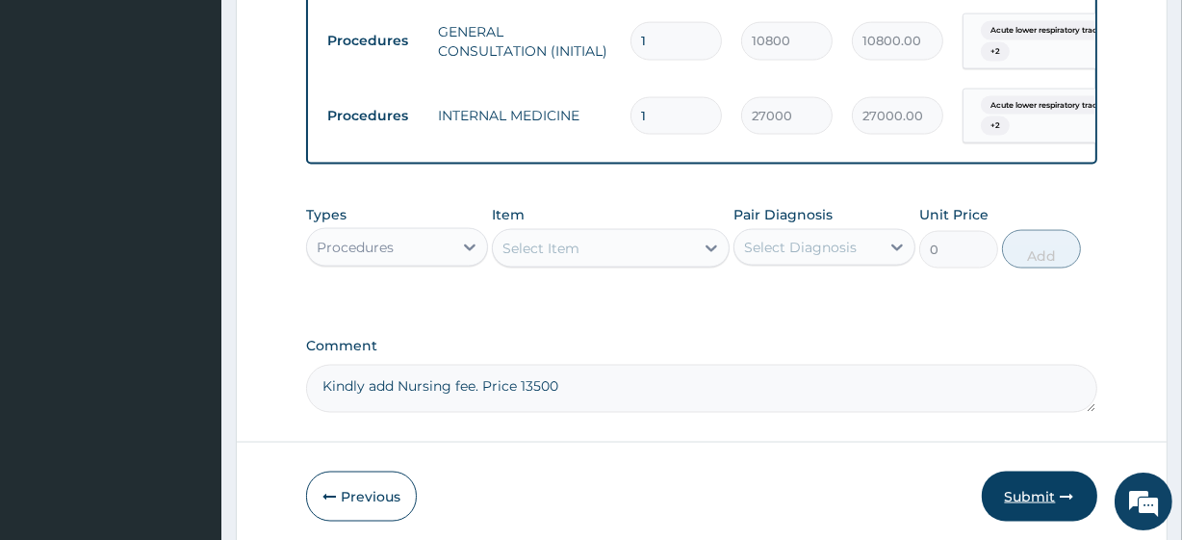
click at [1039, 472] on button "Submit" at bounding box center [1040, 497] width 116 height 50
click at [1037, 472] on button "Submit" at bounding box center [1040, 497] width 116 height 50
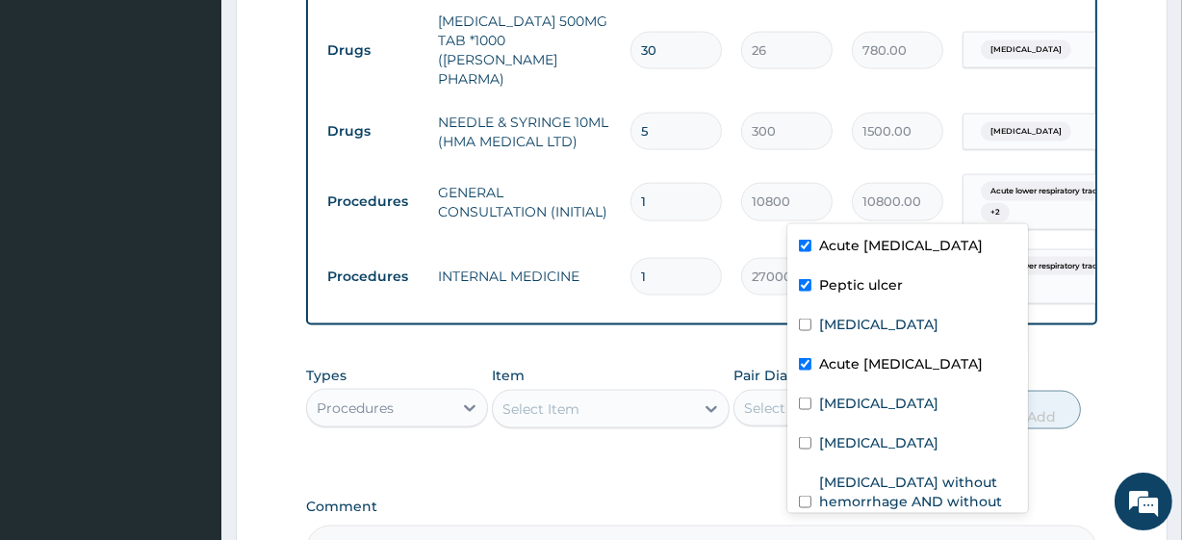
scroll to position [0, 174]
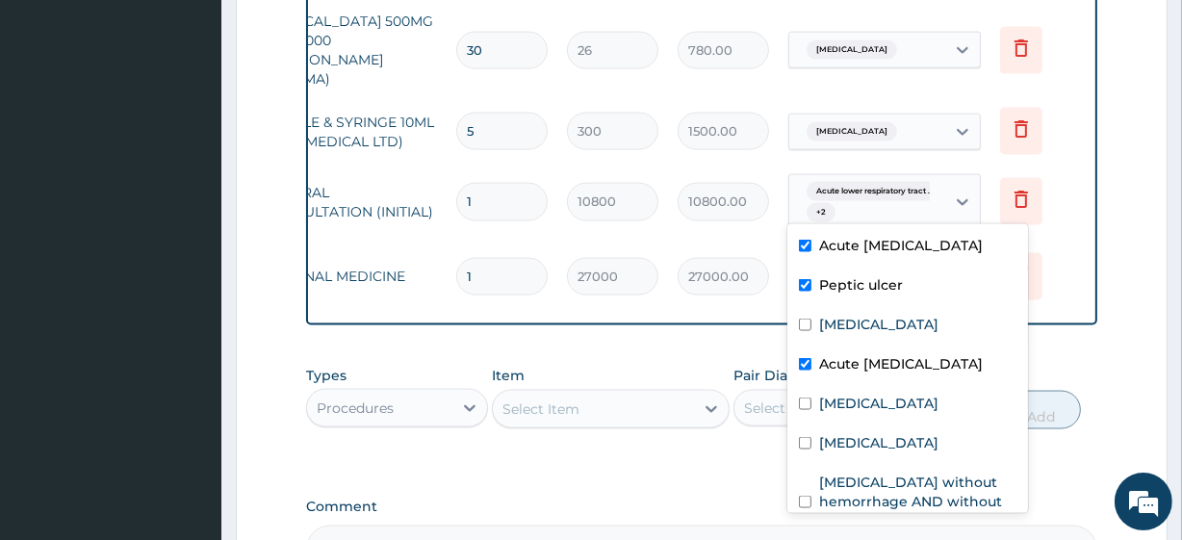
click at [1020, 240] on tr "Procedures INTERNAL MEDICINE 1 27000 27000.00 option Acute [MEDICAL_DATA] focus…" at bounding box center [614, 277] width 943 height 75
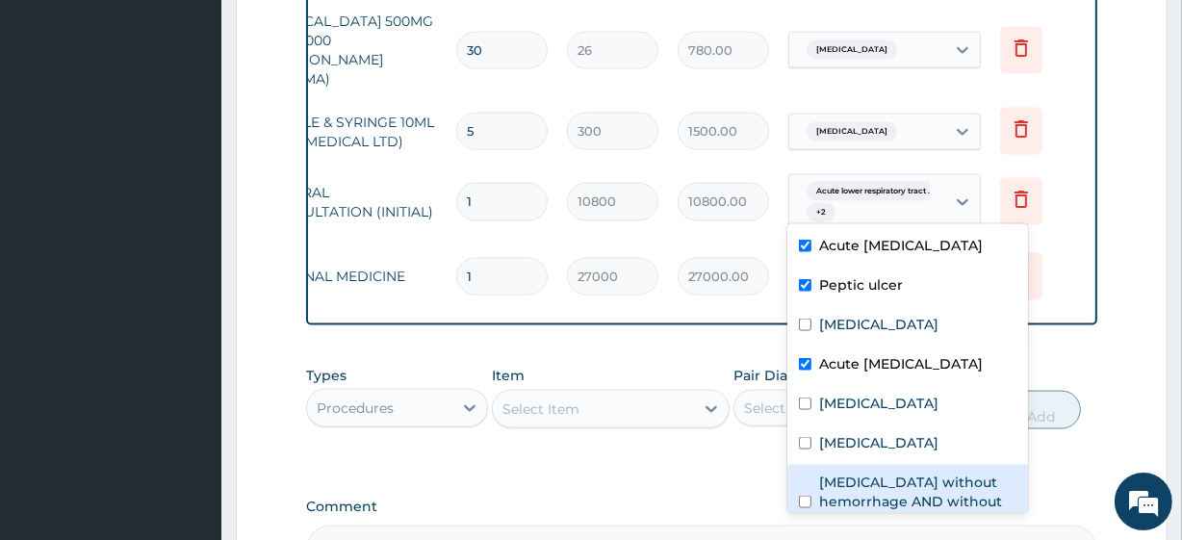
scroll to position [229, 0]
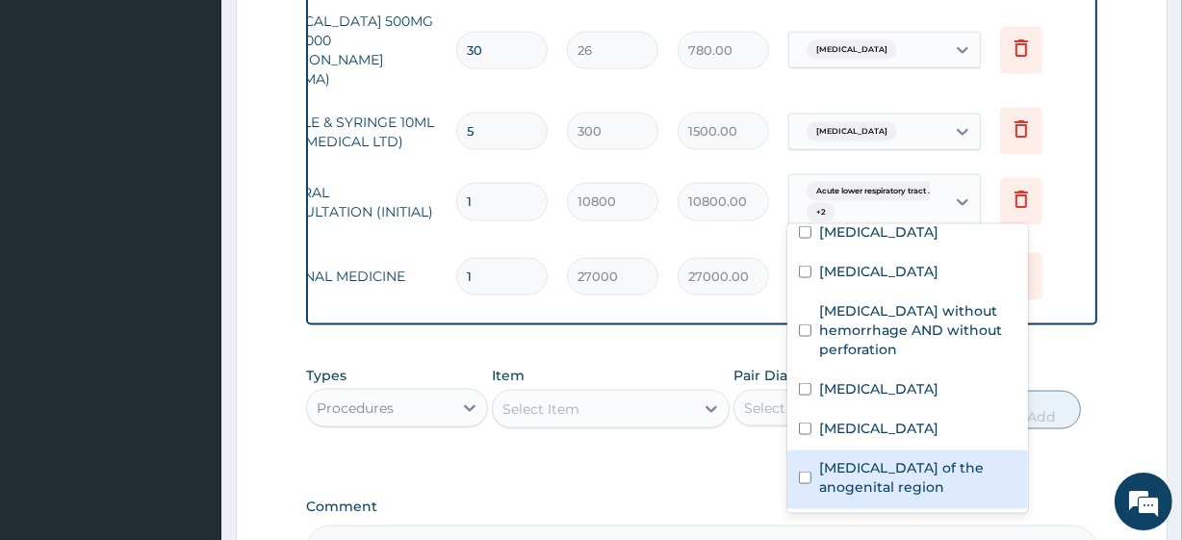
click at [853, 467] on label "[MEDICAL_DATA] of the anogenital region" at bounding box center [917, 477] width 197 height 39
checkbox input "true"
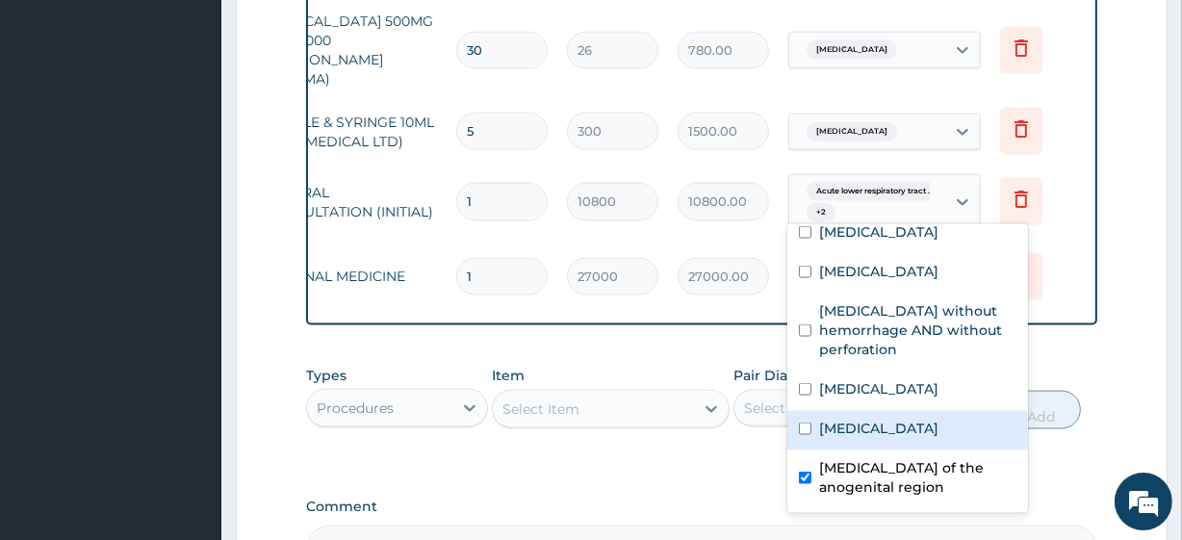
click at [847, 424] on label "[MEDICAL_DATA]" at bounding box center [878, 428] width 119 height 19
checkbox input "true"
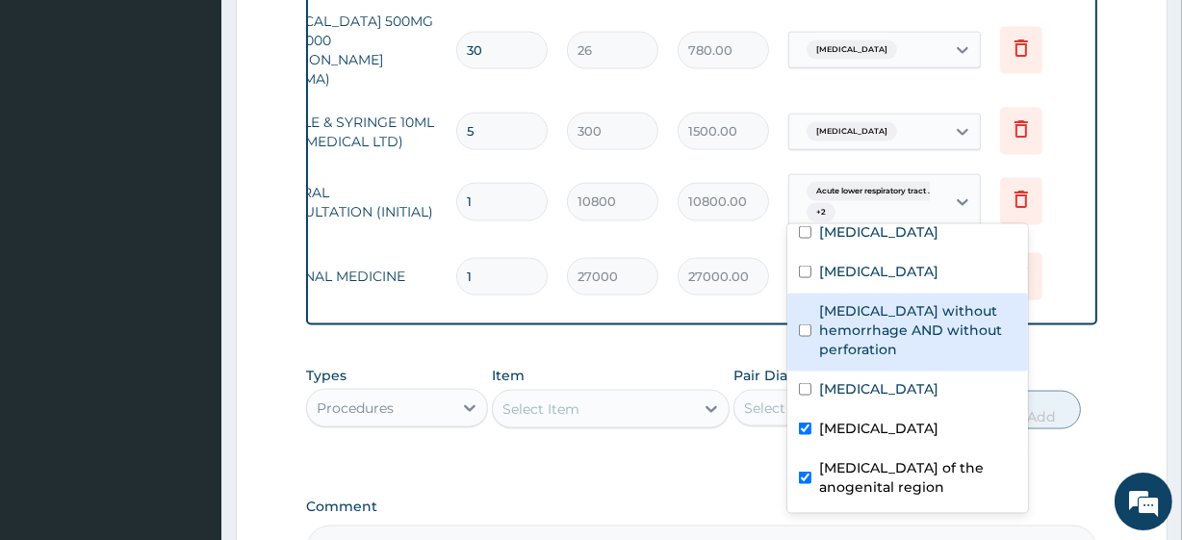
click at [837, 327] on label "[MEDICAL_DATA] without hemorrhage AND without perforation" at bounding box center [917, 330] width 197 height 58
checkbox input "true"
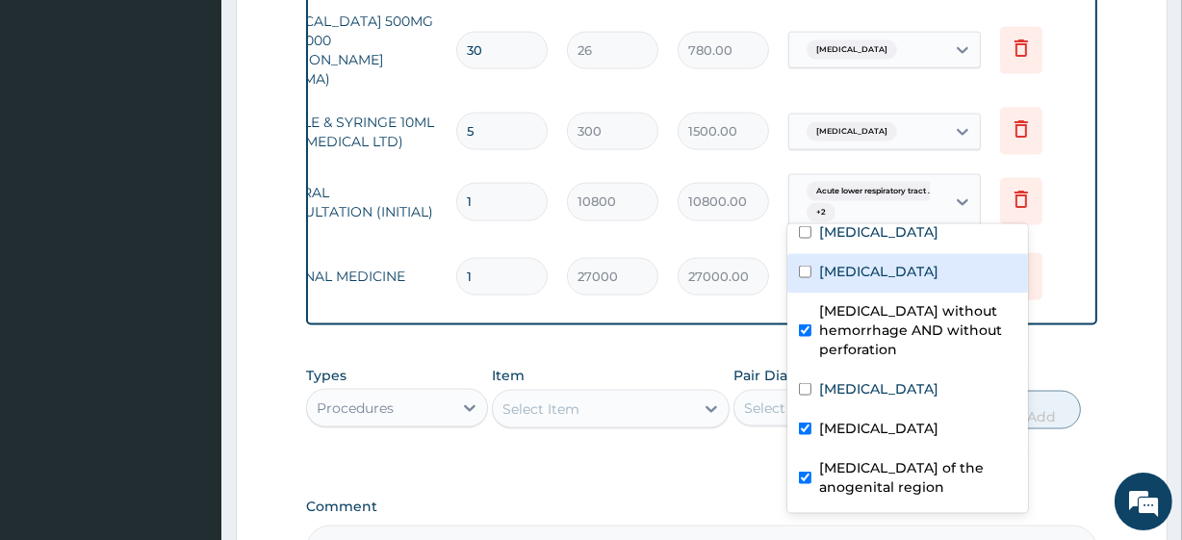
click at [826, 262] on label "[MEDICAL_DATA]" at bounding box center [878, 271] width 119 height 19
checkbox input "true"
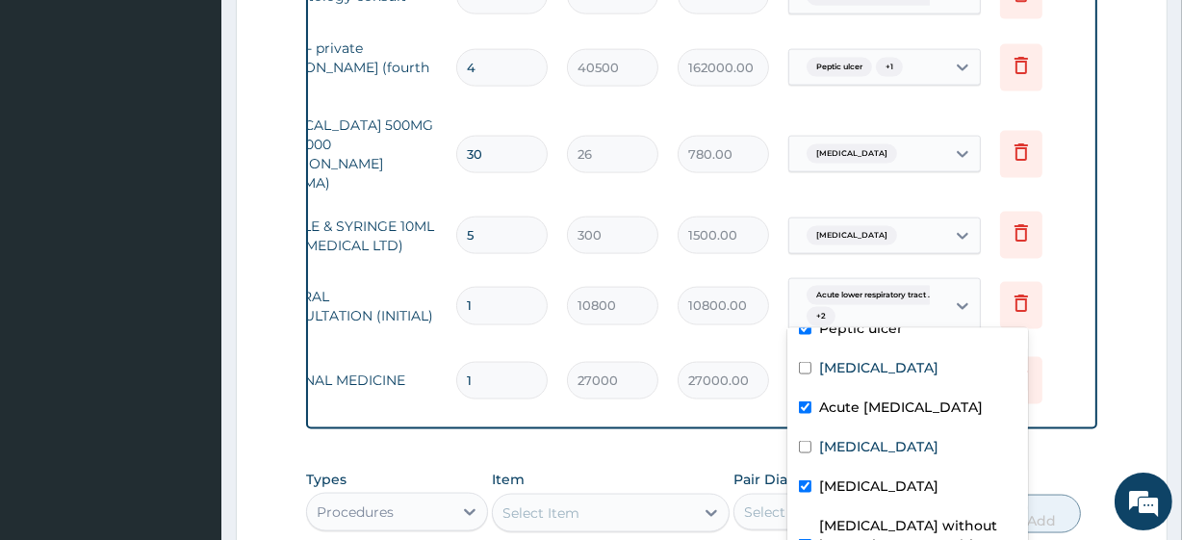
scroll to position [60, 0]
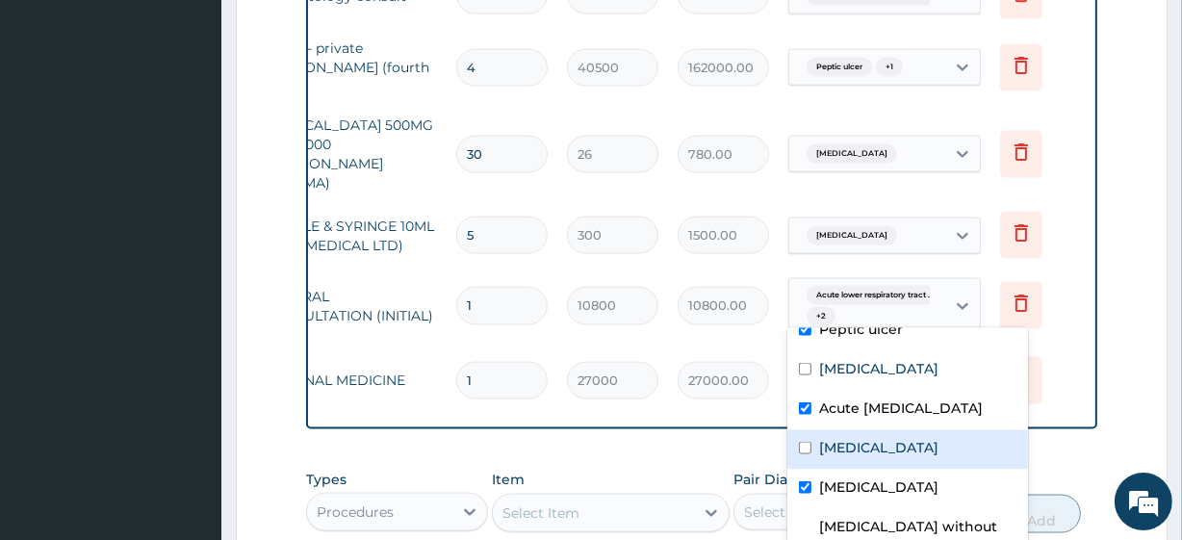
click at [868, 457] on label "[MEDICAL_DATA]" at bounding box center [878, 447] width 119 height 19
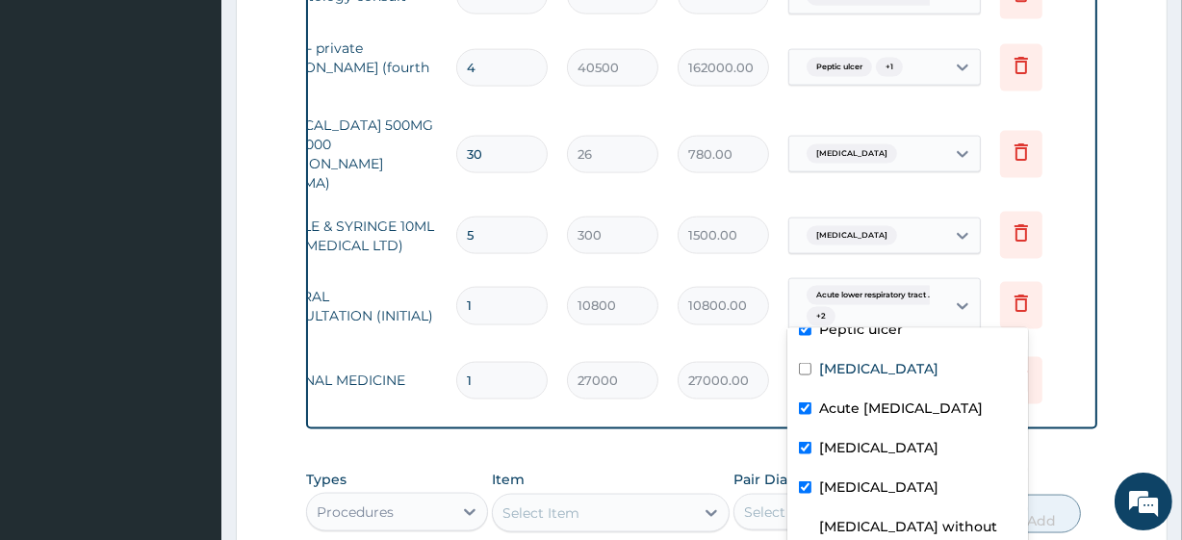
click at [844, 470] on div "[MEDICAL_DATA]" at bounding box center [907, 449] width 241 height 39
checkbox input "false"
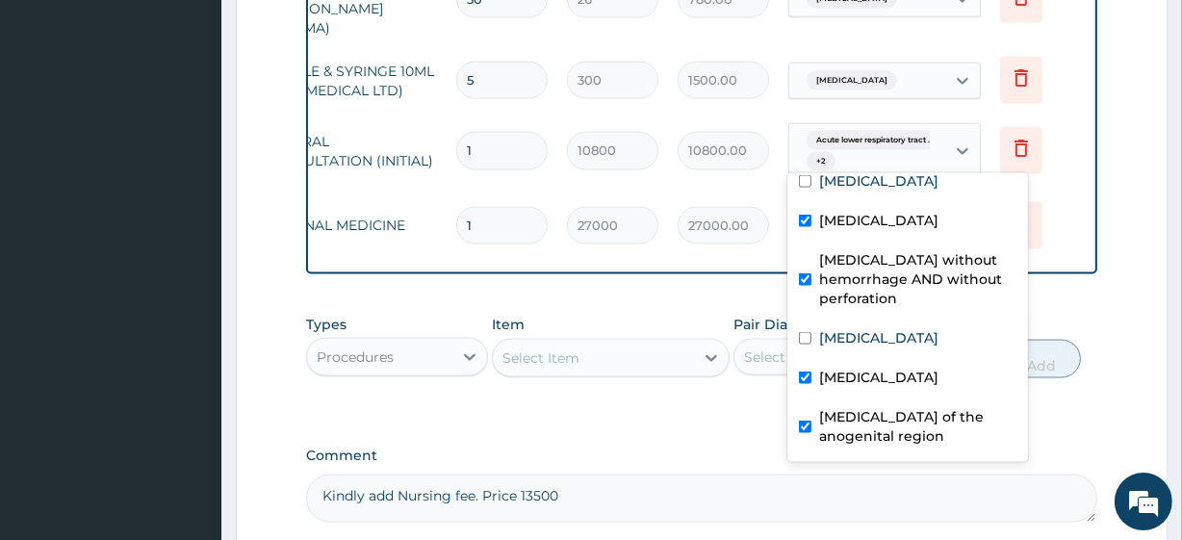
scroll to position [2581, 0]
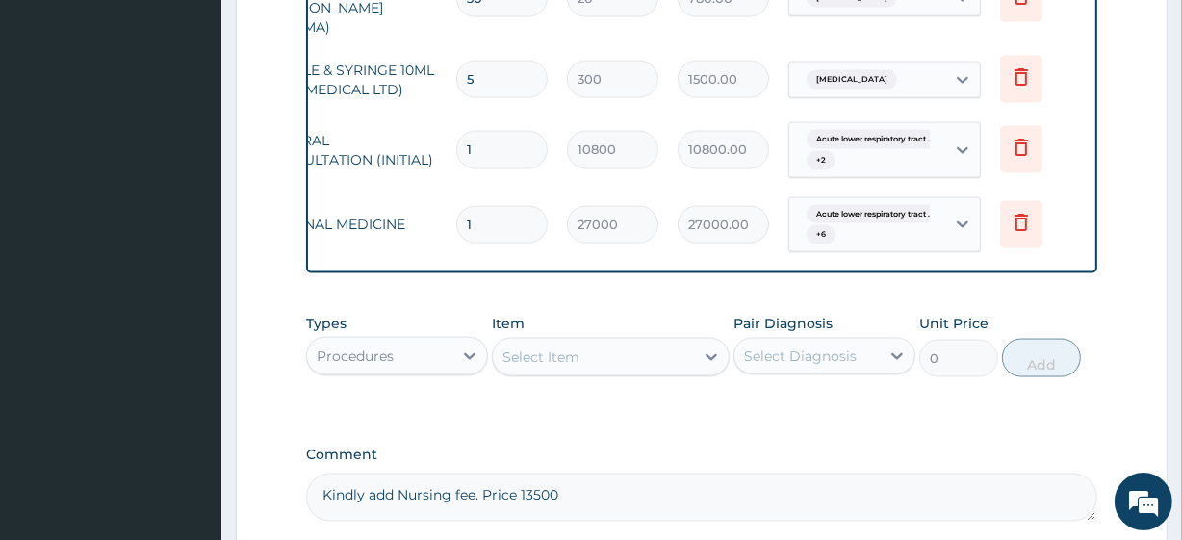
click at [616, 474] on textarea "Kindly add Nursing fee. Price 13500" at bounding box center [701, 498] width 790 height 48
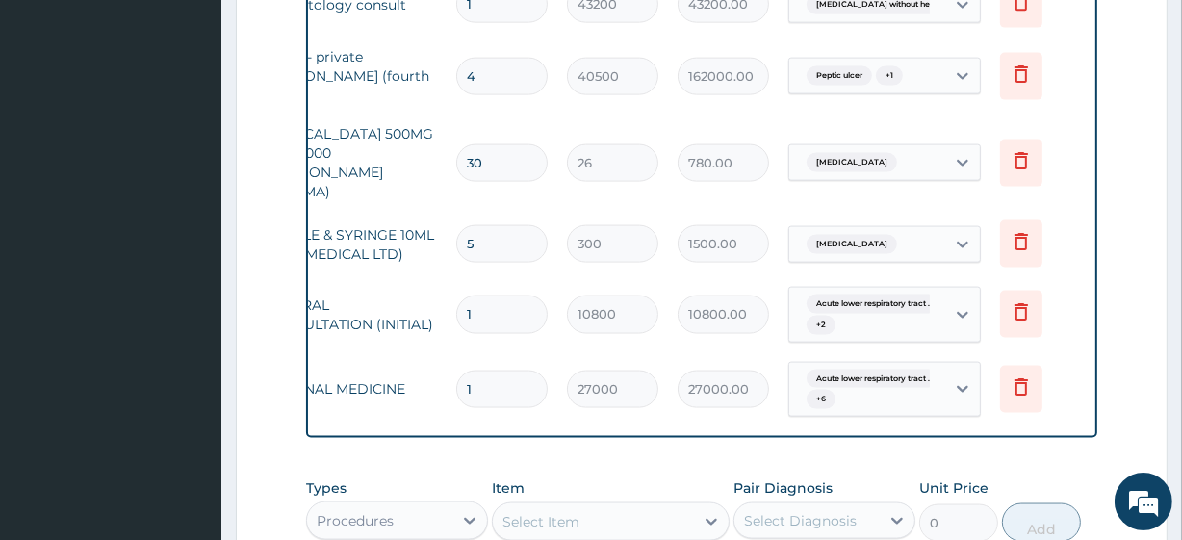
scroll to position [2689, 0]
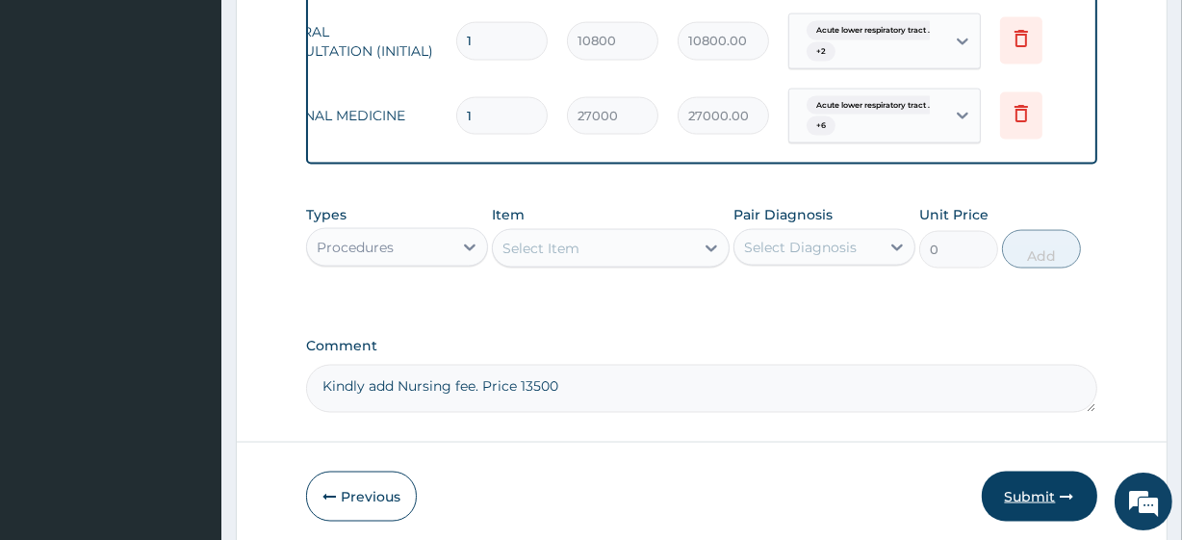
click at [1001, 472] on button "Submit" at bounding box center [1040, 497] width 116 height 50
